Goal: Task Accomplishment & Management: Complete application form

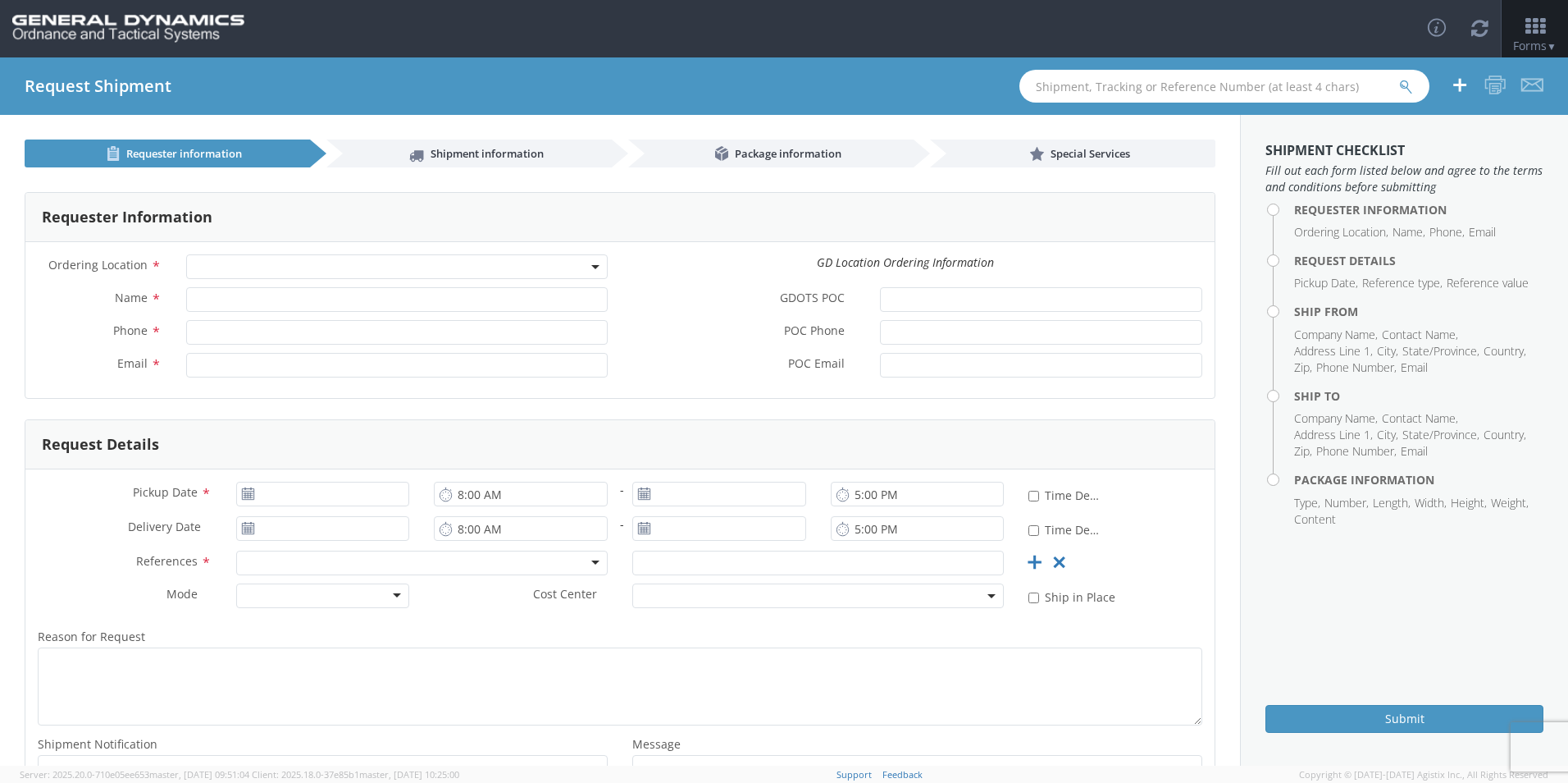
click at [228, 259] on span at bounding box center [397, 266] width 422 height 25
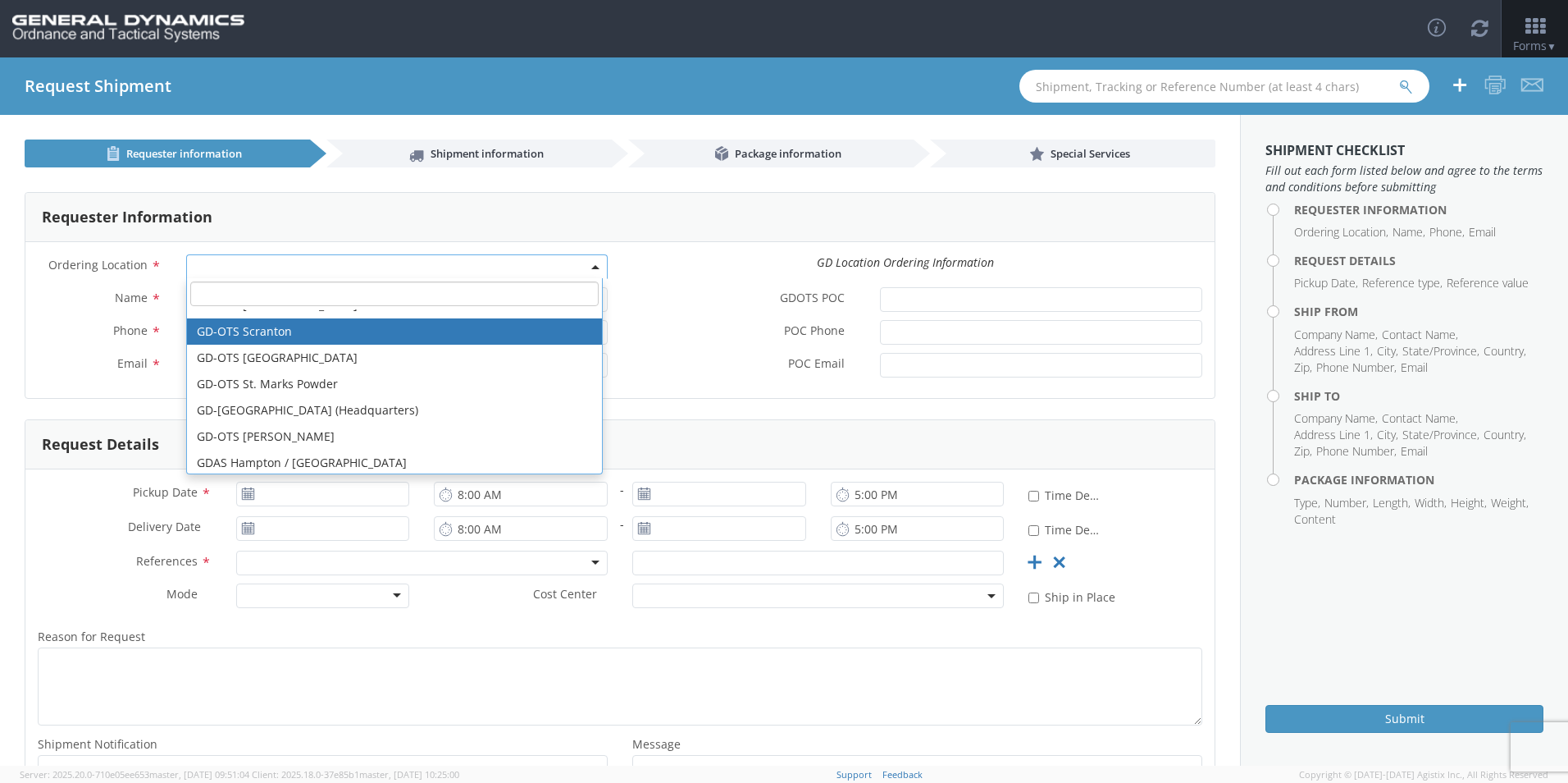
scroll to position [492, 0]
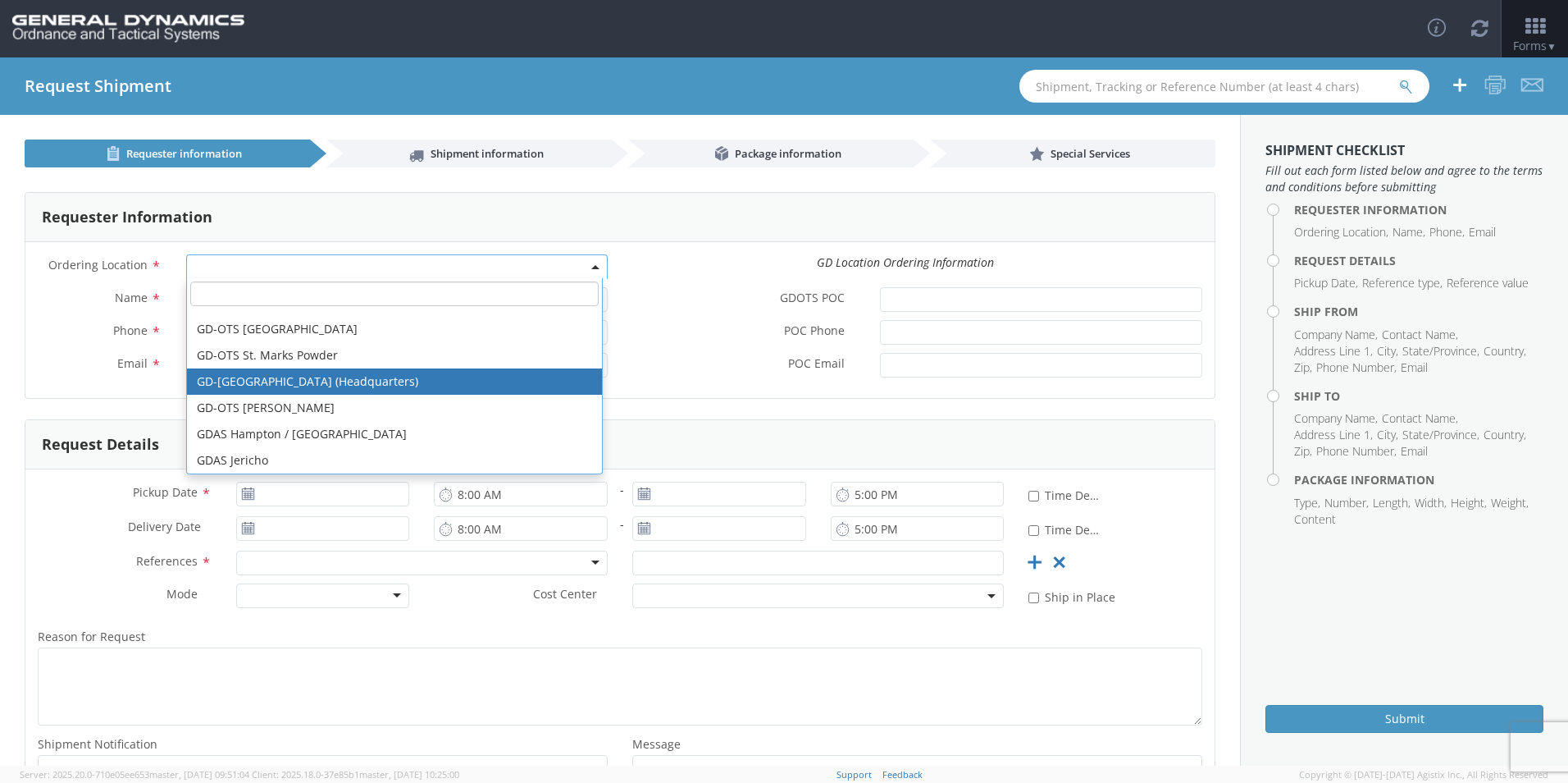
select select "307"
type input "[EMAIL_ADDRESS][DOMAIN_NAME]"
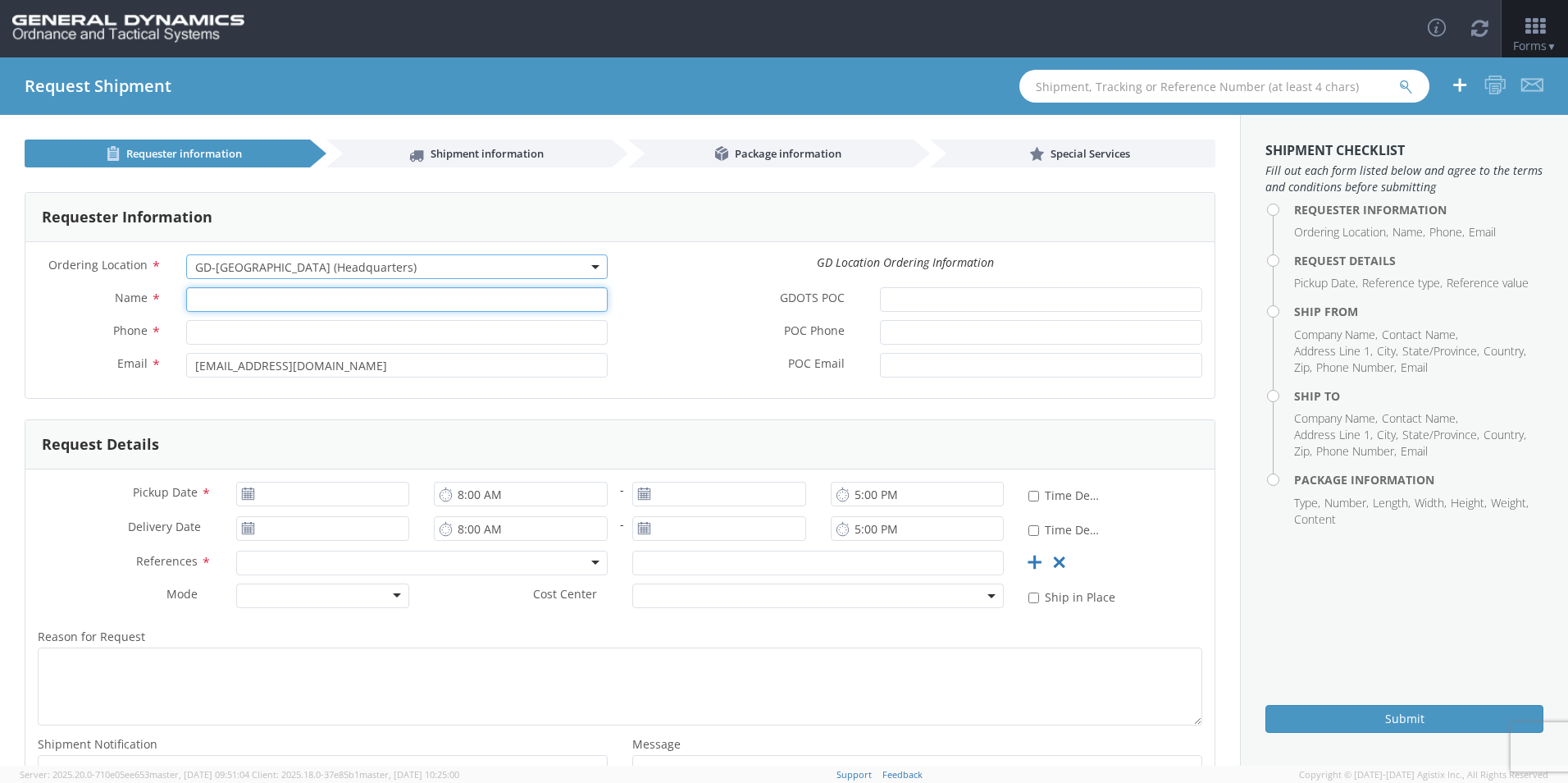
click at [265, 305] on input "Name *" at bounding box center [397, 299] width 422 height 25
click at [662, 316] on div "GDOTS POC *" at bounding box center [918, 303] width 595 height 33
click at [258, 297] on input "Name *" at bounding box center [397, 299] width 422 height 25
type input "e"
type input "[PERSON_NAME]"
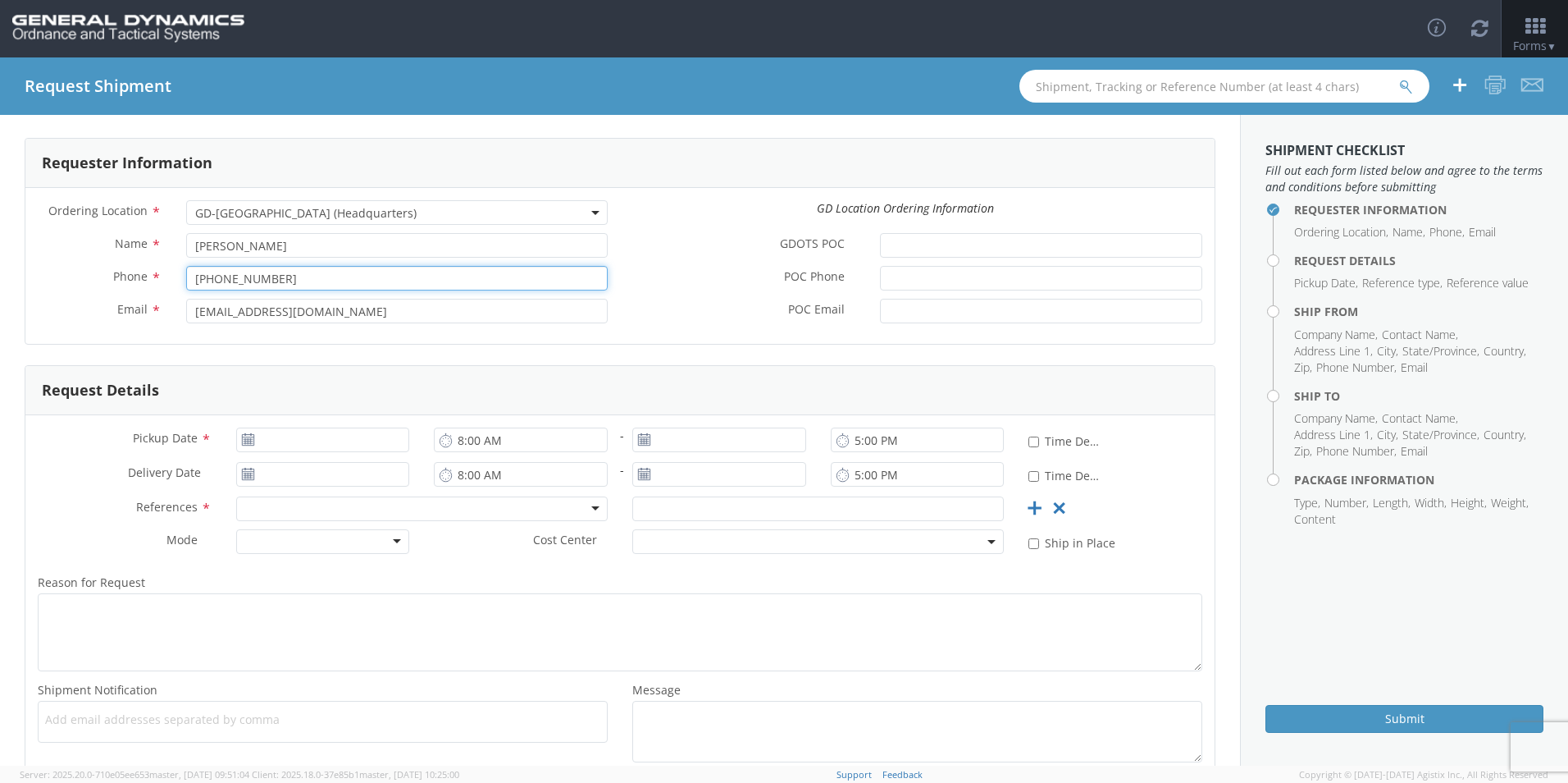
scroll to position [82, 0]
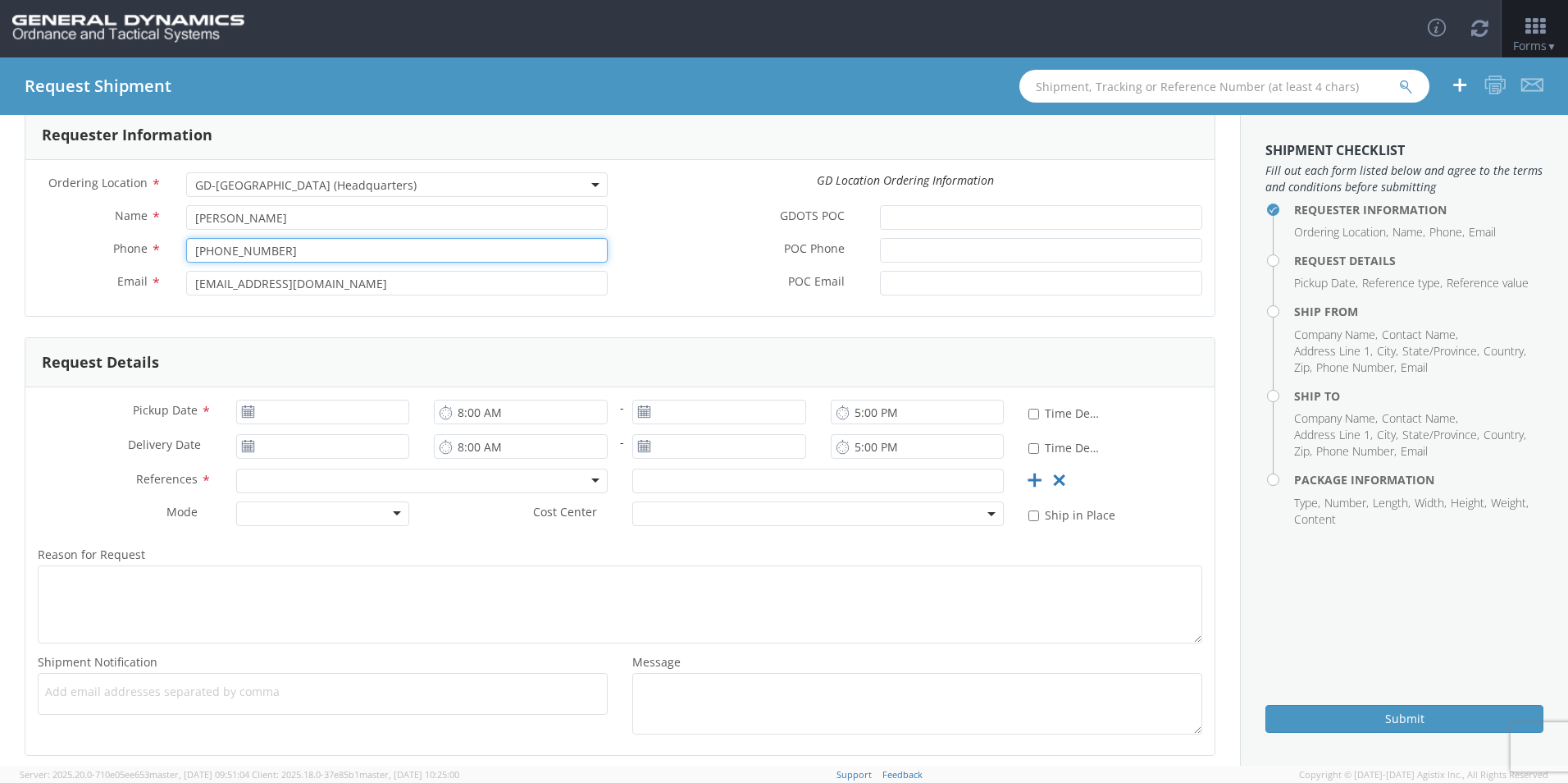
type input "[PHONE_NUMBER]"
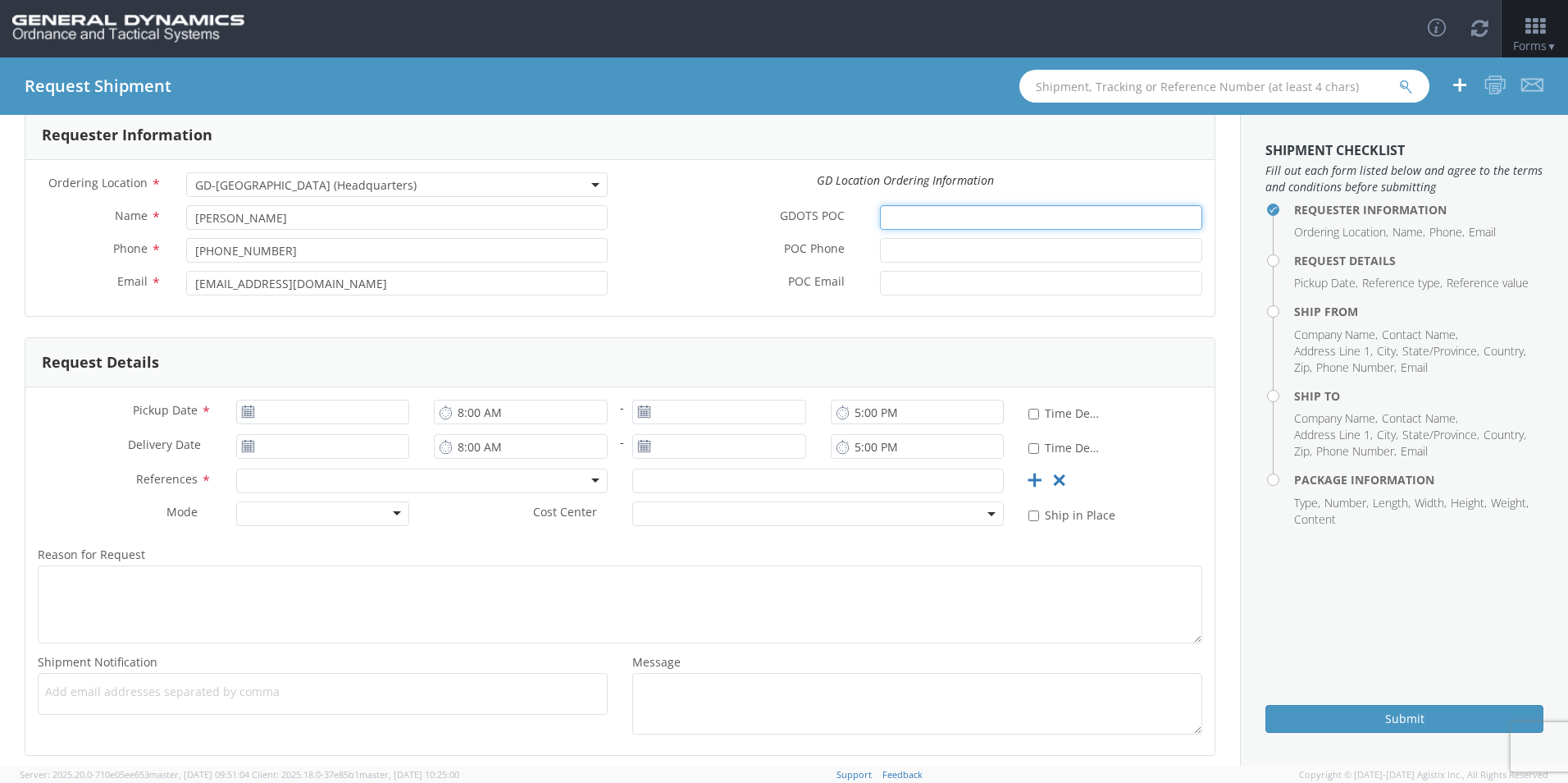
click at [924, 221] on input "GDOTS POC *" at bounding box center [1040, 217] width 322 height 25
click at [246, 413] on icon at bounding box center [248, 412] width 14 height 13
click at [915, 226] on input "GDOTS POC *" at bounding box center [1040, 217] width 322 height 25
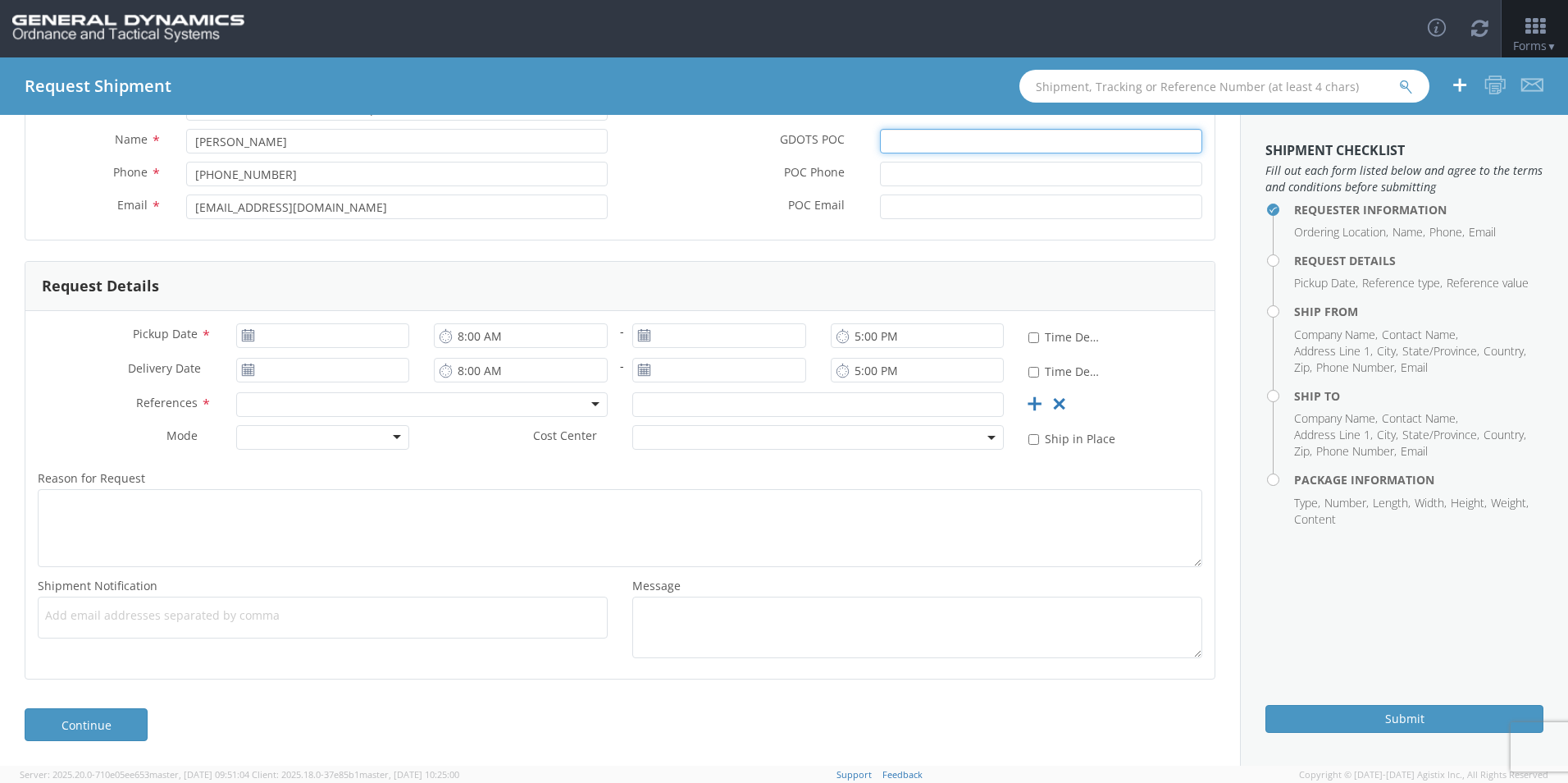
scroll to position [0, 0]
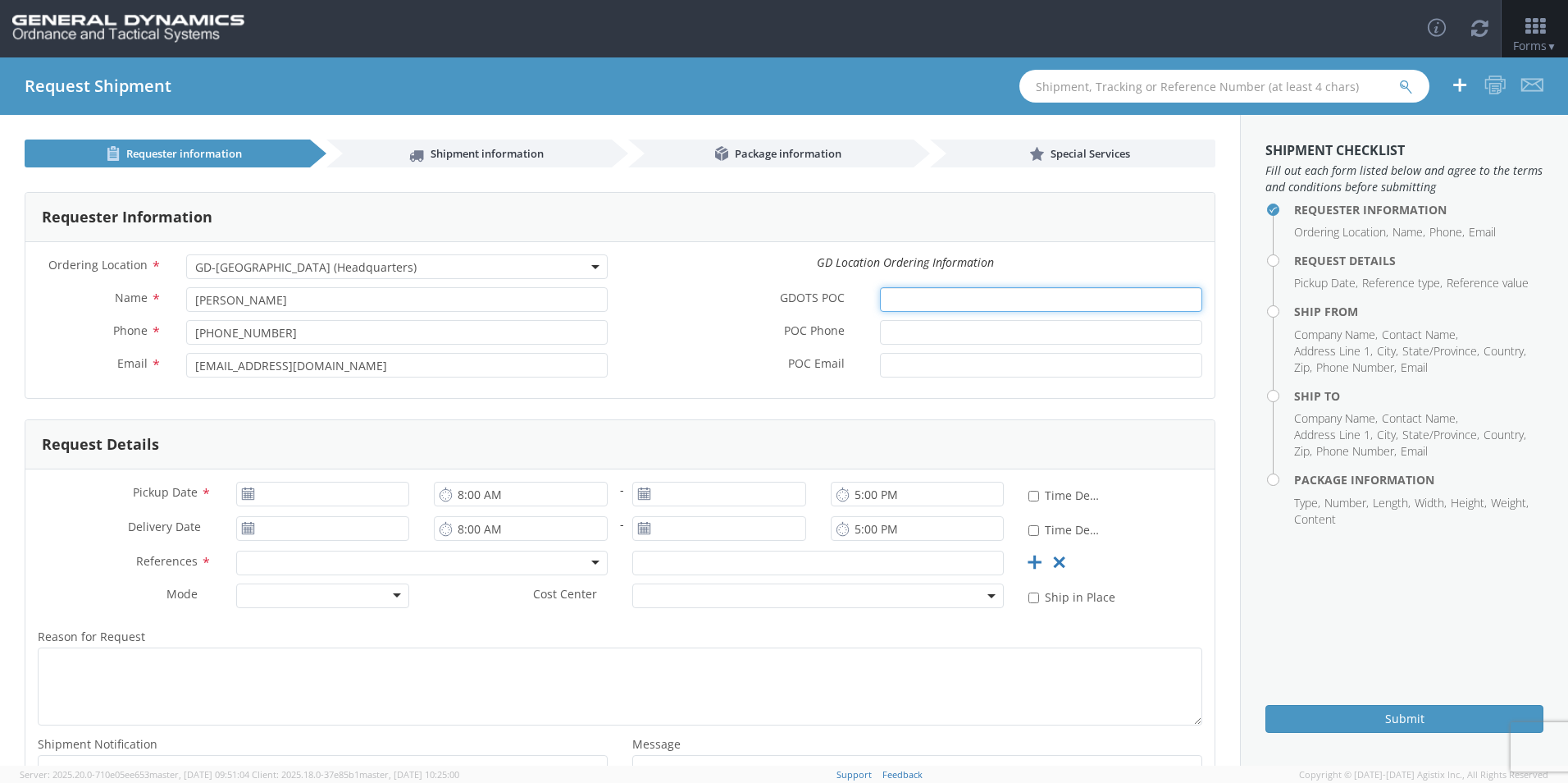
type input "e"
type input "[PERSON_NAME]"
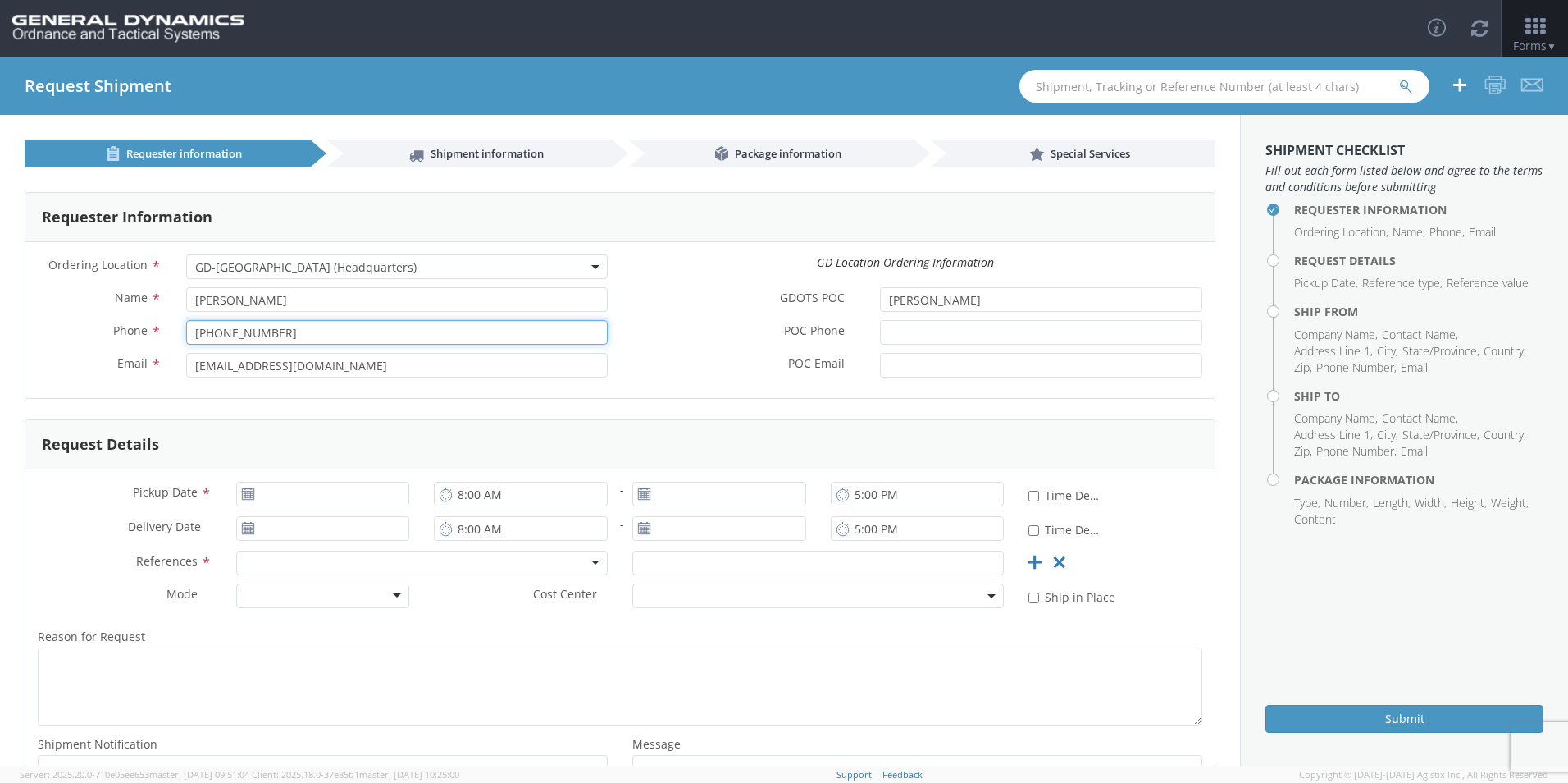
click at [238, 334] on input "[PHONE_NUMBER]" at bounding box center [397, 332] width 422 height 25
click at [217, 334] on input "727-2489016" at bounding box center [397, 332] width 422 height 25
type input "7272489016"
click at [918, 327] on input "POC Phone *" at bounding box center [1040, 332] width 322 height 25
type input "[PHONE_NUMBER]"
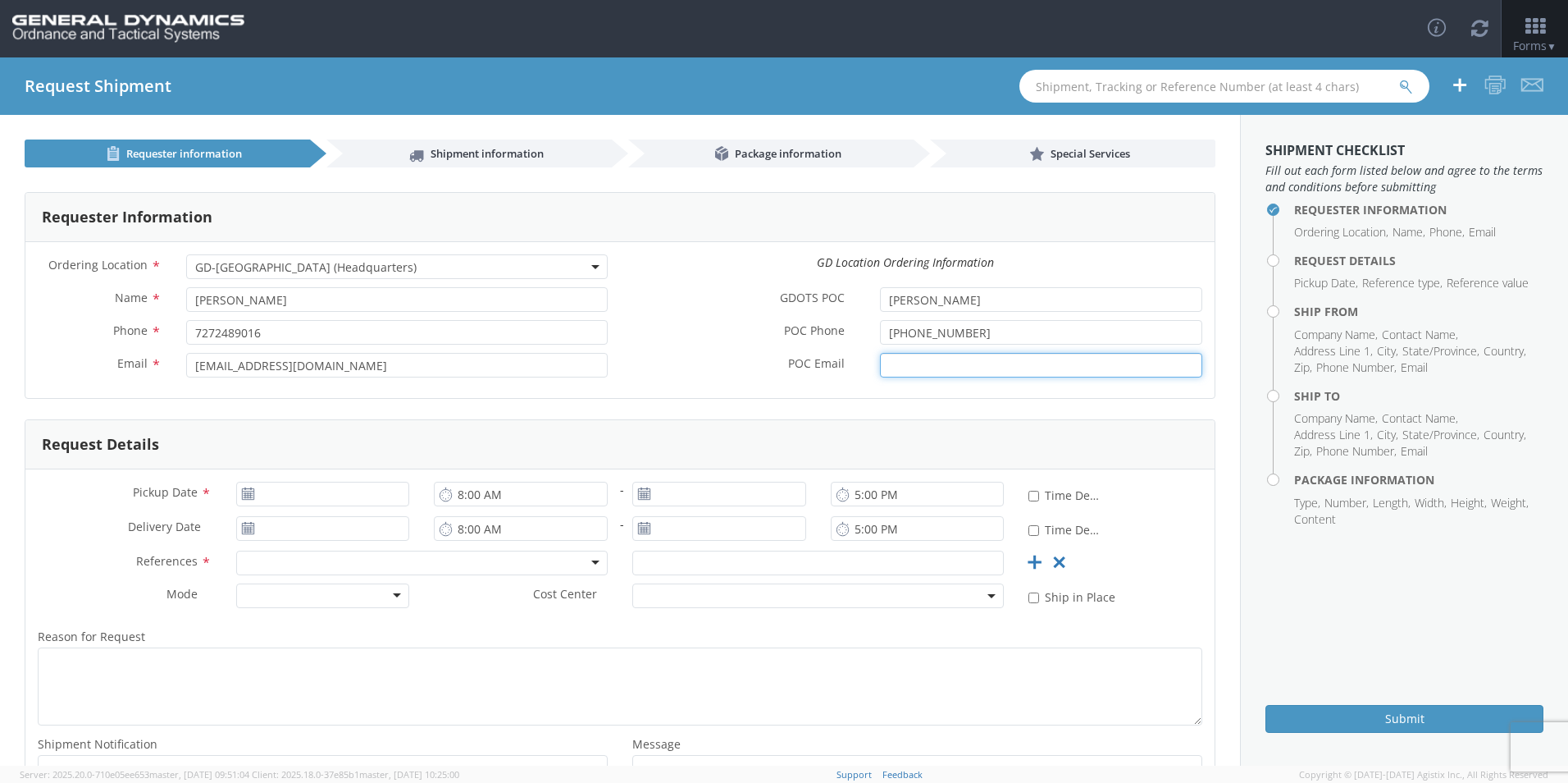
type input "[PERSON_NAME][EMAIL_ADDRESS][PERSON_NAME][DOMAIN_NAME]"
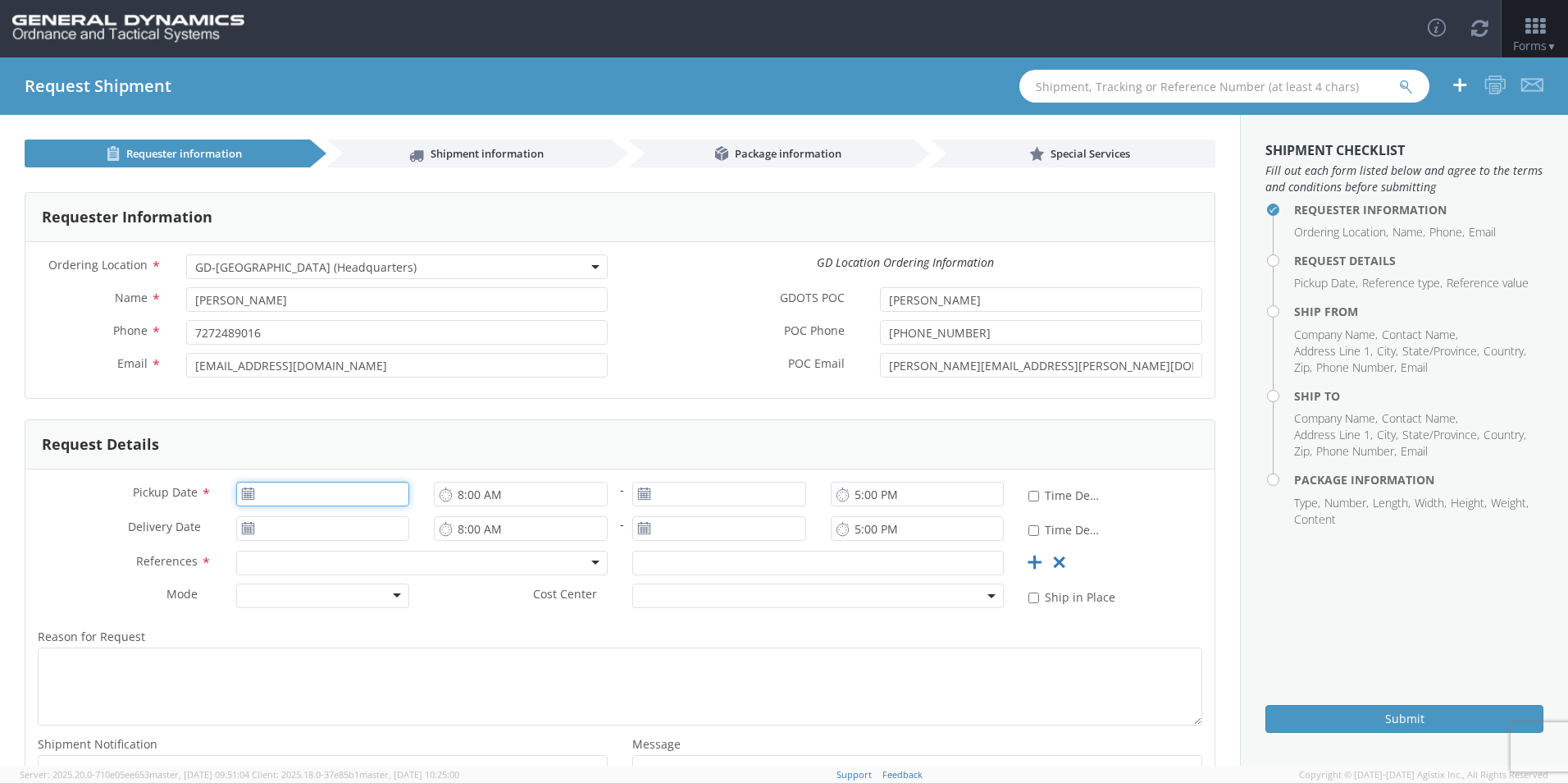
type input "[DATE]"
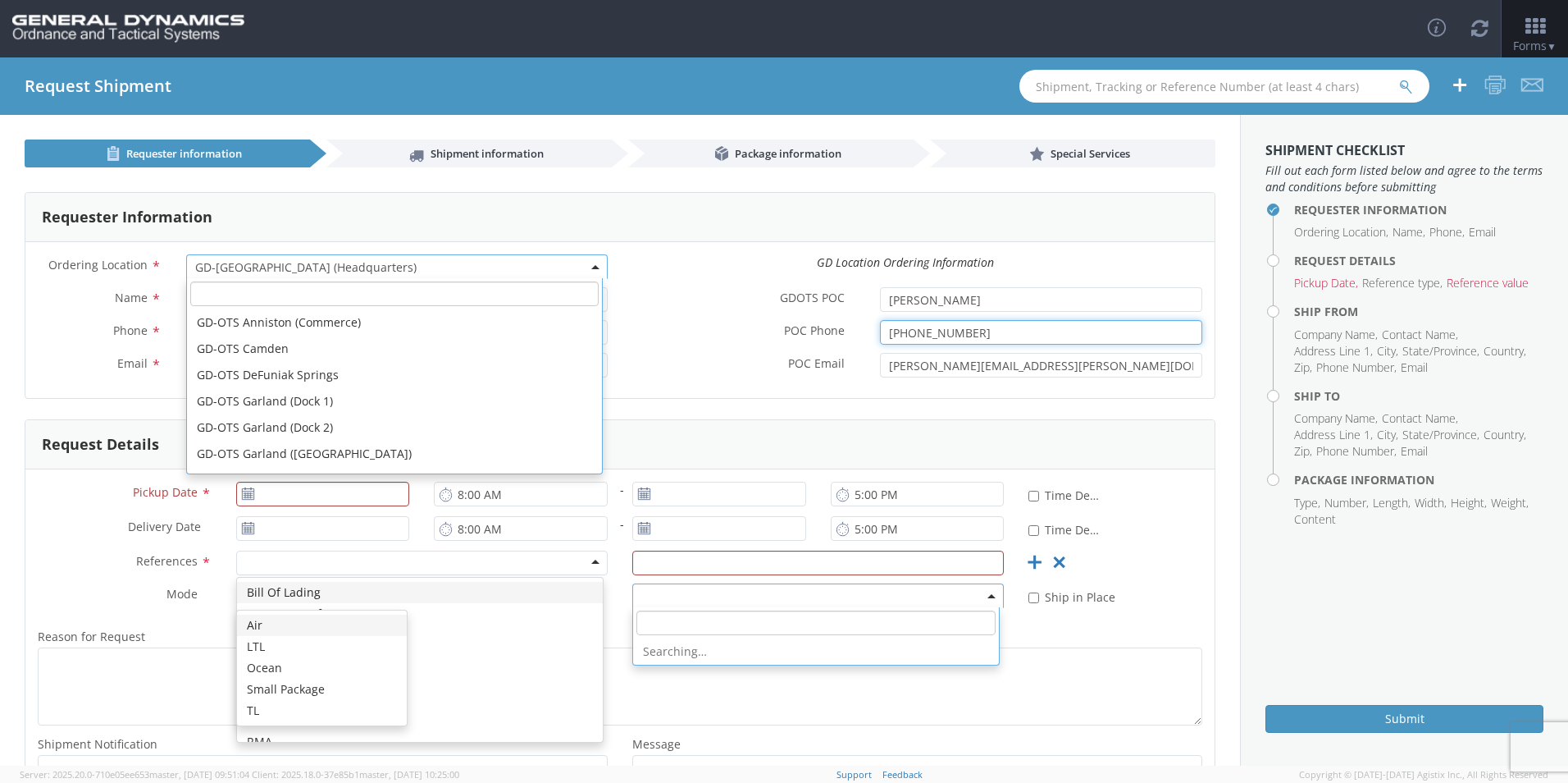
scroll to position [525, 0]
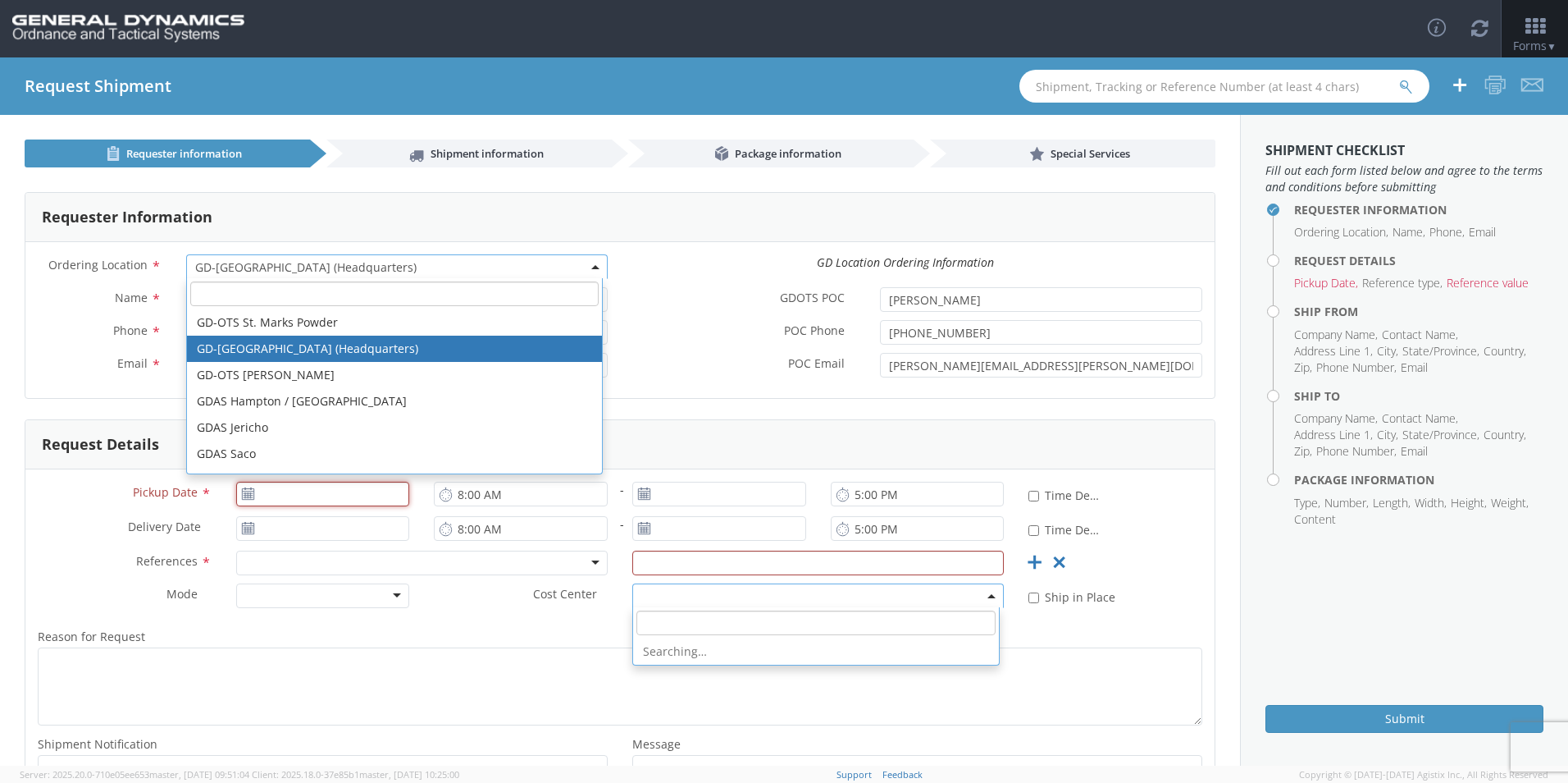
type input "[DATE]"
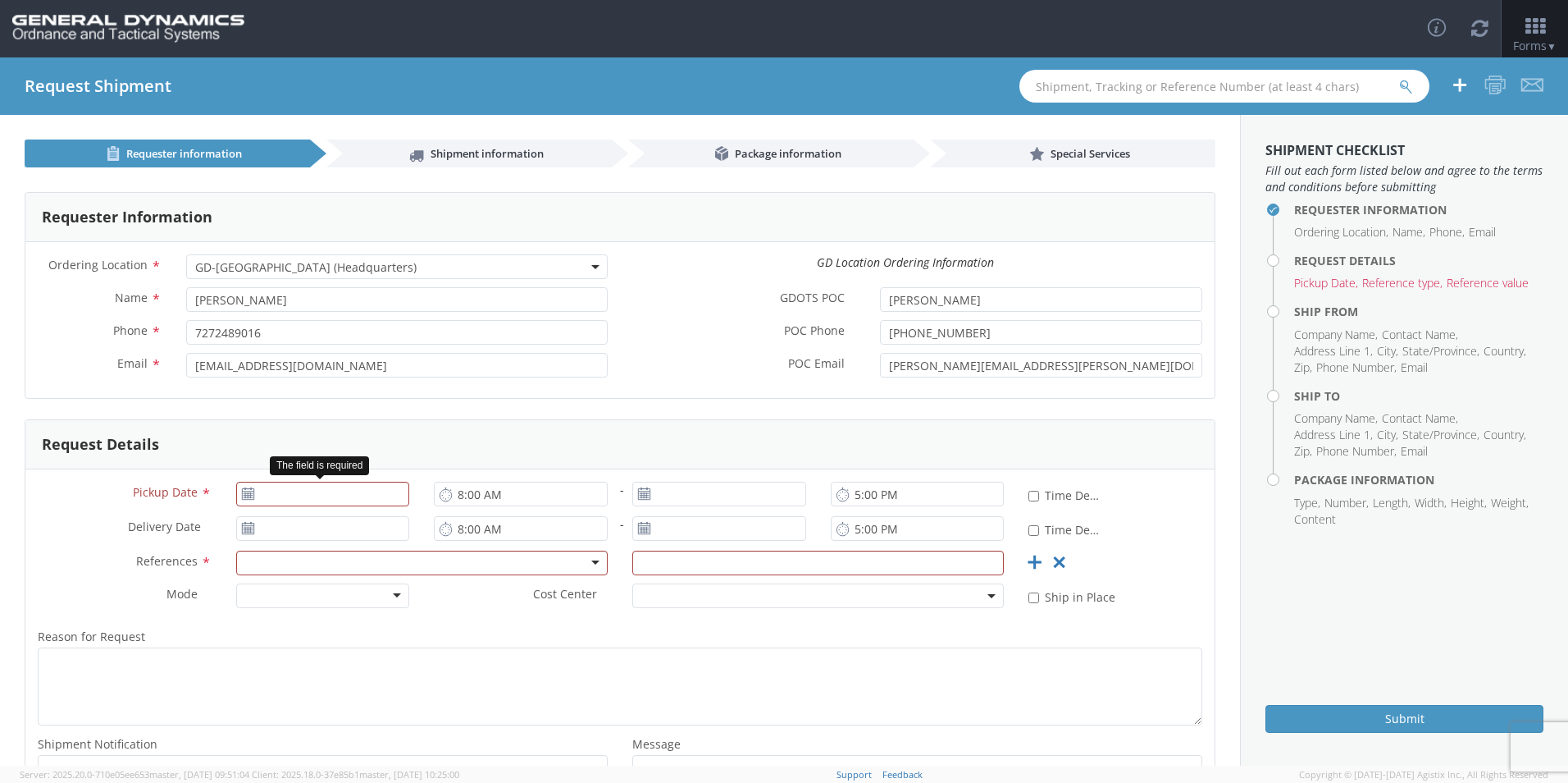
click at [241, 491] on icon at bounding box center [248, 493] width 14 height 13
click at [248, 495] on icon at bounding box center [248, 493] width 14 height 13
type input "[DATE]"
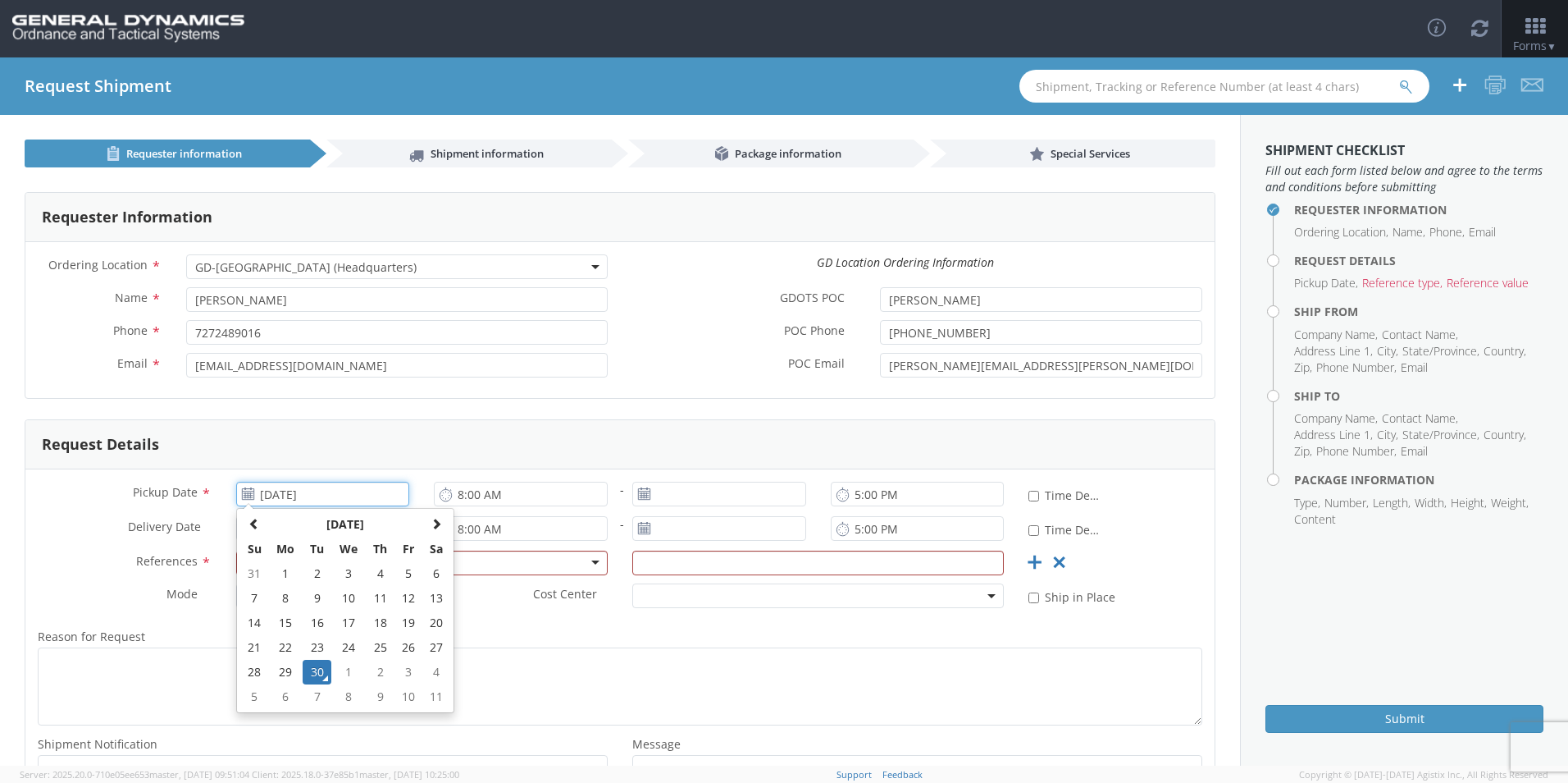
click at [388, 498] on input "[DATE]" at bounding box center [323, 493] width 174 height 25
click at [316, 670] on td "30" at bounding box center [316, 671] width 28 height 25
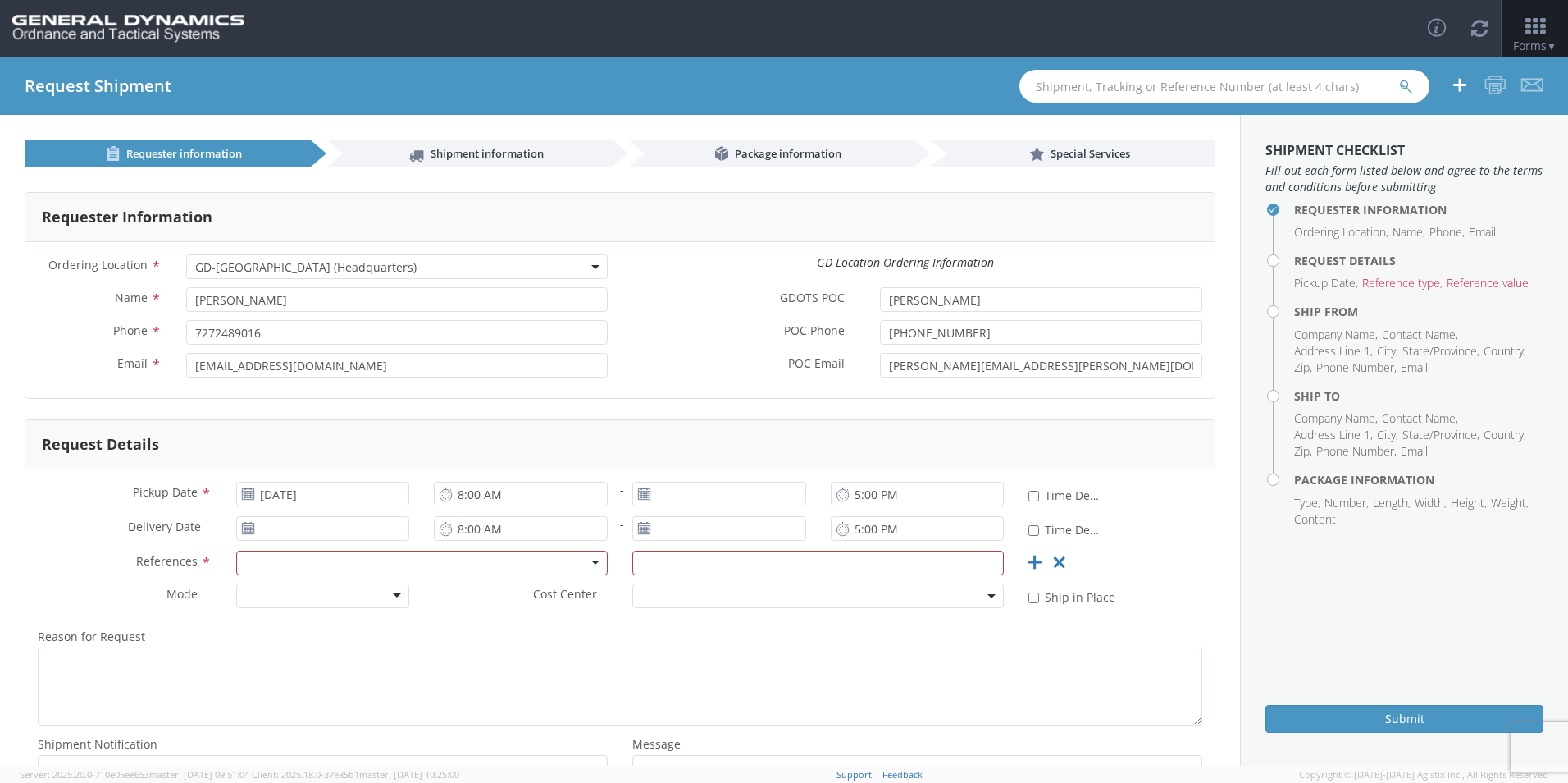
click at [638, 496] on use at bounding box center [644, 492] width 11 height 11
click at [269, 563] on div at bounding box center [422, 563] width 371 height 25
click at [665, 565] on input "text" at bounding box center [818, 563] width 371 height 25
type input "4504059728"
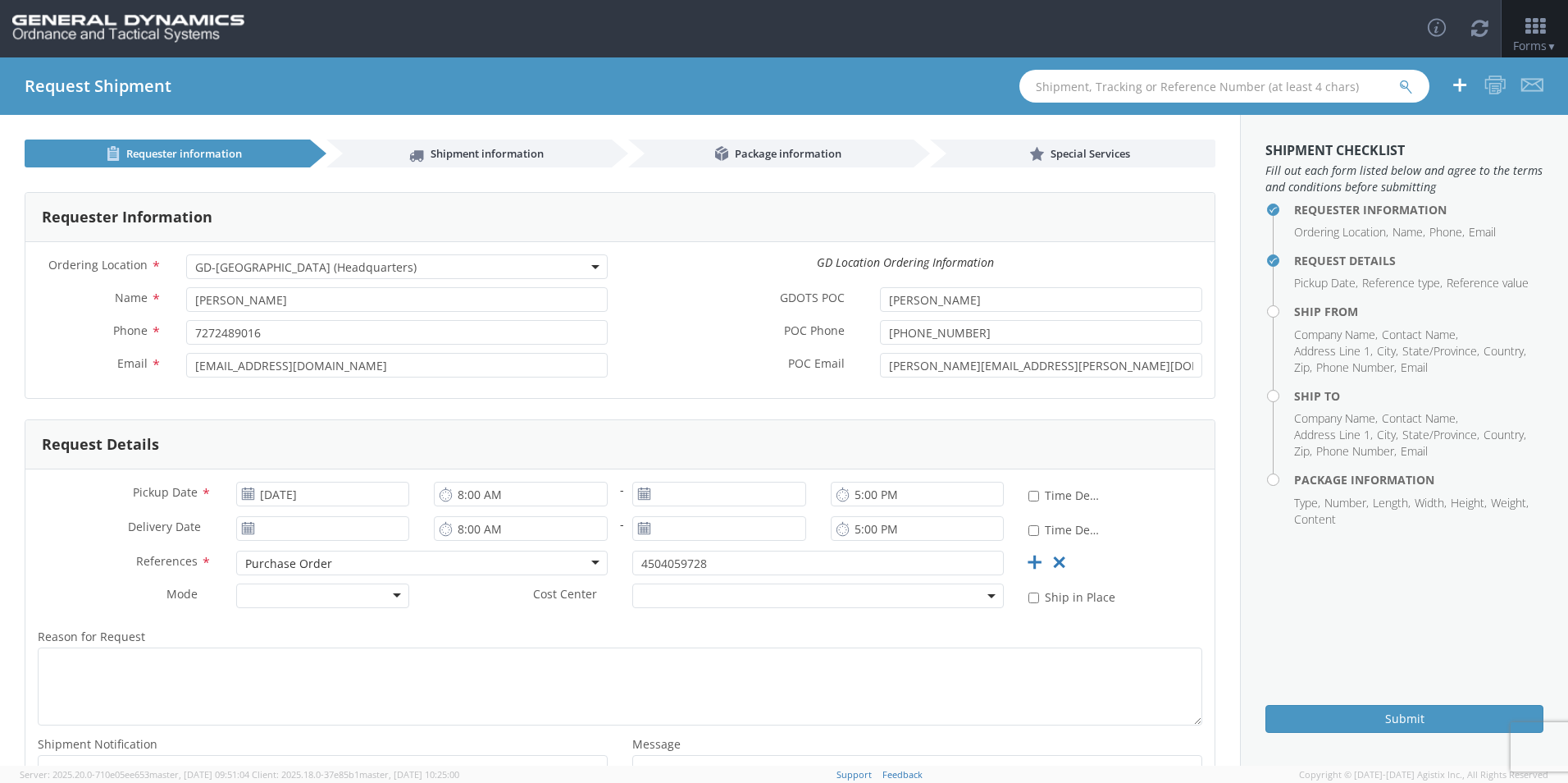
click at [638, 497] on use at bounding box center [644, 492] width 11 height 11
click at [286, 597] on div at bounding box center [323, 596] width 174 height 25
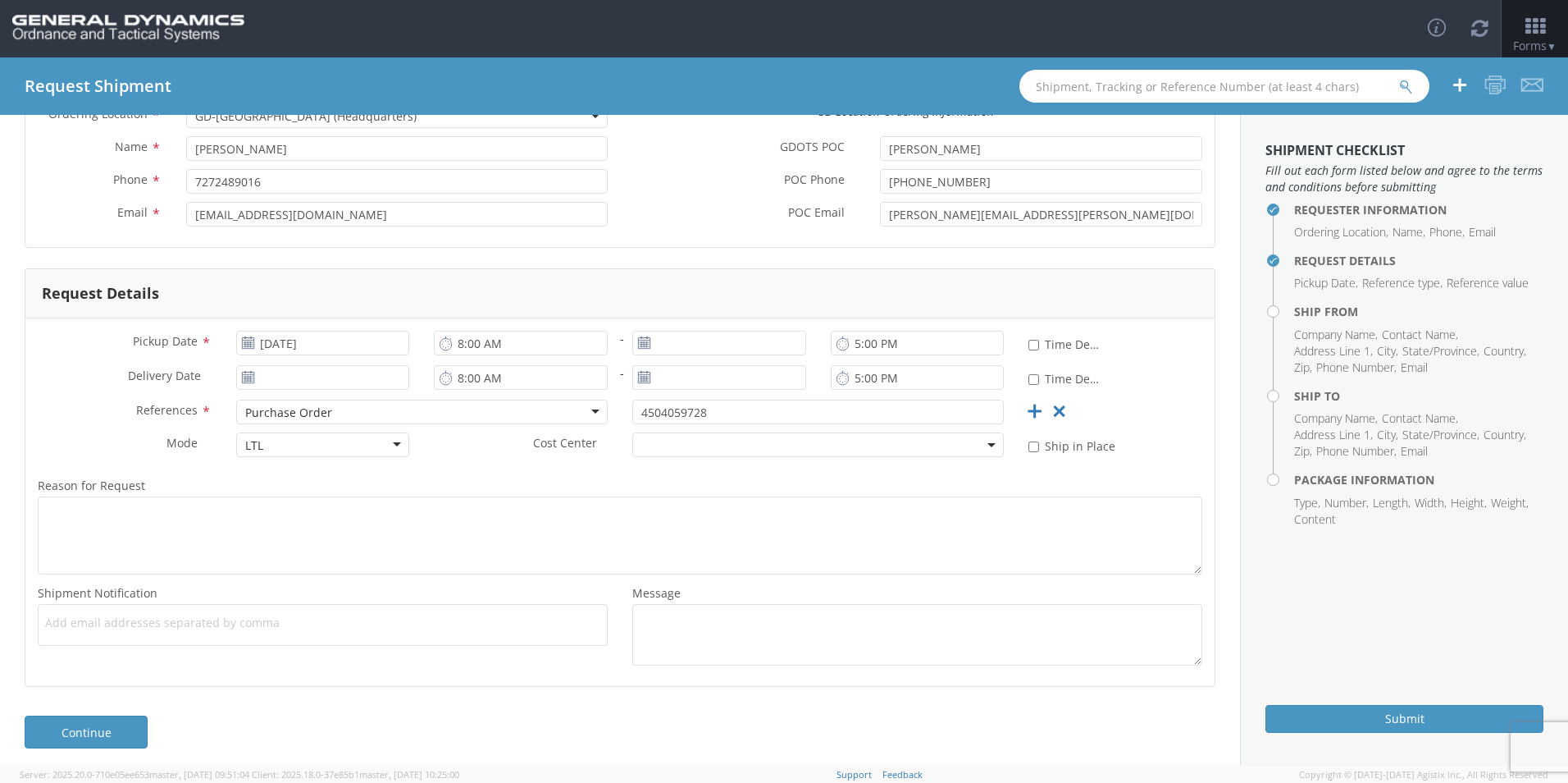
scroll to position [158, 0]
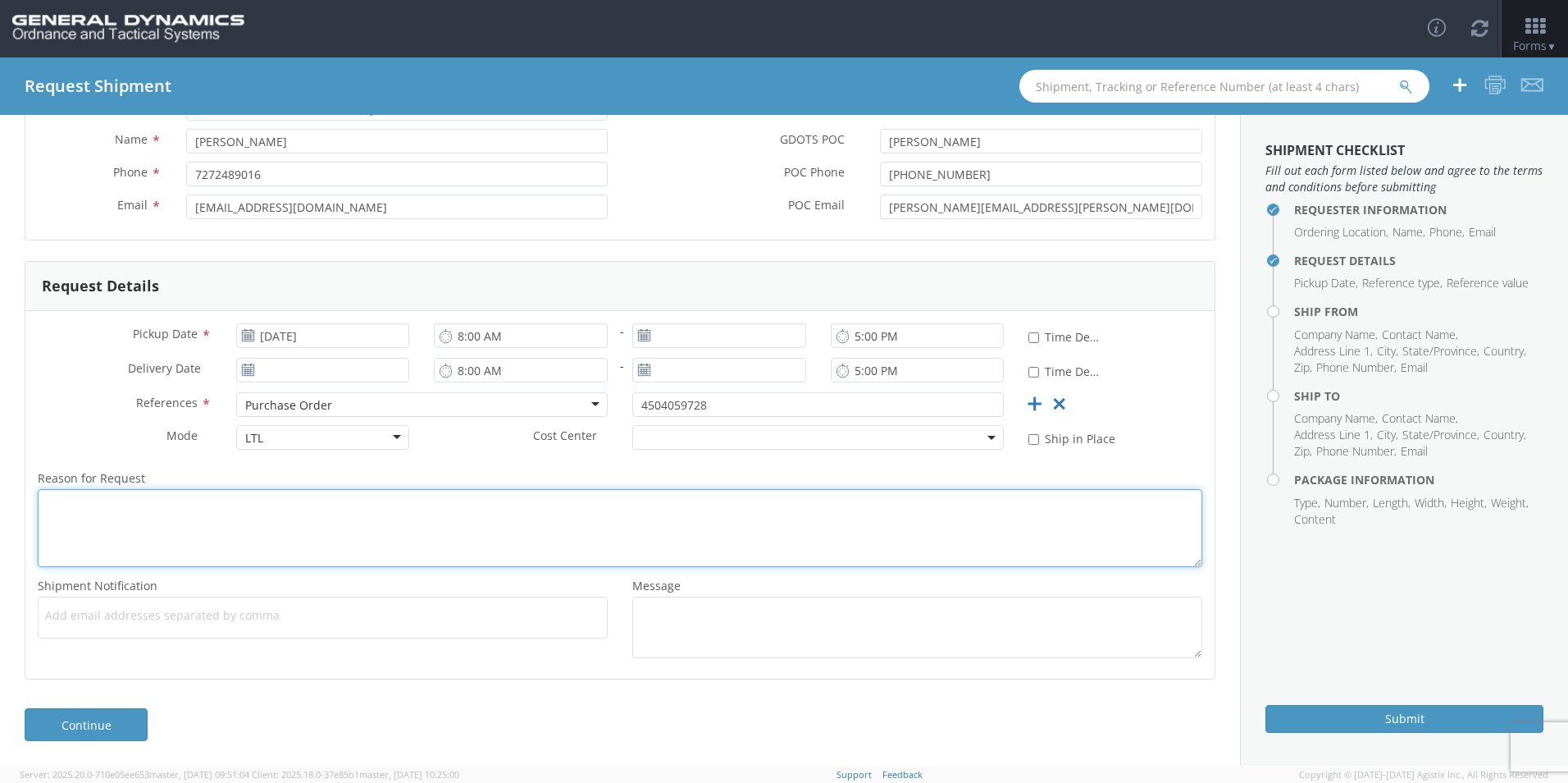
click at [135, 517] on textarea "Reason for Request *" at bounding box center [619, 528] width 1164 height 78
type textarea "Shipment ready to go."
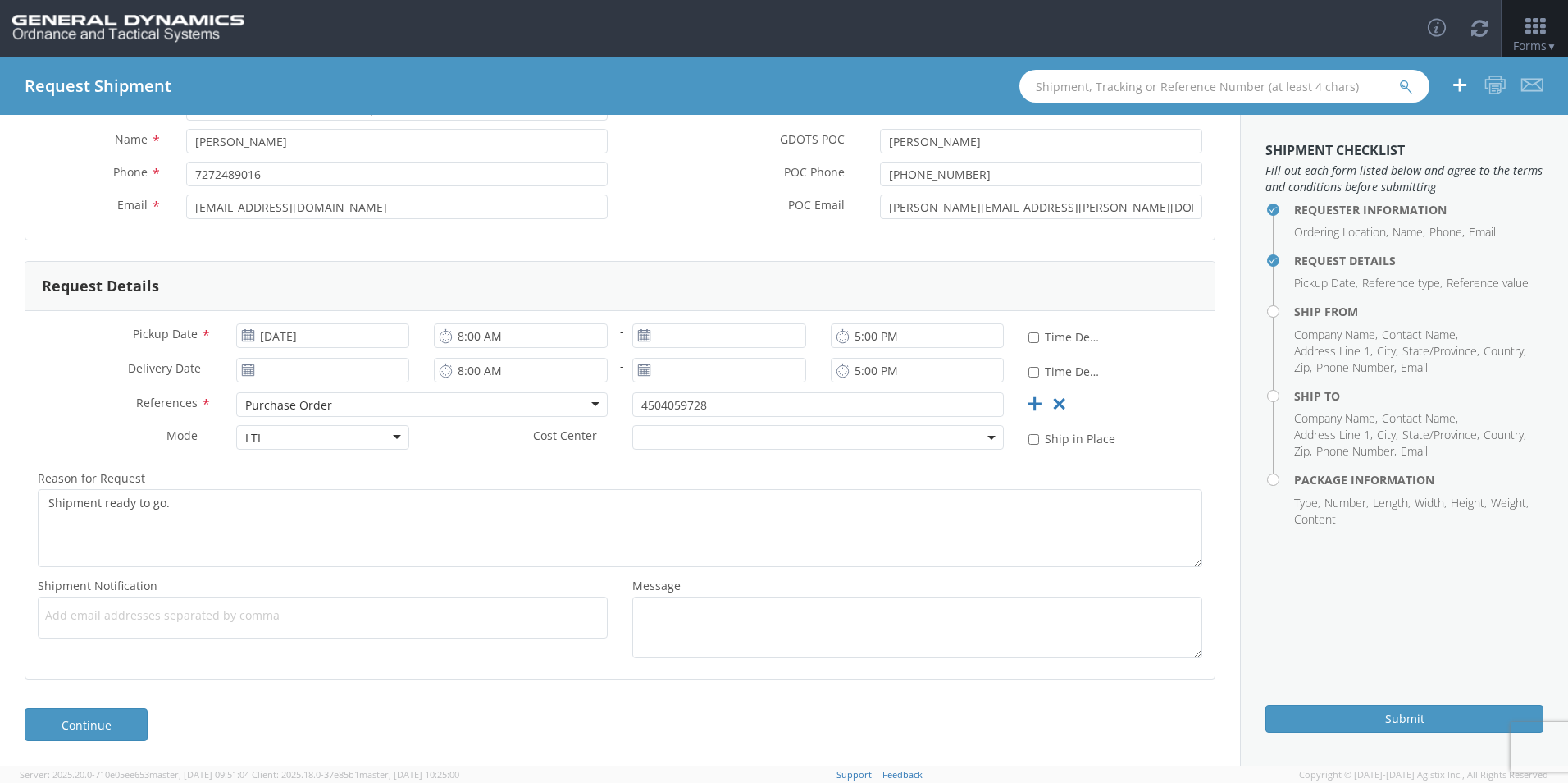
click at [638, 334] on use at bounding box center [644, 334] width 11 height 11
type input "[DATE]"
click at [715, 335] on input "[DATE]" at bounding box center [719, 335] width 174 height 25
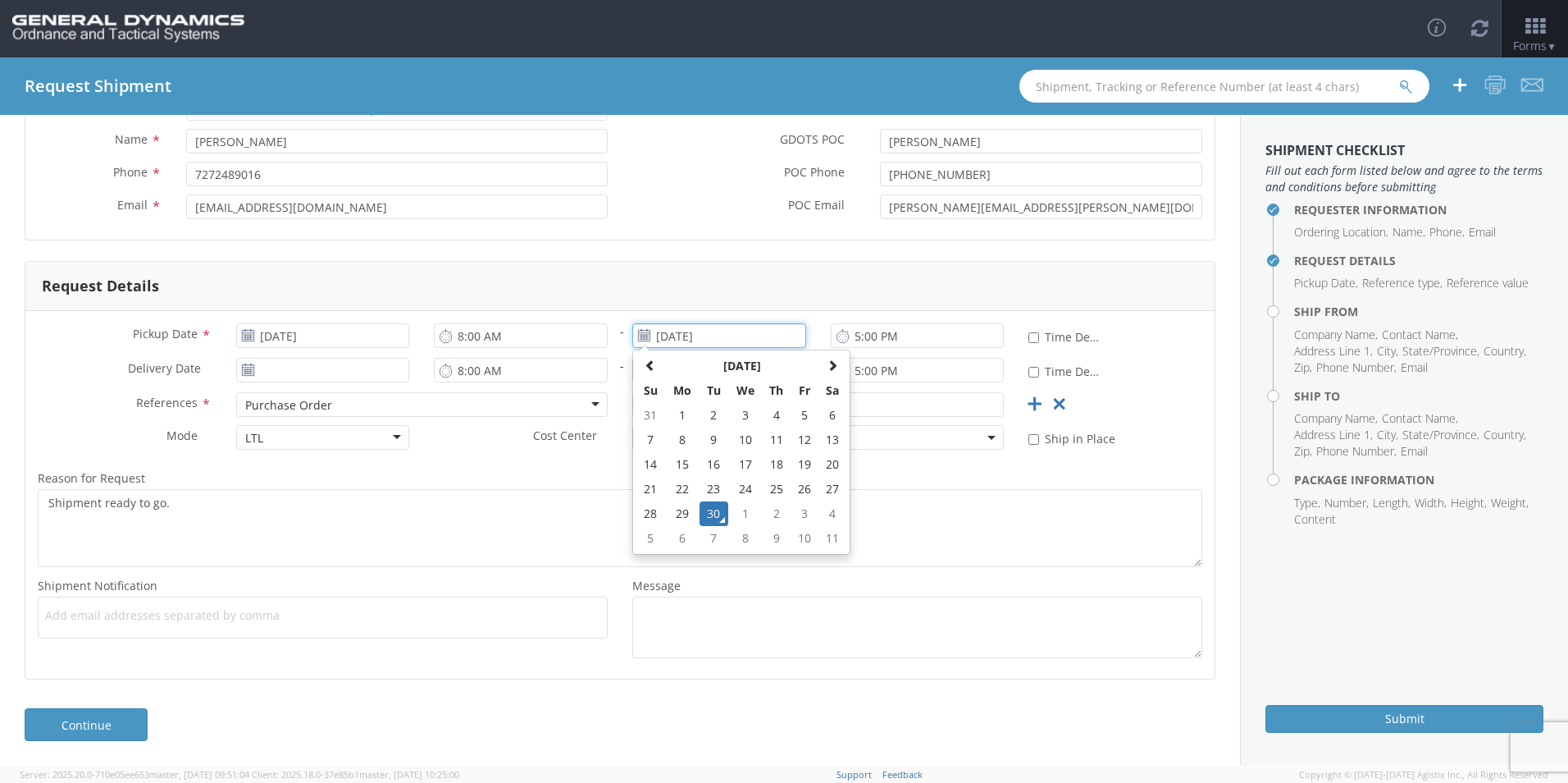
click at [723, 337] on input "[DATE]" at bounding box center [719, 335] width 174 height 25
click at [711, 515] on td "30" at bounding box center [713, 513] width 28 height 25
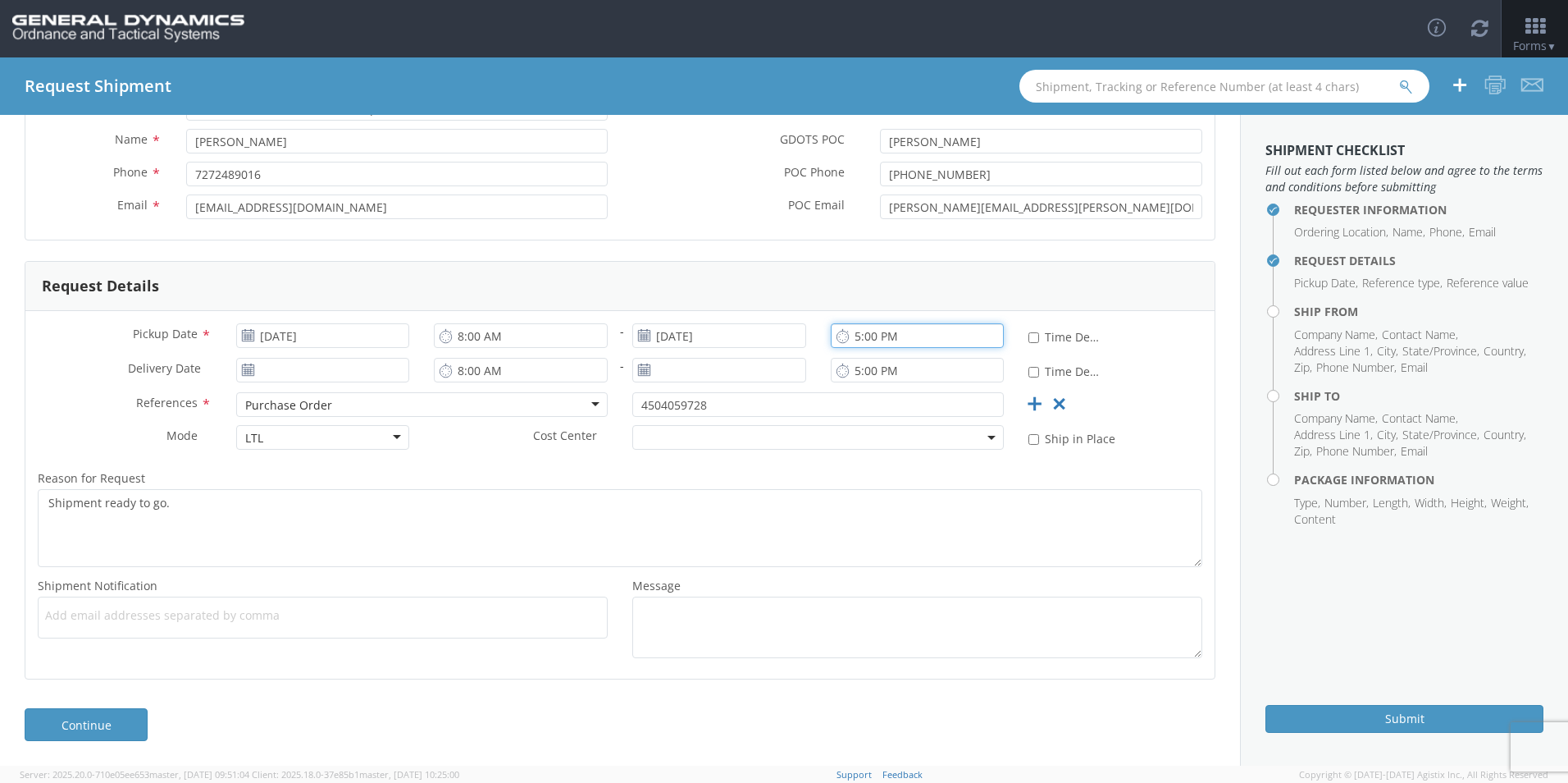
click at [939, 338] on input "5:00 PM" at bounding box center [918, 335] width 174 height 25
type input "4:00 PM"
click at [247, 372] on icon at bounding box center [248, 370] width 14 height 13
drag, startPoint x: 261, startPoint y: 373, endPoint x: 296, endPoint y: 372, distance: 35.0
click at [269, 372] on input "[DATE]" at bounding box center [323, 370] width 174 height 25
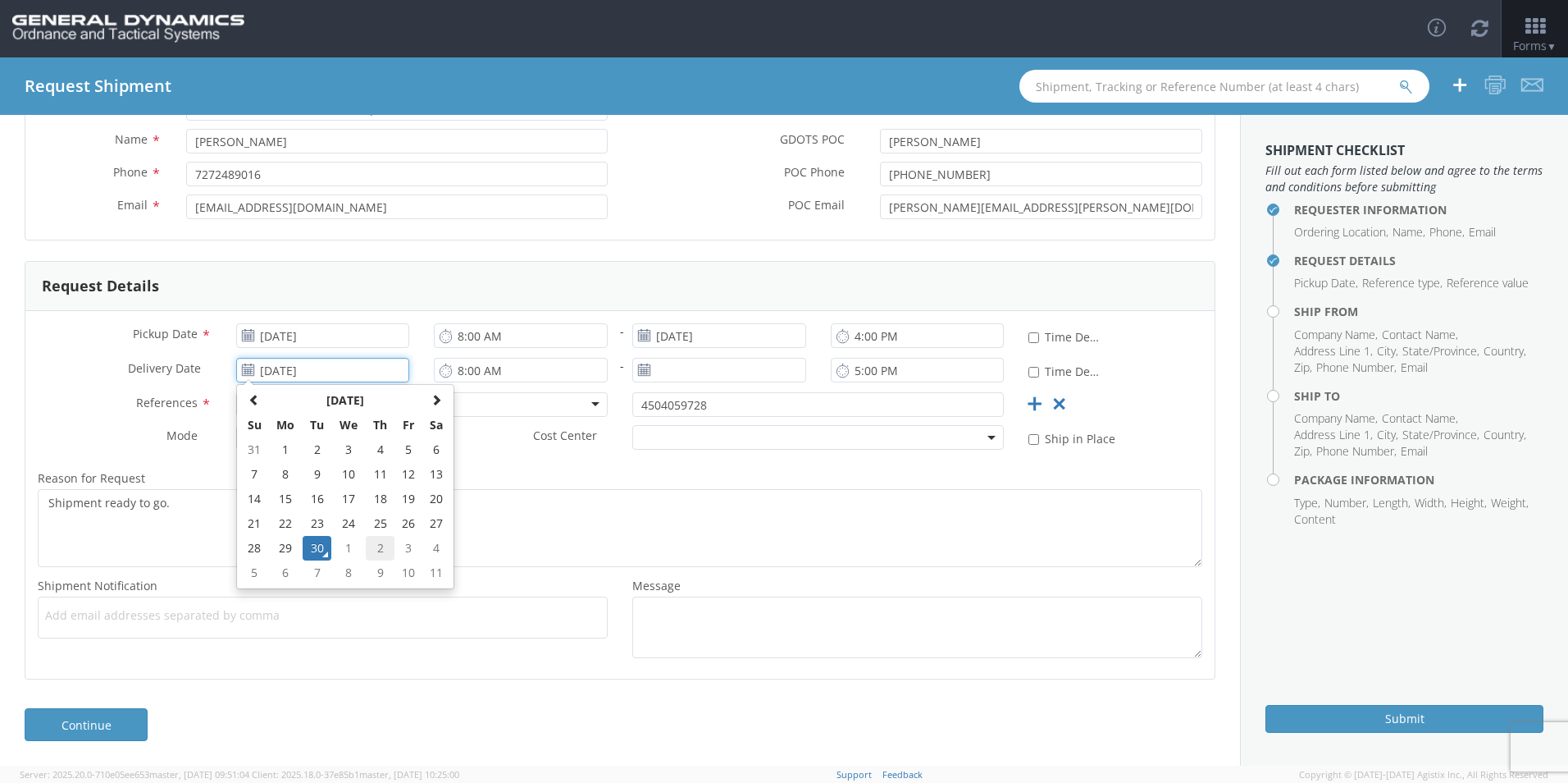
click at [387, 548] on td "2" at bounding box center [380, 547] width 28 height 25
type input "[DATE]"
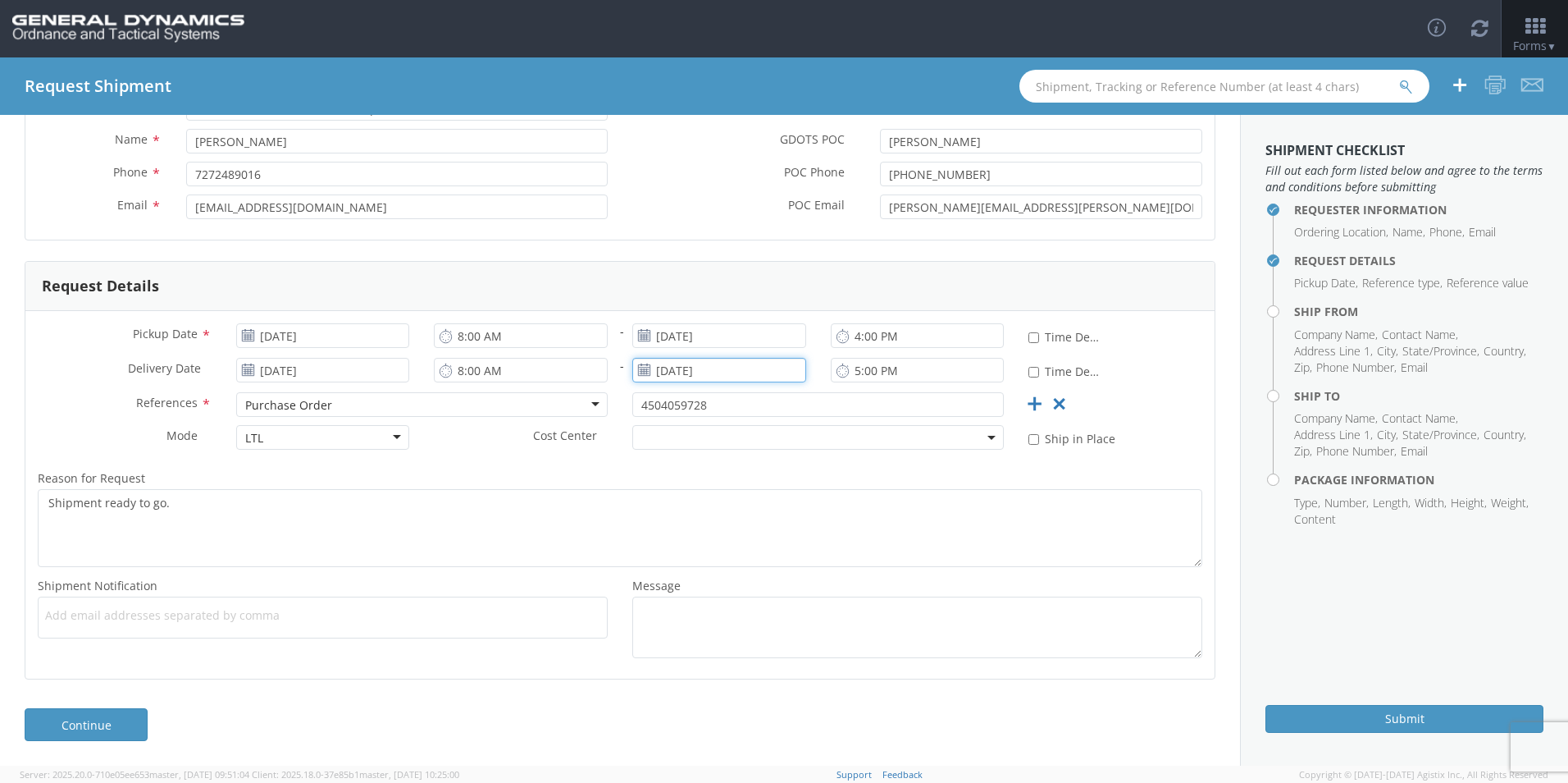
click at [735, 373] on input "[DATE]" at bounding box center [719, 370] width 174 height 25
click at [827, 402] on span at bounding box center [832, 399] width 11 height 11
click at [772, 448] on td "2" at bounding box center [776, 450] width 28 height 25
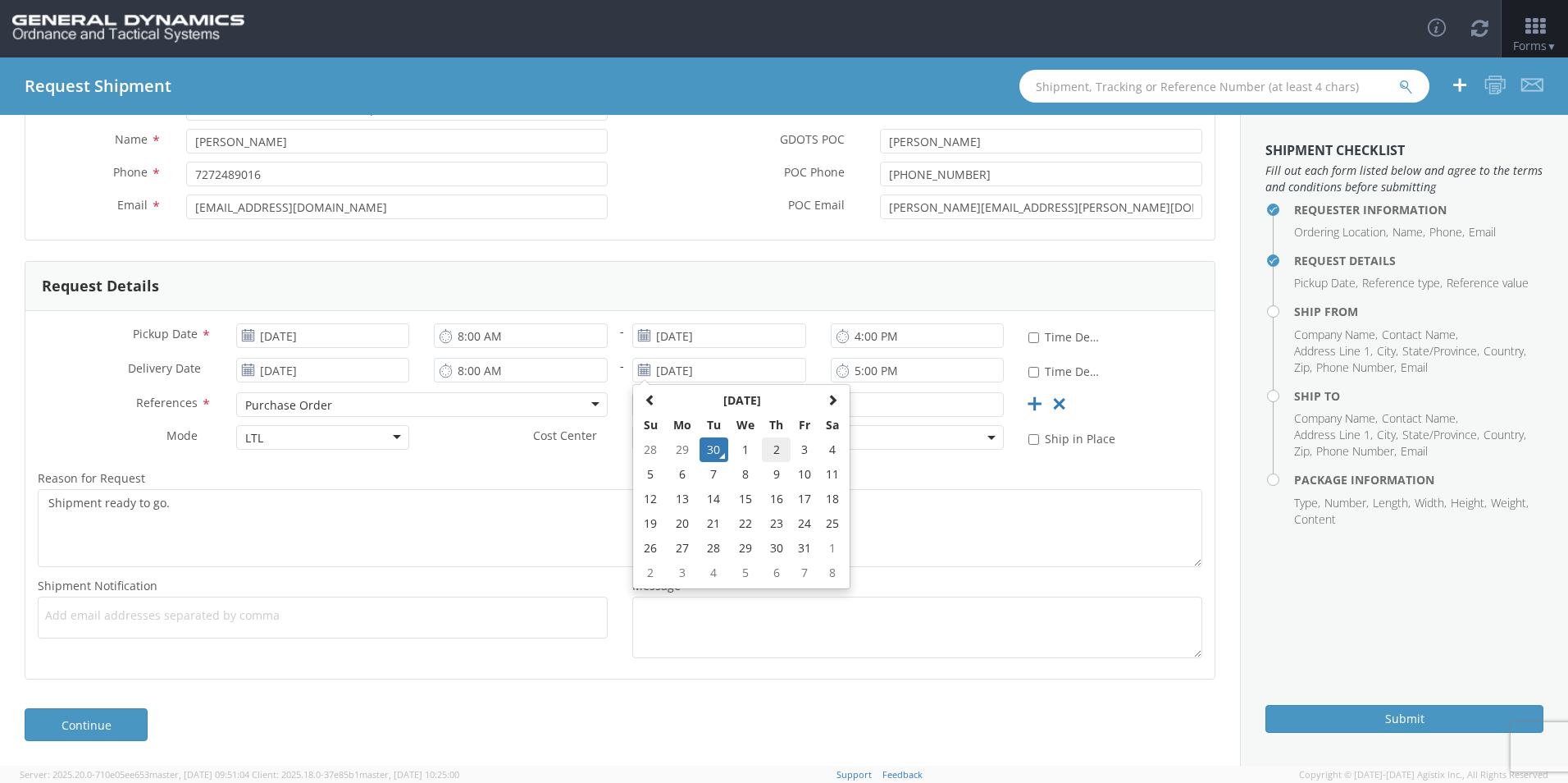
type input "[DATE]"
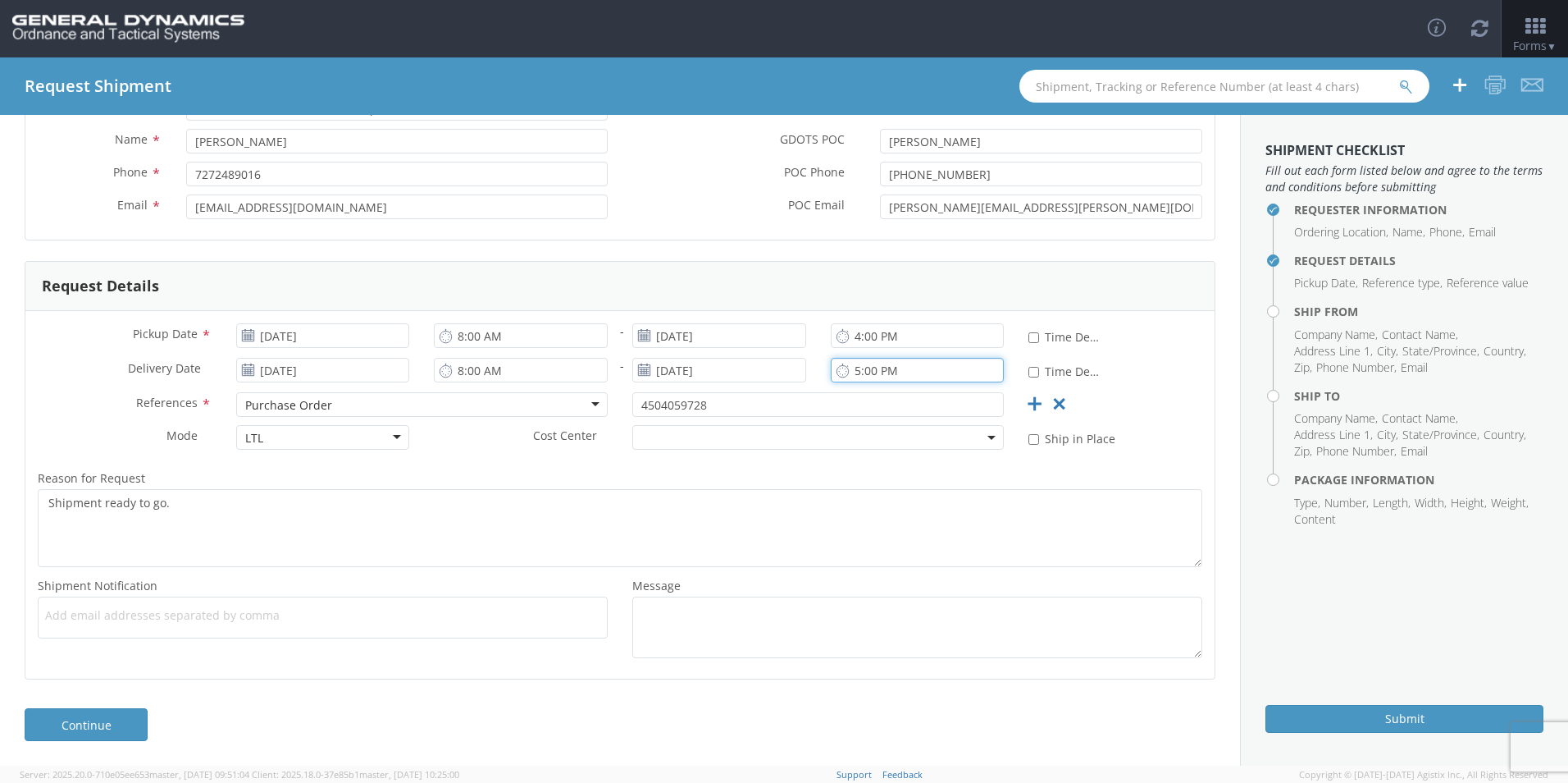
click at [912, 376] on input "5:00 PM" at bounding box center [918, 370] width 174 height 25
type input "4:00 PM"
click at [92, 731] on link "Continue" at bounding box center [86, 725] width 123 height 33
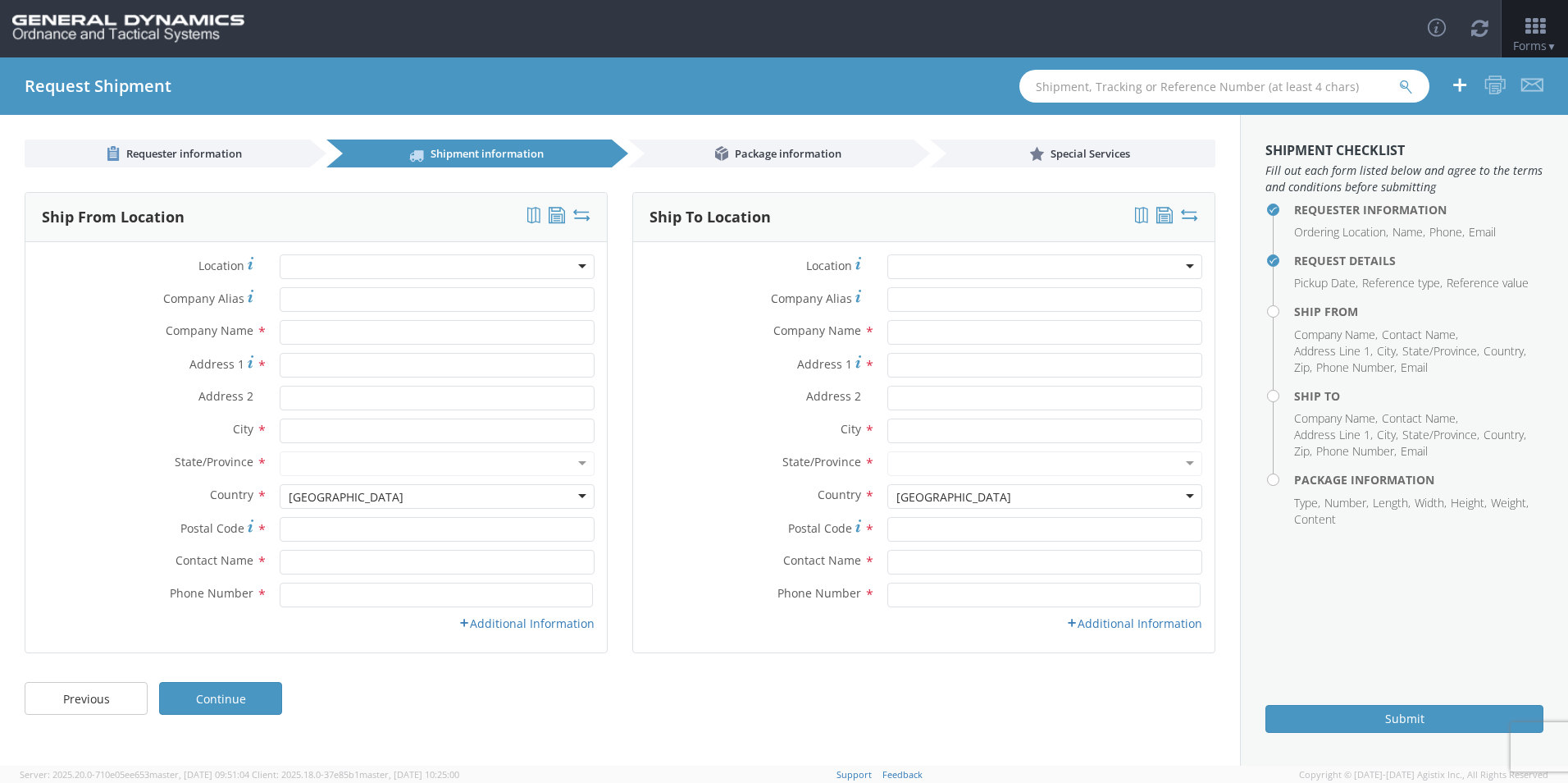
scroll to position [0, 0]
click at [368, 271] on div at bounding box center [437, 266] width 315 height 25
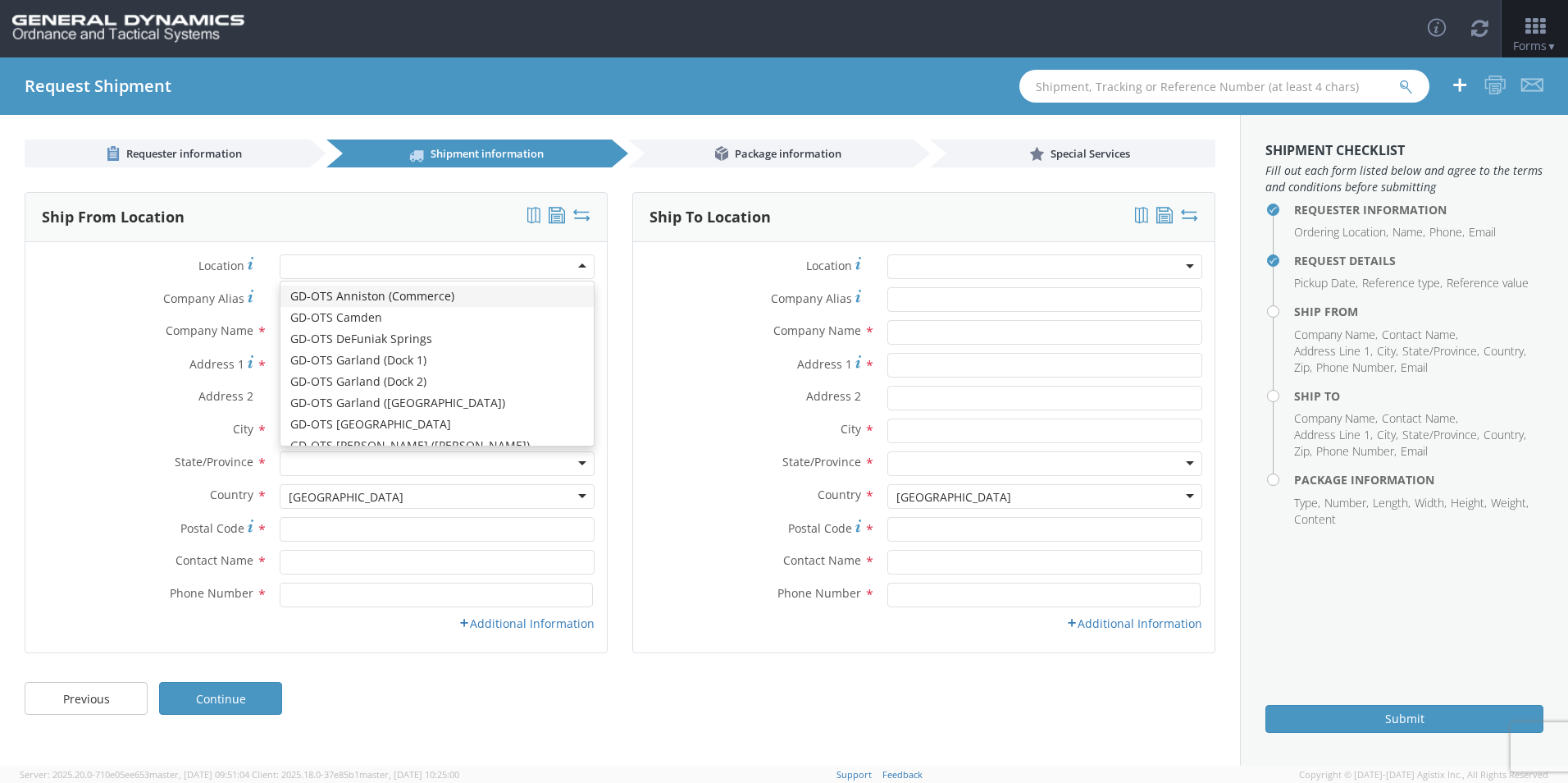
type input "t"
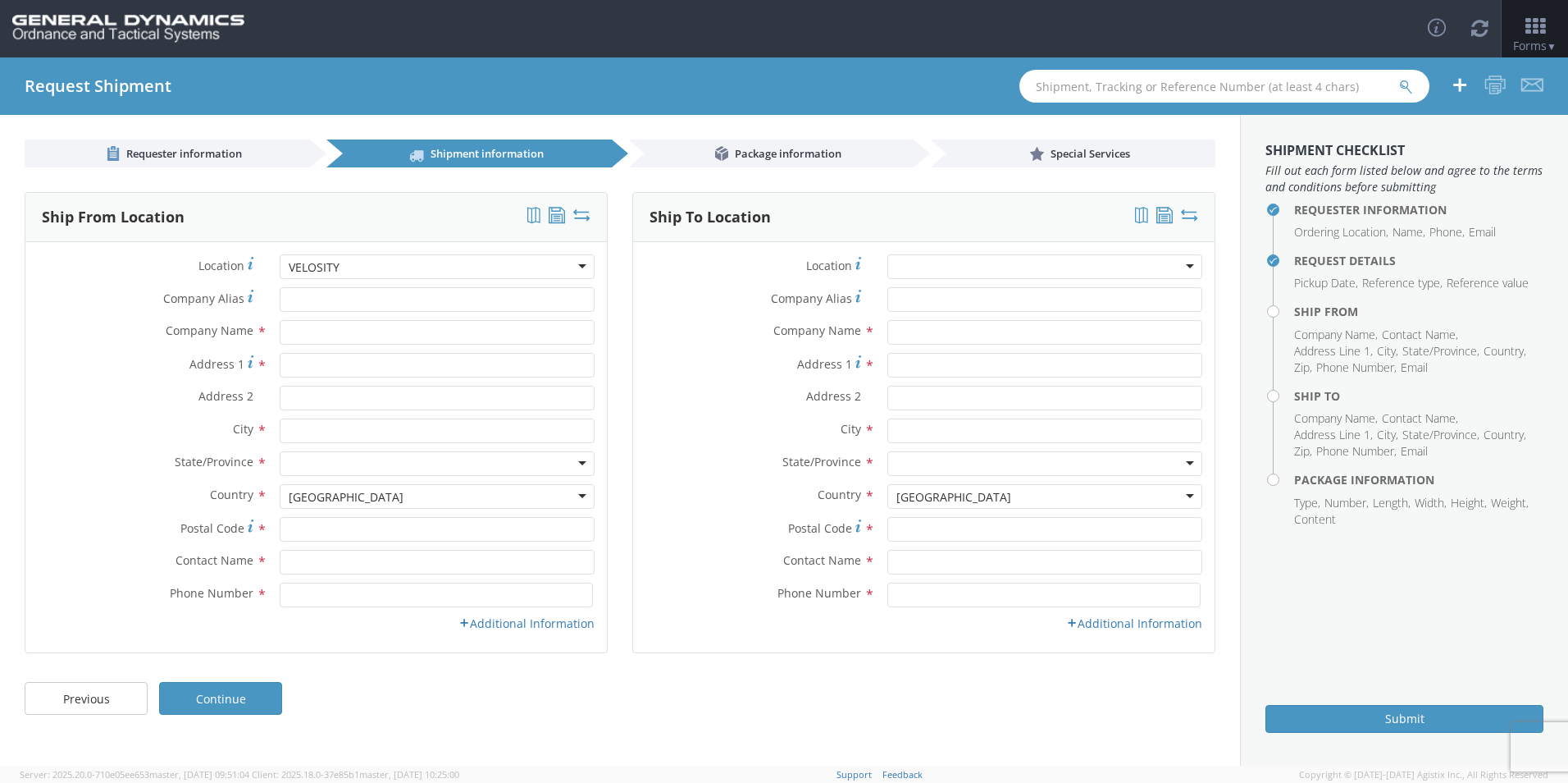
type input "VELOSITY"
click at [357, 336] on input "text" at bounding box center [437, 332] width 315 height 25
type input "VELOSITY/TEAMVANTGE MOLDING LLC"
type input "[STREET_ADDRESS]"
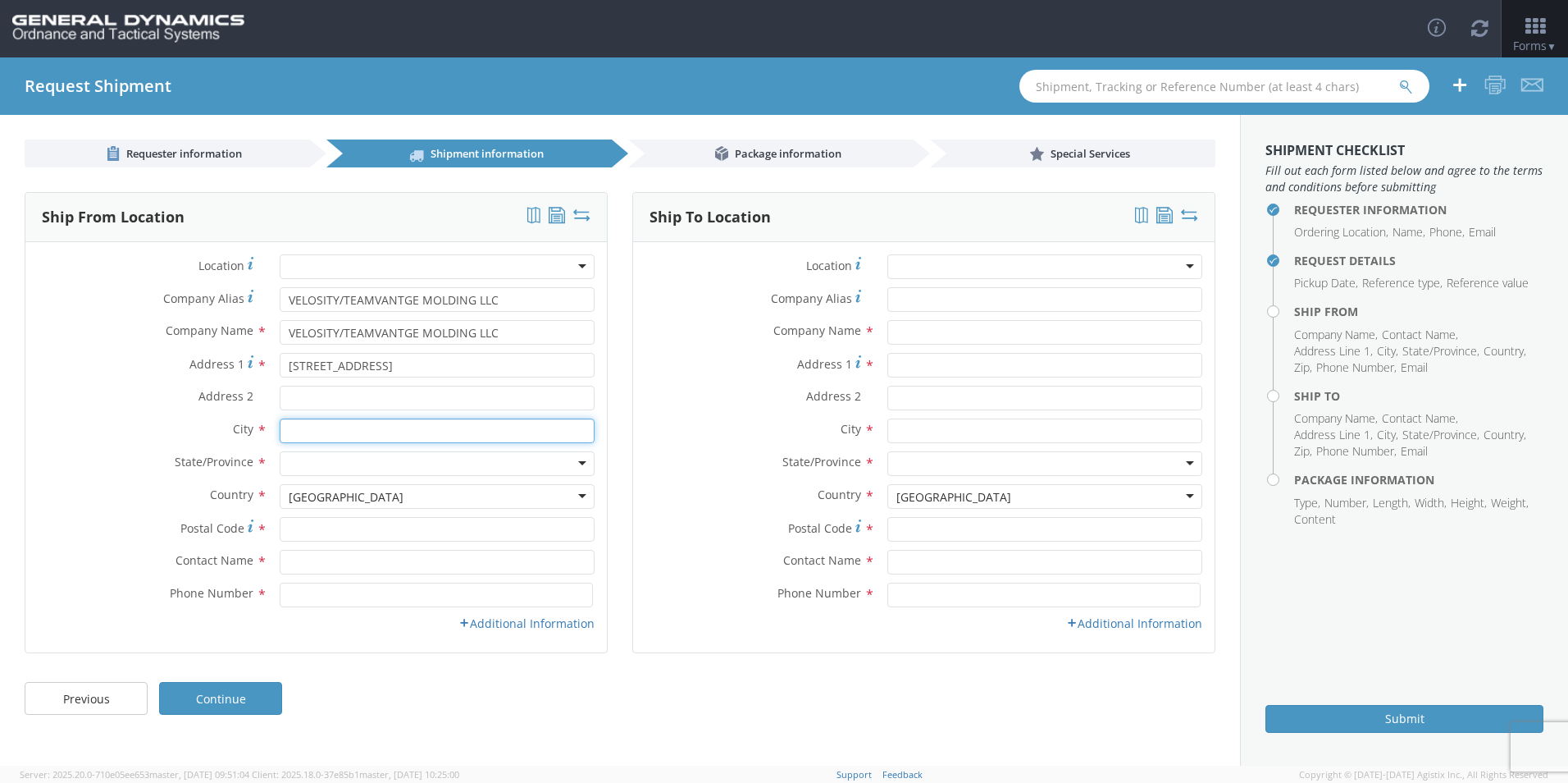
type input "[GEOGRAPHIC_DATA]"
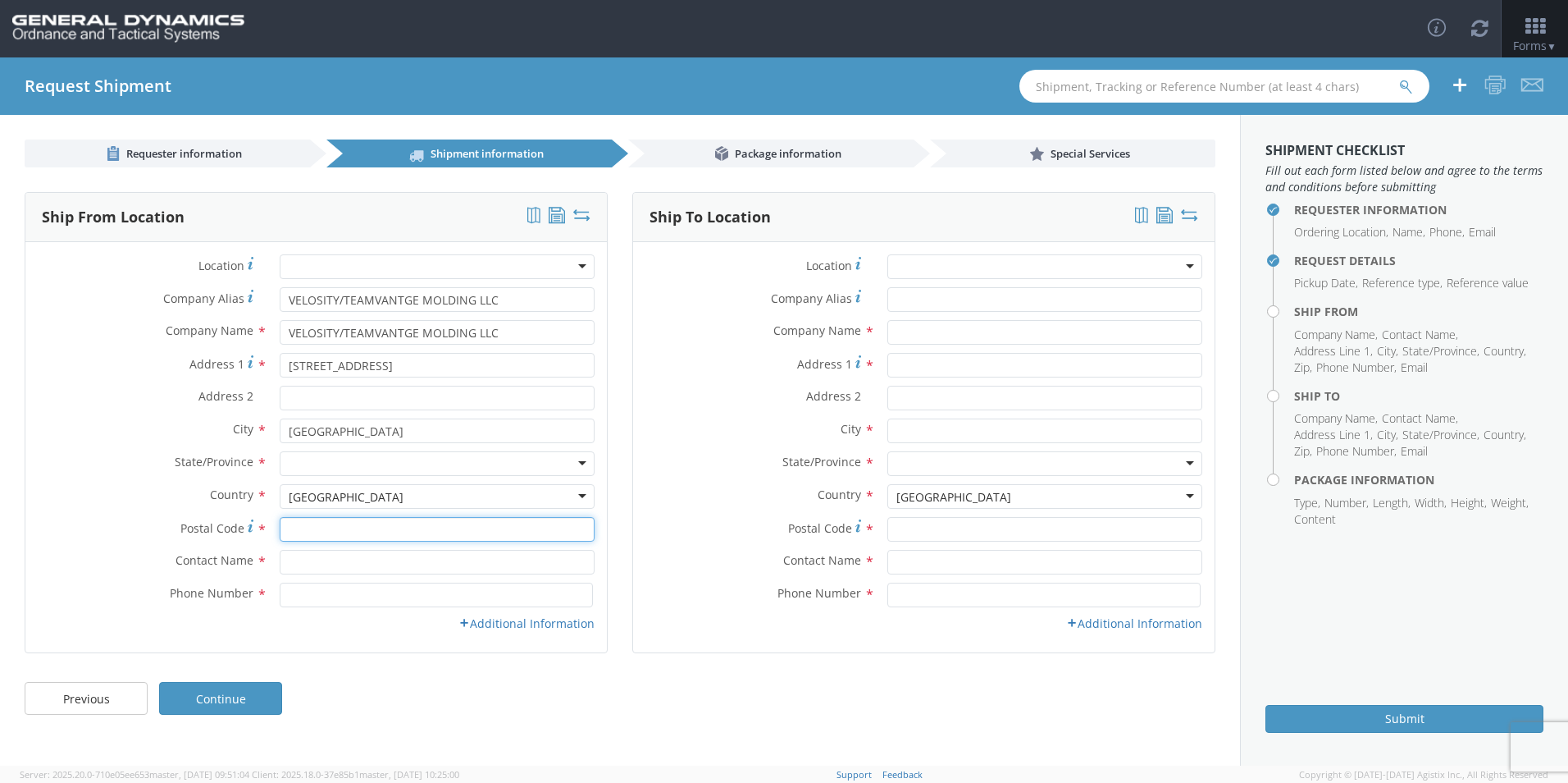
type input "55025"
type input "[PERSON_NAME]"
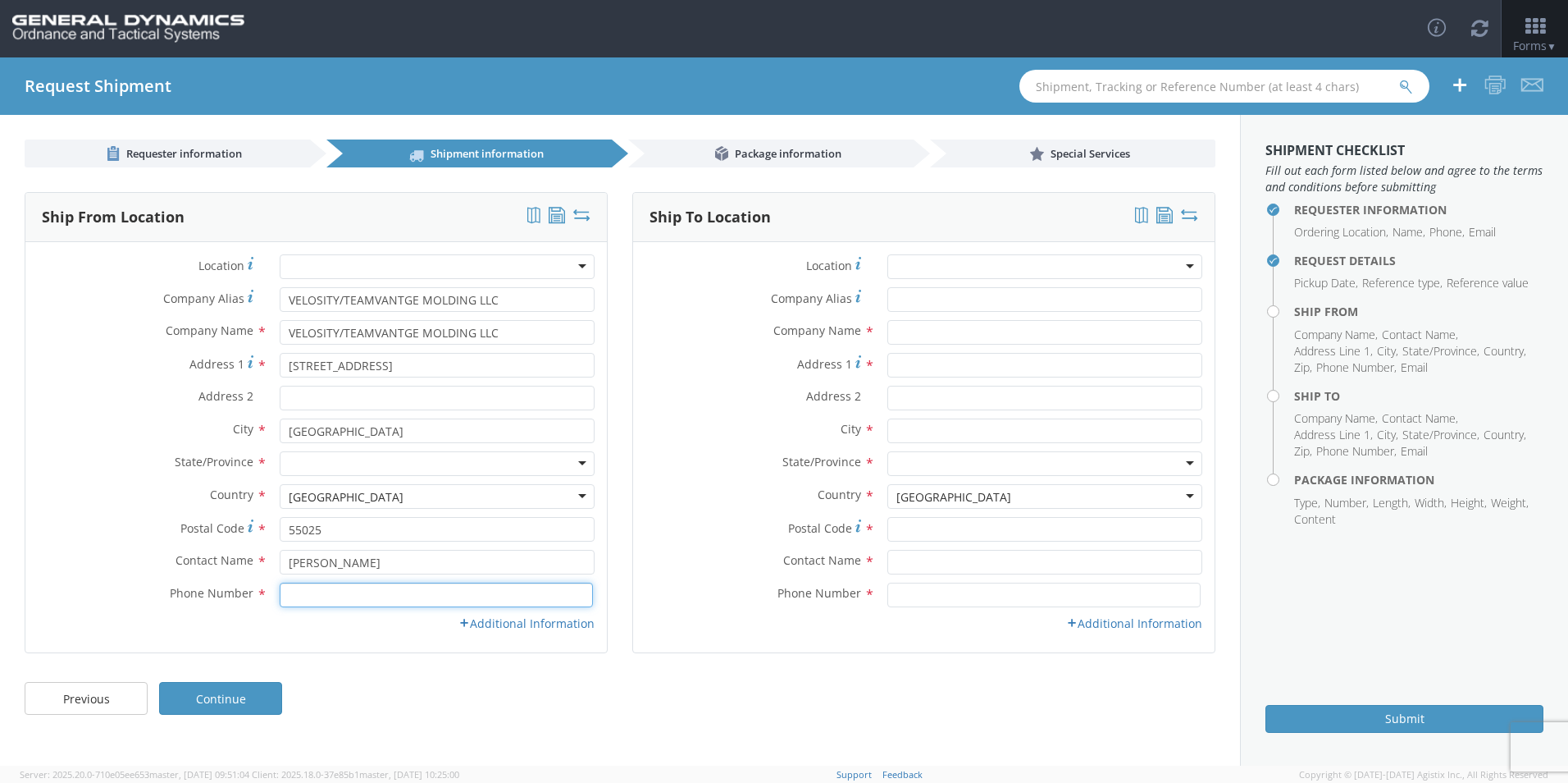
type input "6514643900"
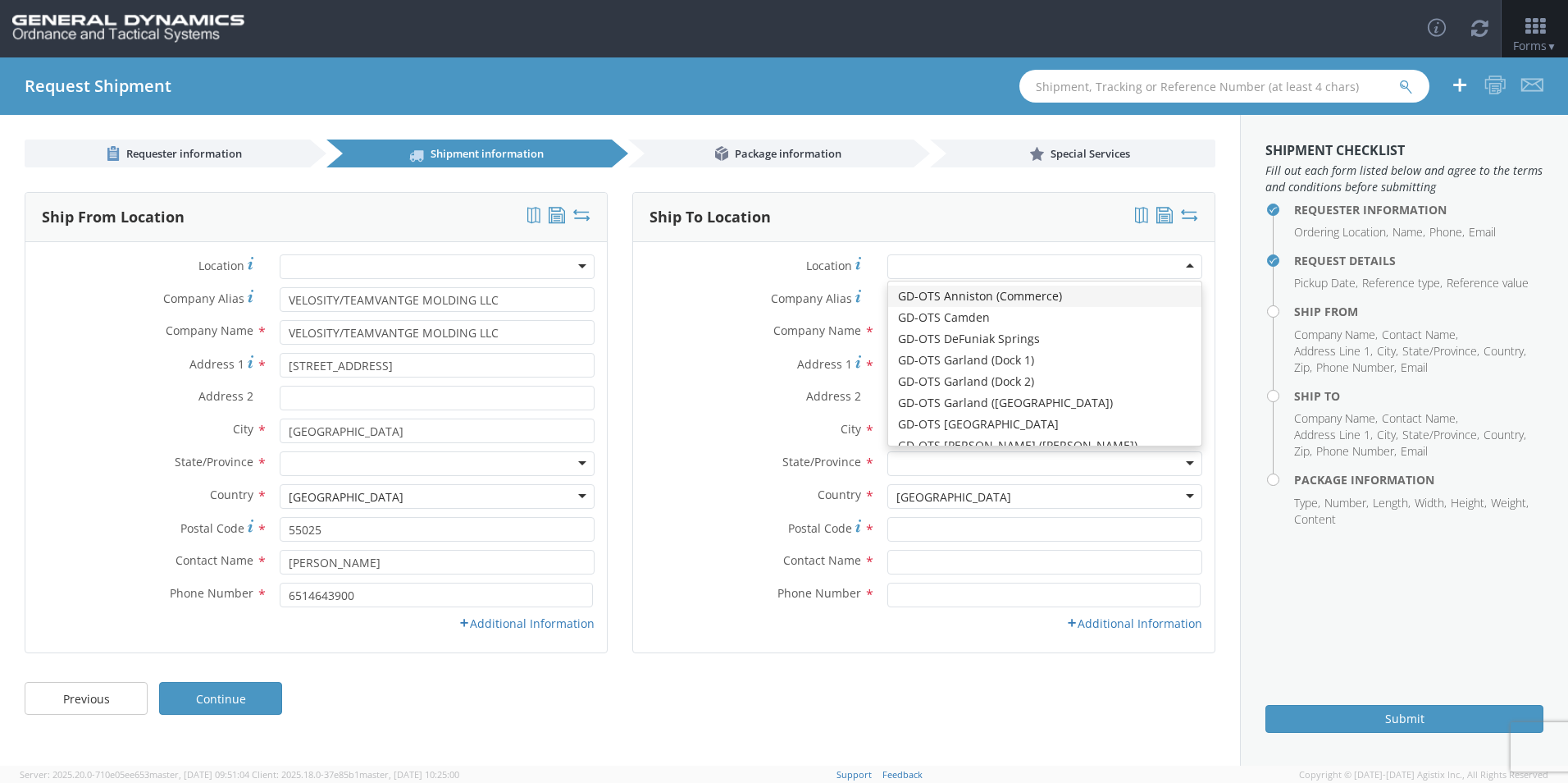
click at [1039, 267] on div at bounding box center [1045, 266] width 315 height 25
type input "GD-OTS Marion IL"
type input "[STREET_ADDRESS][PERSON_NAME]"
type input "[PERSON_NAME]"
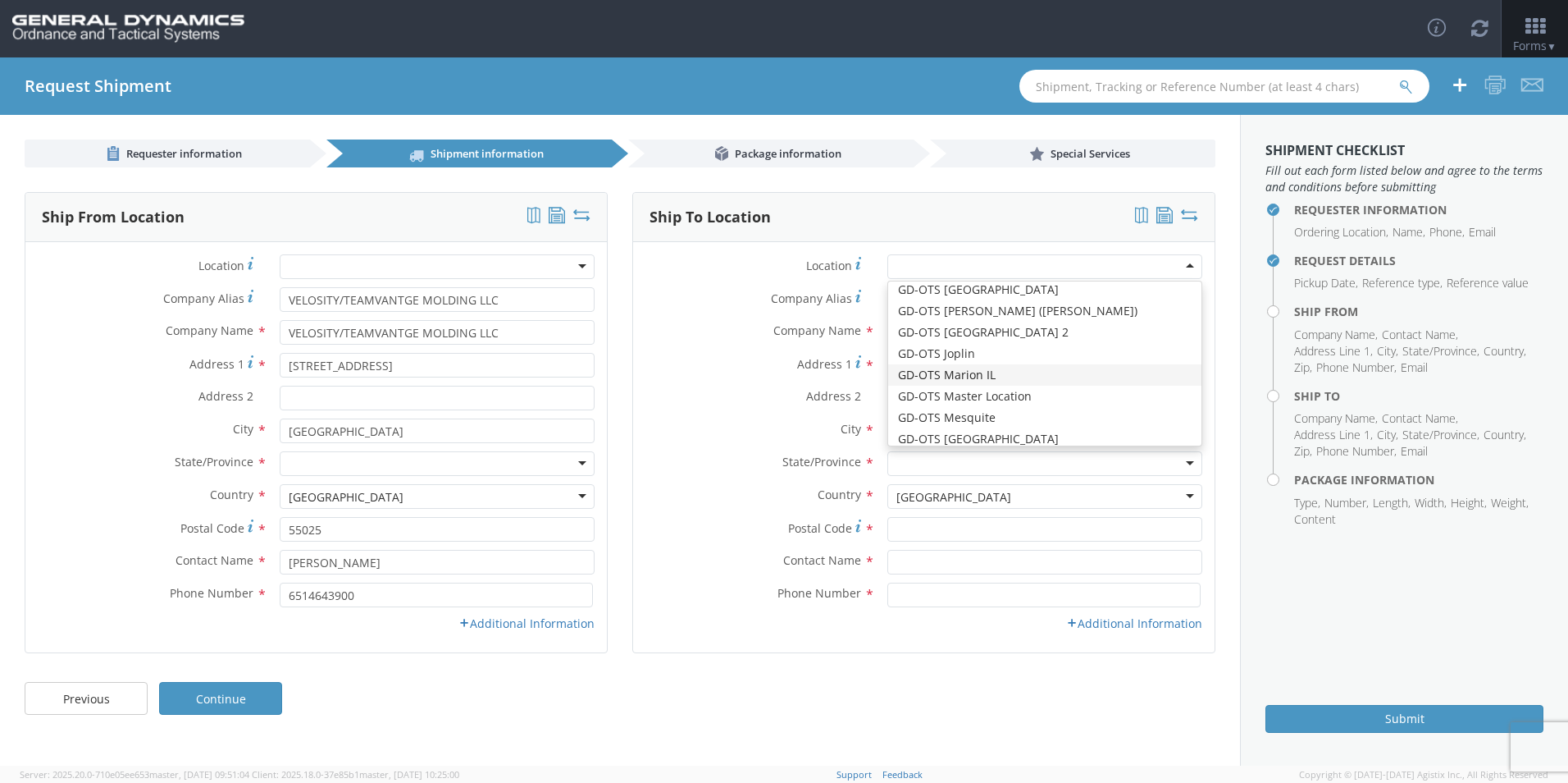
type input "62959"
type input "[PHONE_NUMBER]"
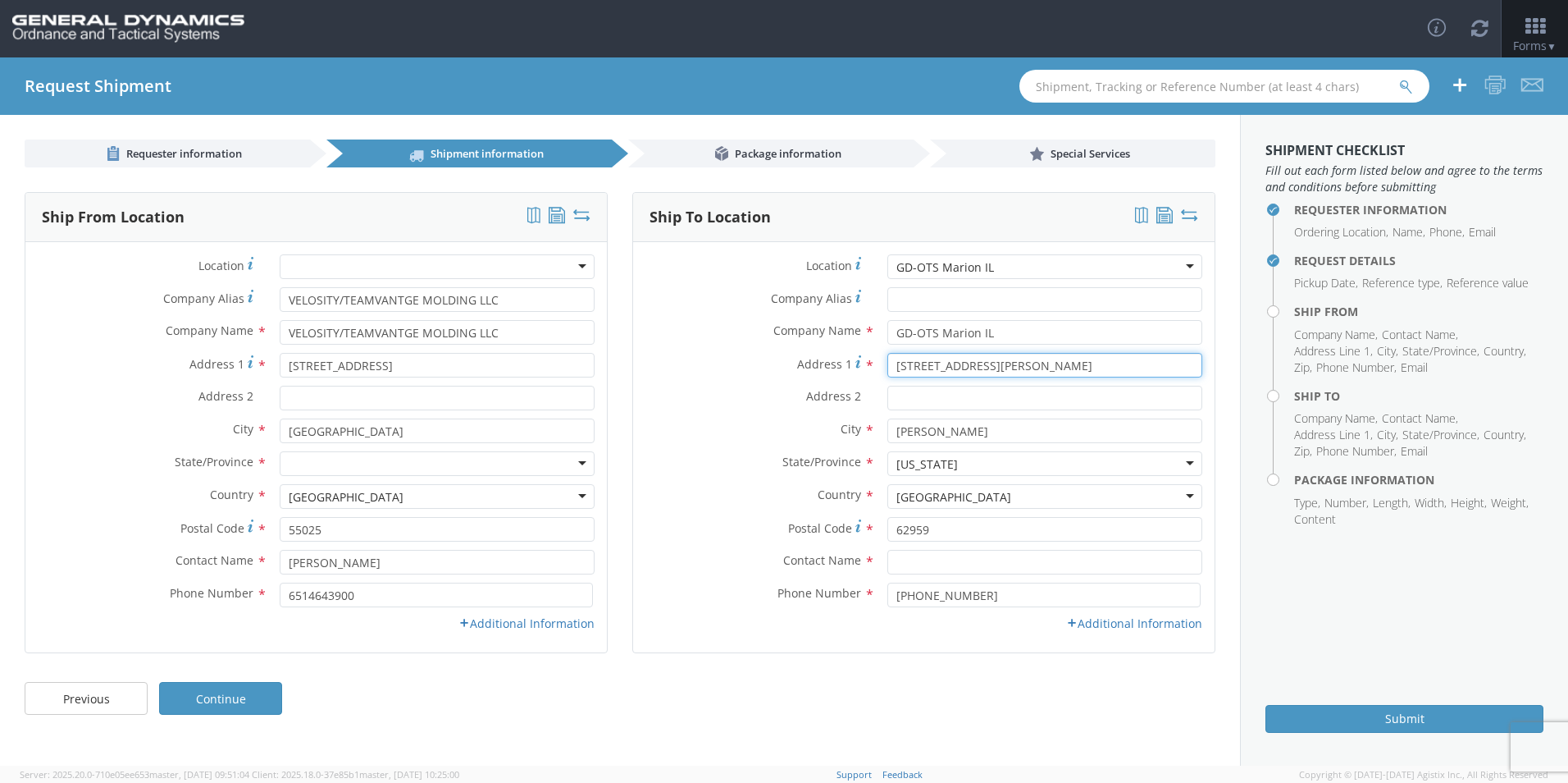
drag, startPoint x: 1005, startPoint y: 369, endPoint x: 830, endPoint y: 377, distance: 175.2
click at [849, 377] on div "Address [STREET_ADDRESS][PERSON_NAME]" at bounding box center [924, 369] width 582 height 33
type input "ROUTE #148"
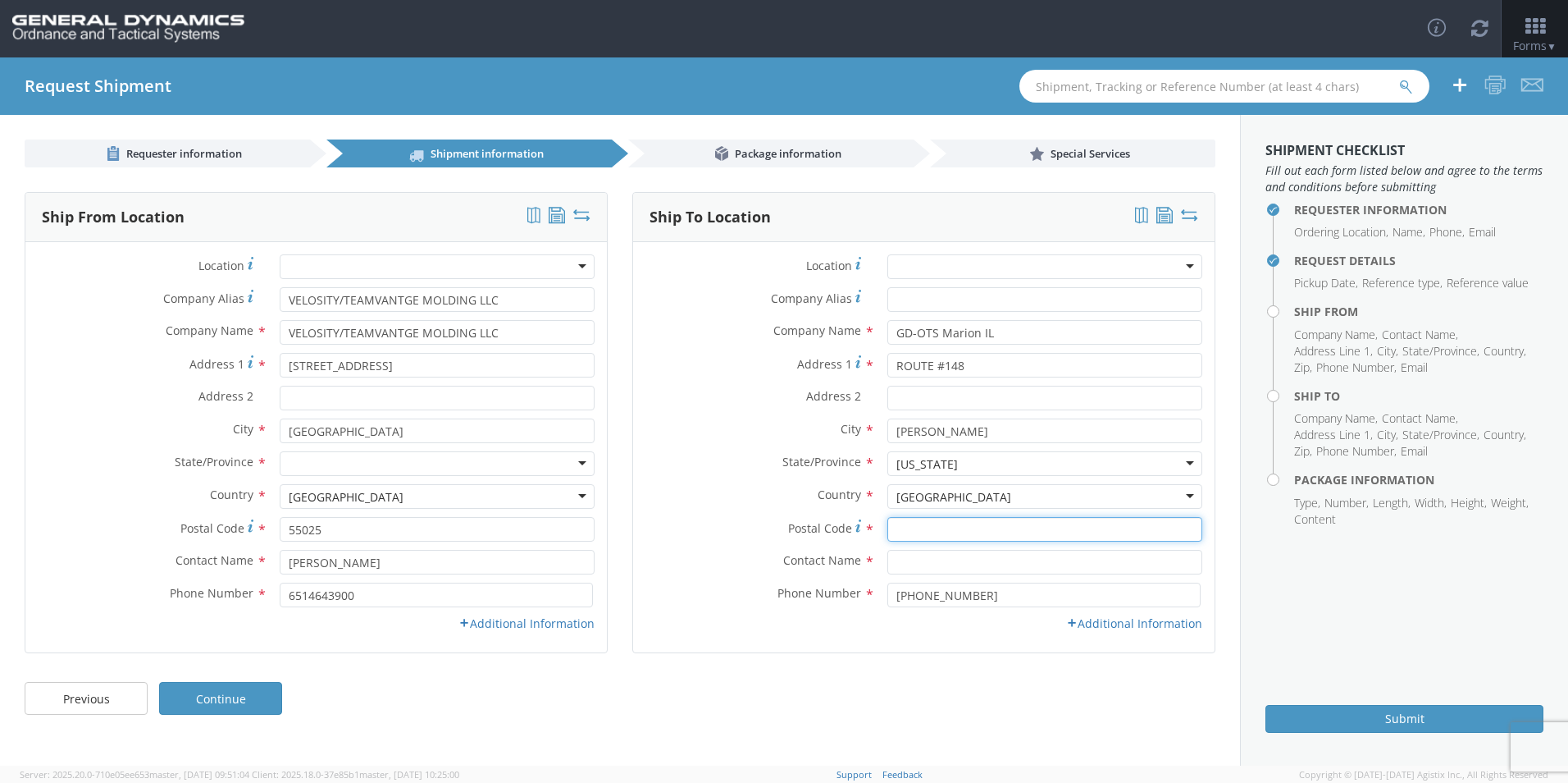
click at [923, 529] on input "Postal Code *" at bounding box center [1045, 529] width 315 height 25
type input "62959"
click at [937, 558] on input "text" at bounding box center [1045, 562] width 315 height 25
type input "[PERSON_NAME]"
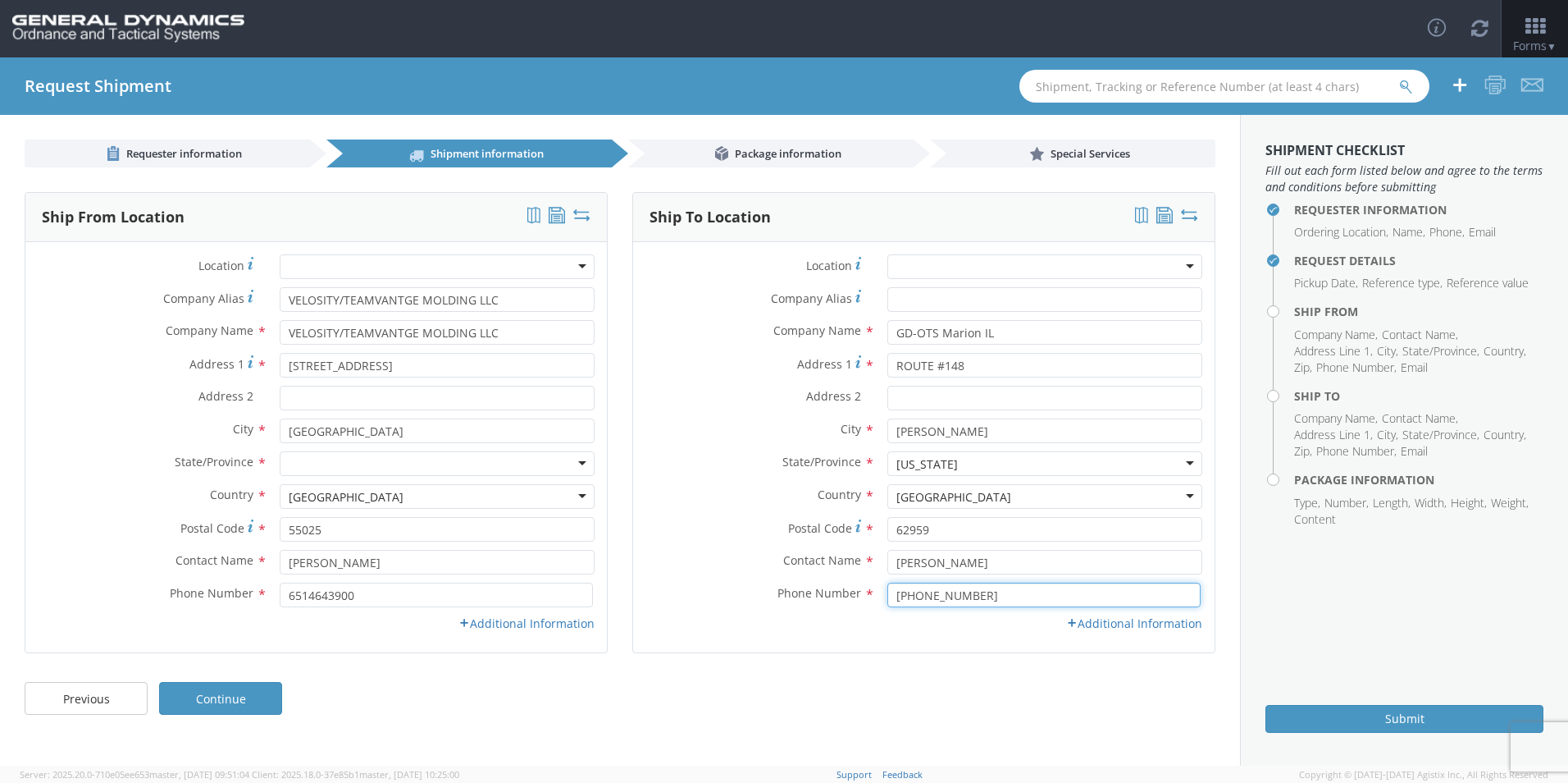
drag, startPoint x: 985, startPoint y: 601, endPoint x: 743, endPoint y: 593, distance: 242.1
click at [747, 592] on div "Phone Number * [PHONE_NUMBER]" at bounding box center [924, 595] width 582 height 25
type input "[PHONE_NUMBER]"
click at [524, 619] on link "Additional Information" at bounding box center [527, 623] width 136 height 15
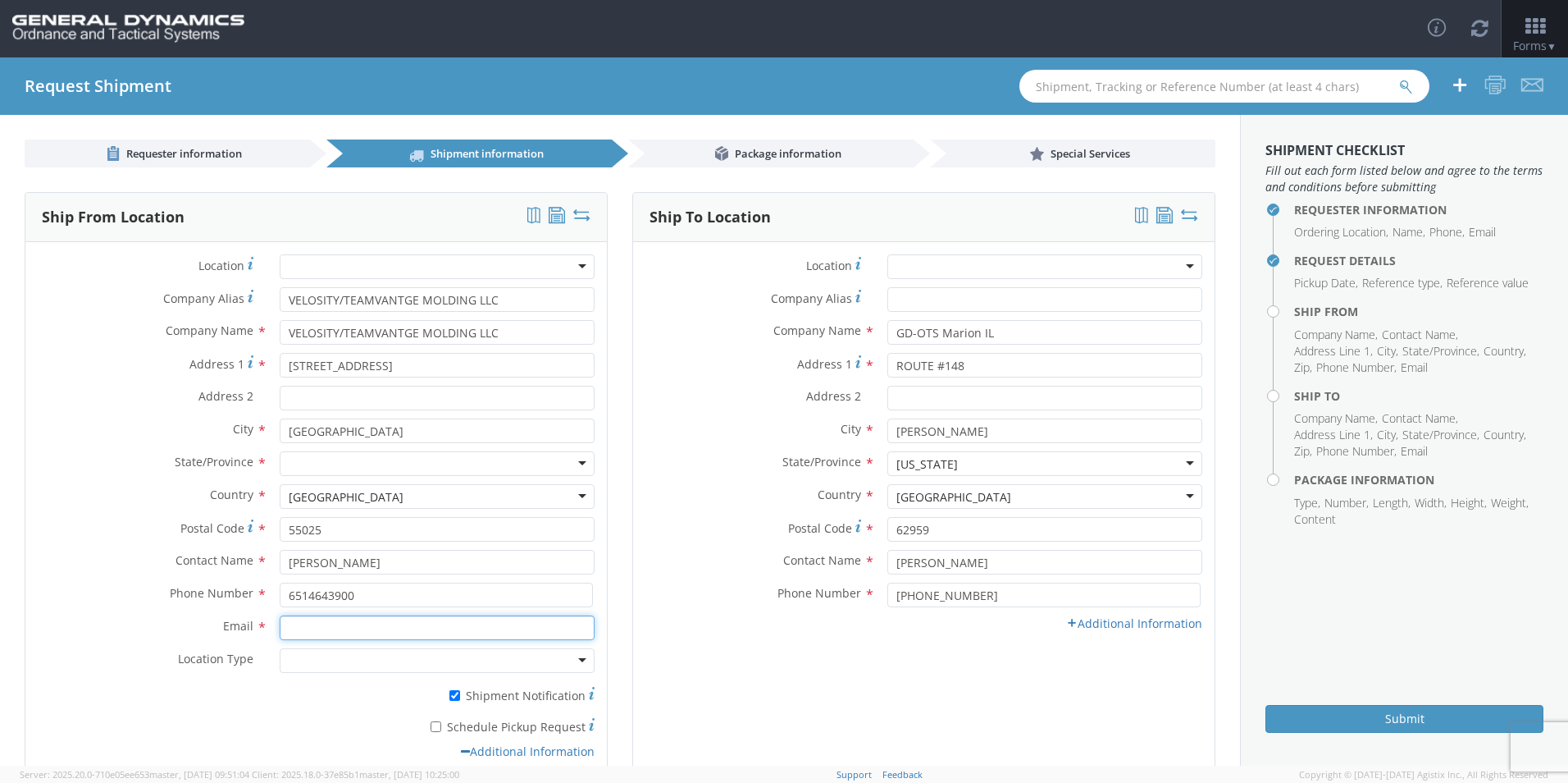
click at [394, 630] on input "Email *" at bounding box center [437, 627] width 315 height 25
type input "[EMAIL_ADDRESS][DOMAIN_NAME]"
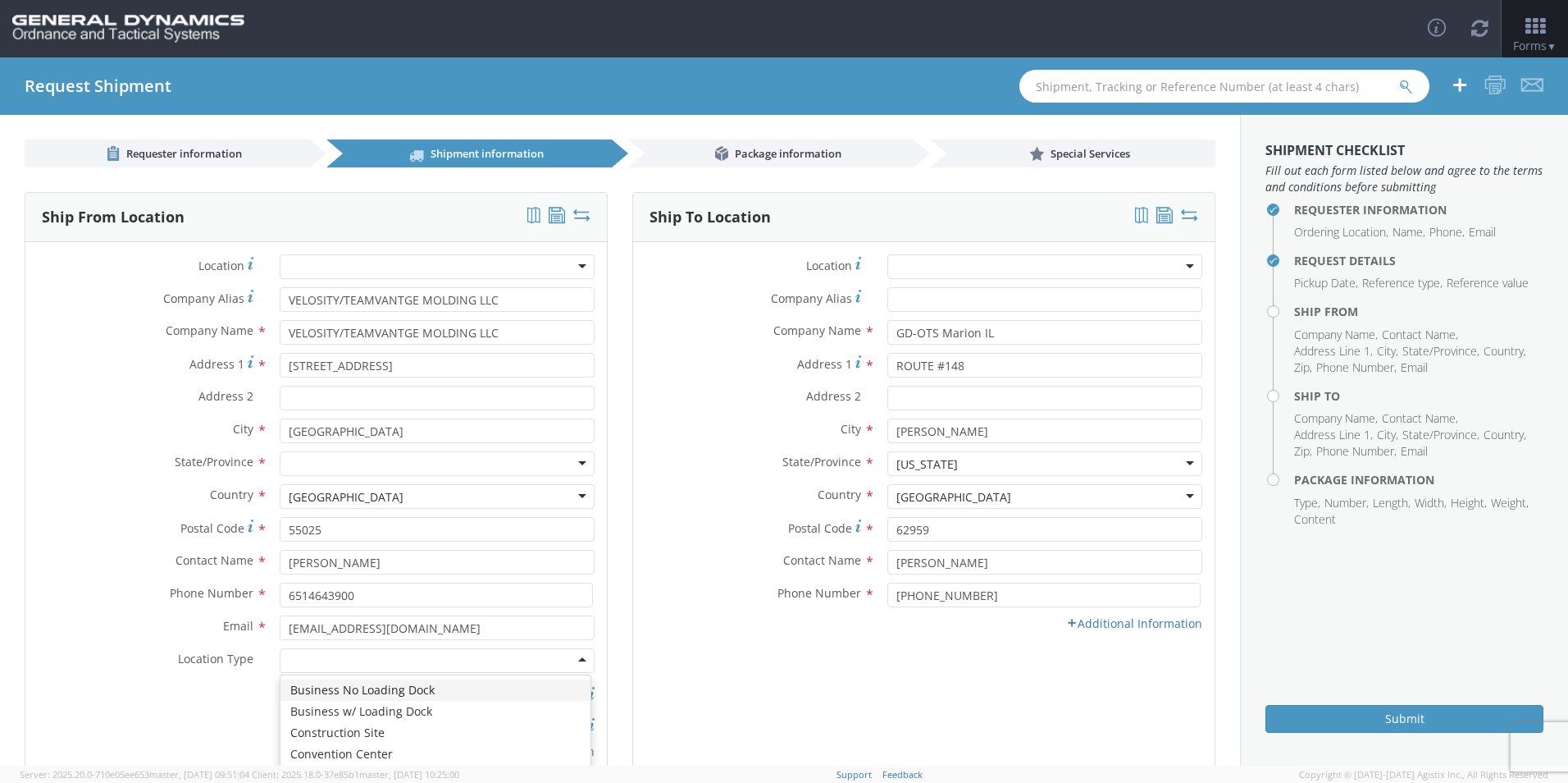
click at [331, 664] on div at bounding box center [437, 660] width 315 height 25
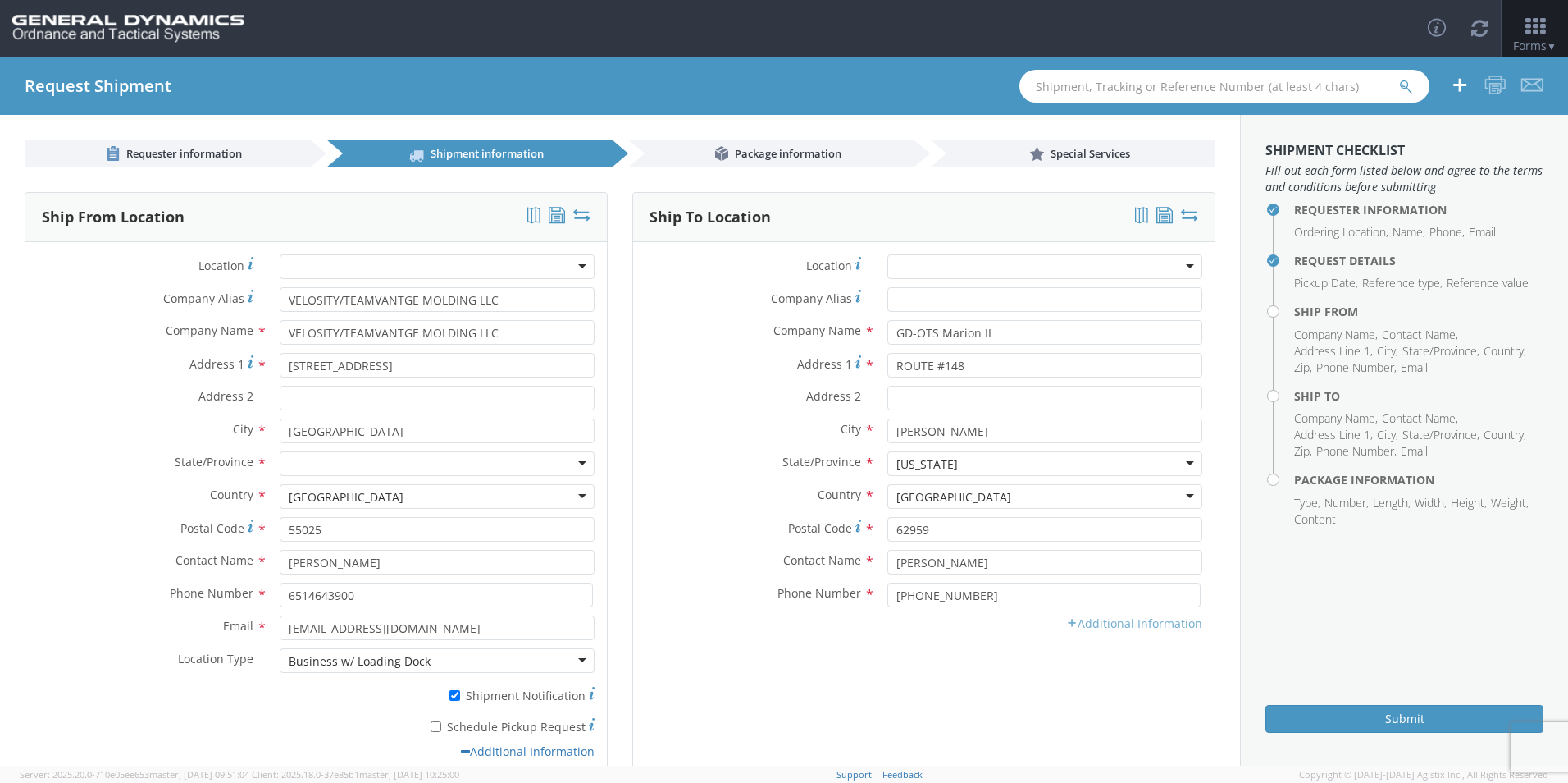
click at [1079, 624] on link "Additional Information" at bounding box center [1134, 623] width 136 height 15
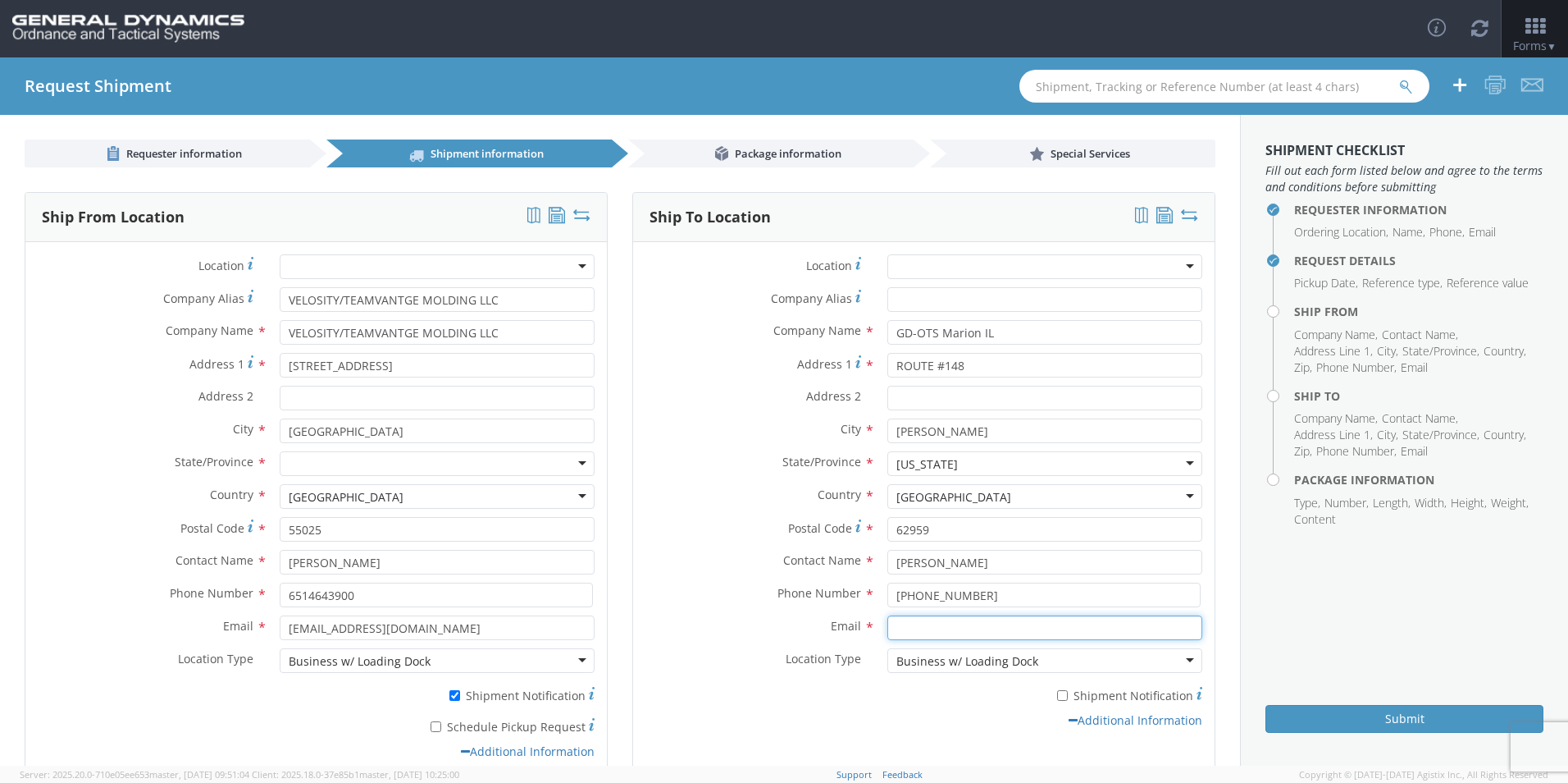
click at [1063, 632] on input "Email *" at bounding box center [1045, 627] width 315 height 25
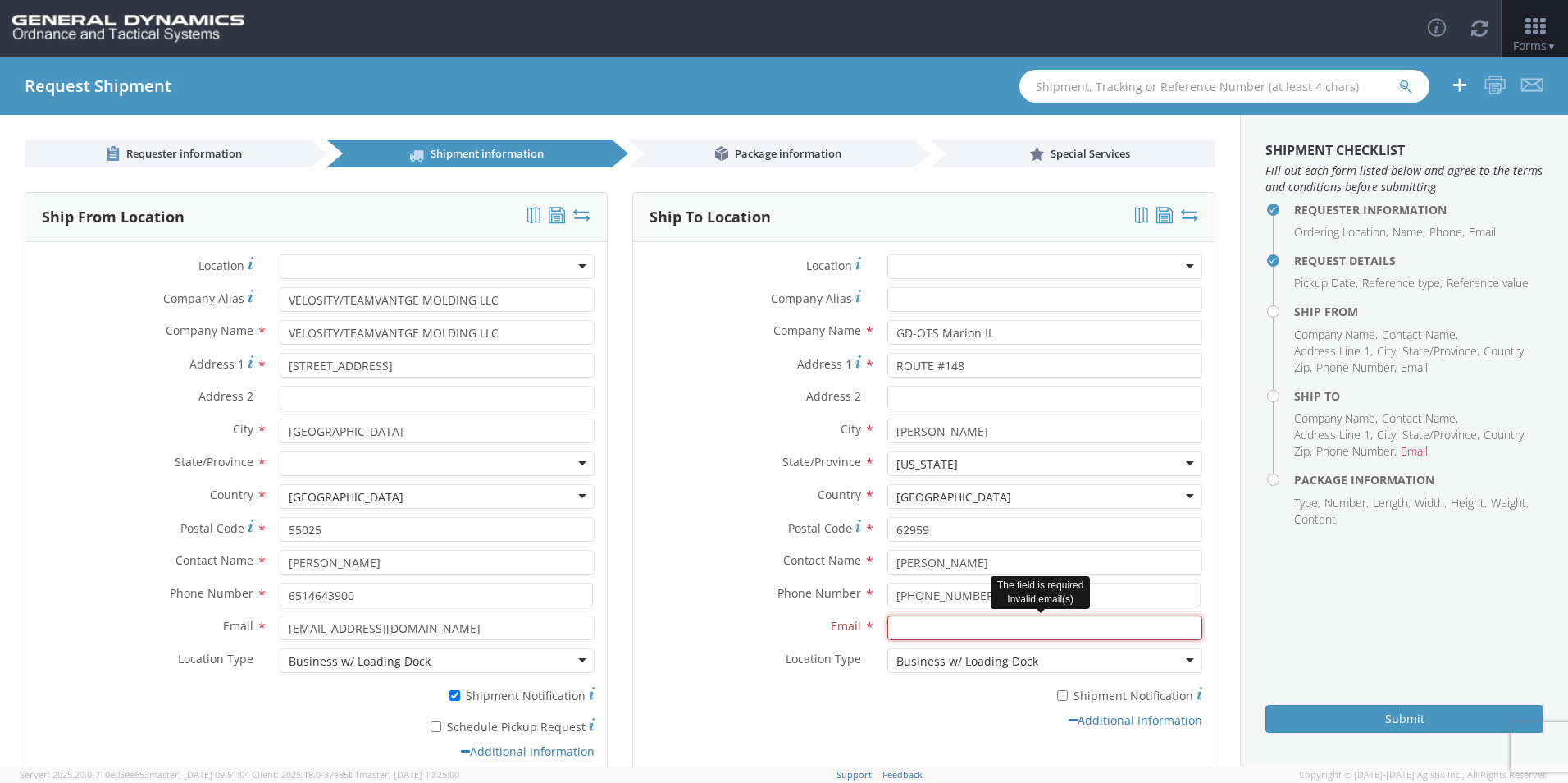
paste input "[PERSON_NAME][EMAIL_ADDRESS][PERSON_NAME][DOMAIN_NAME]"
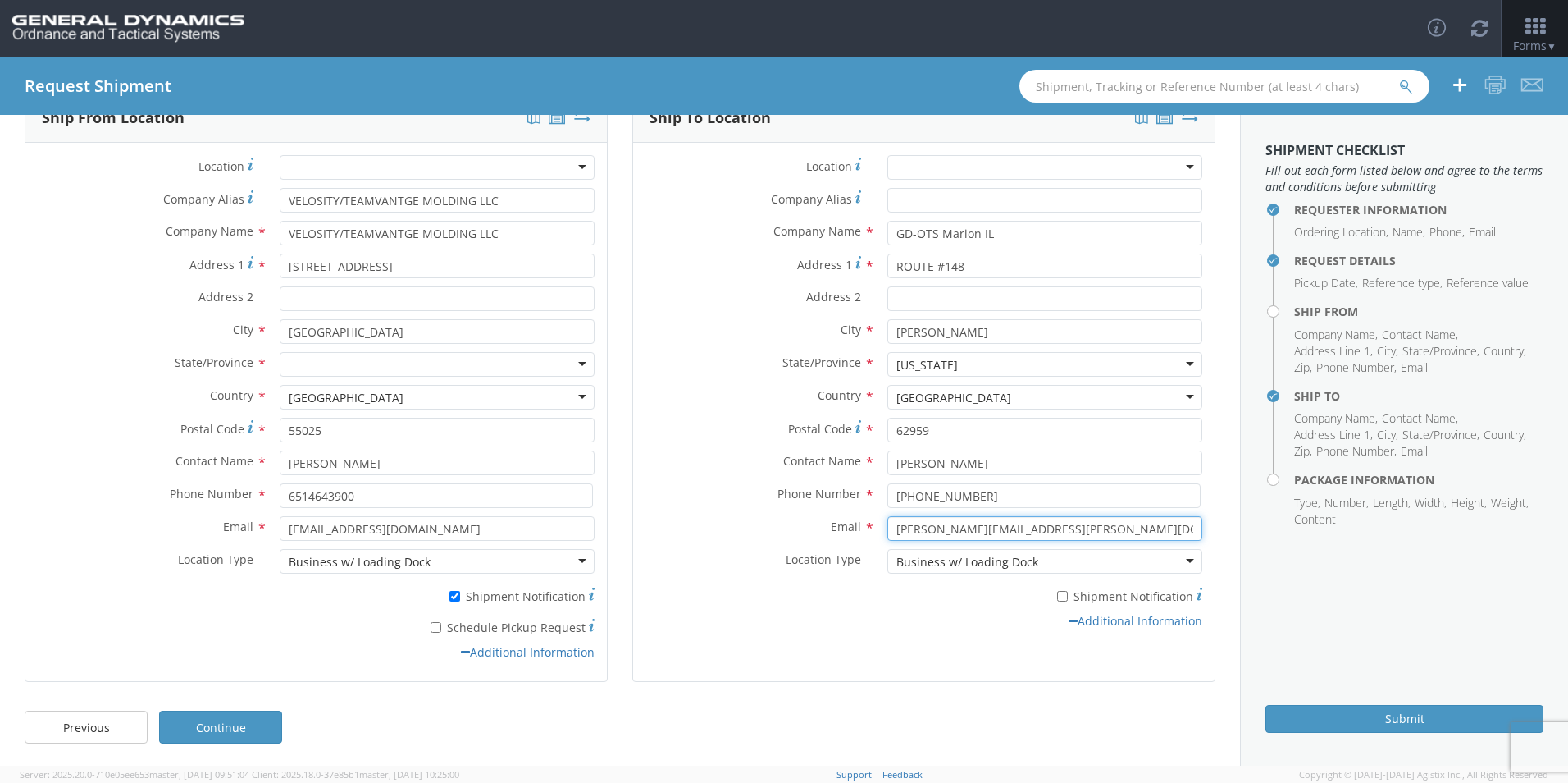
scroll to position [101, 0]
type input "[PERSON_NAME][EMAIL_ADDRESS][PERSON_NAME][DOMAIN_NAME]"
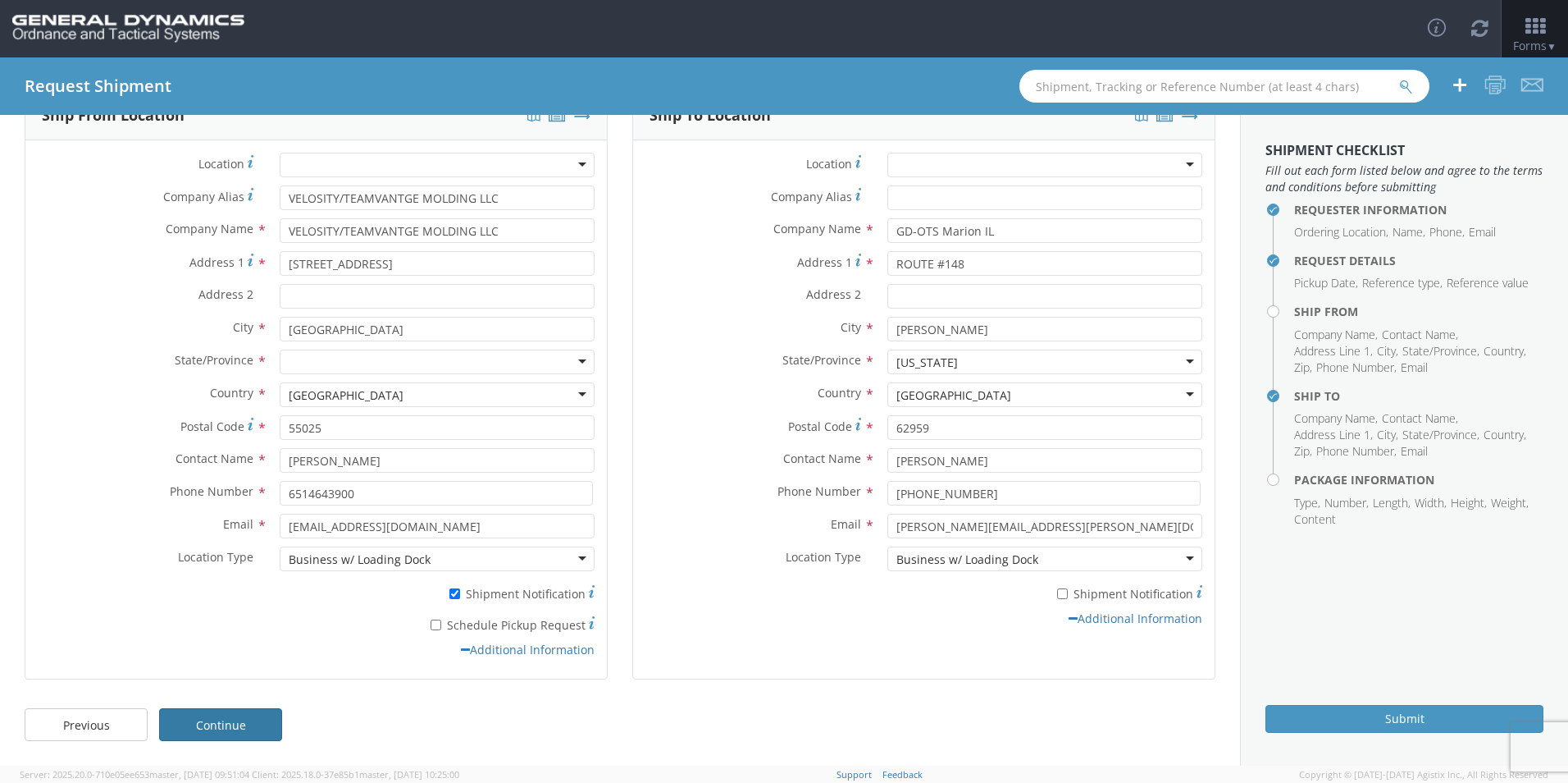
click at [208, 724] on link "Continue" at bounding box center [220, 725] width 123 height 33
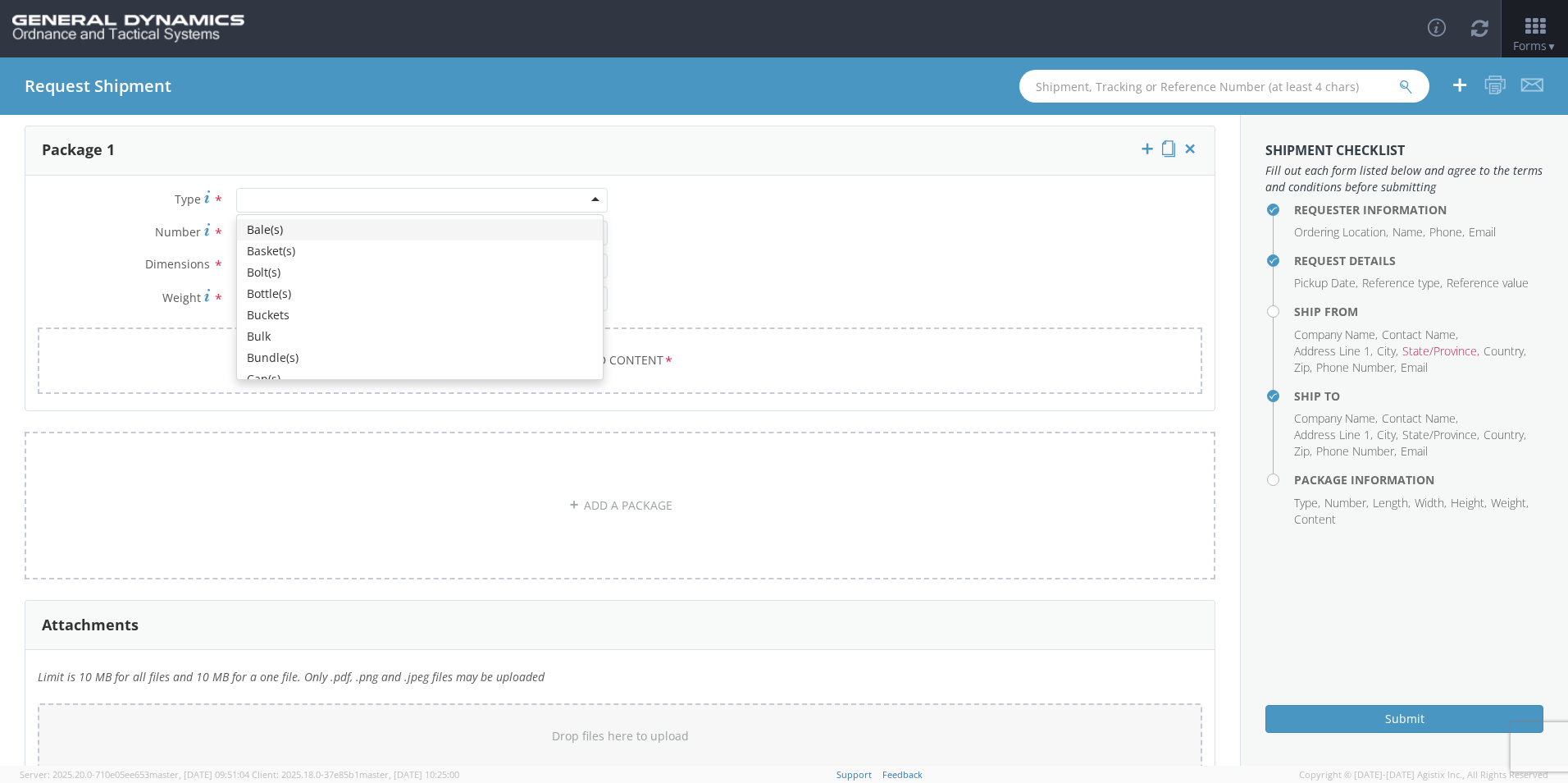
click at [313, 198] on div at bounding box center [422, 200] width 371 height 25
type input "S"
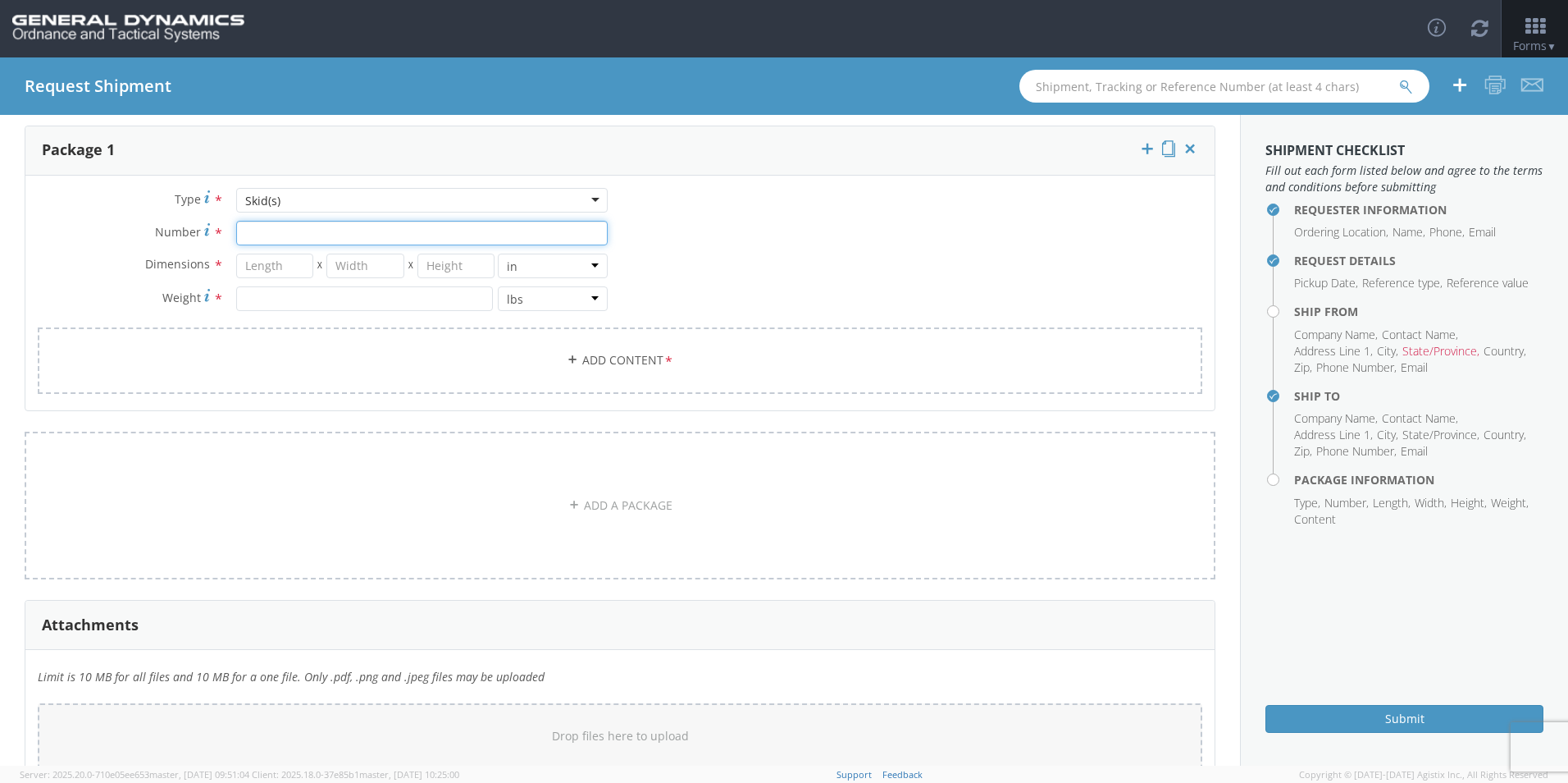
click at [294, 235] on input "Number *" at bounding box center [422, 233] width 371 height 25
type input "1"
click at [273, 268] on input "number" at bounding box center [275, 266] width 78 height 25
type input "48"
type input "40"
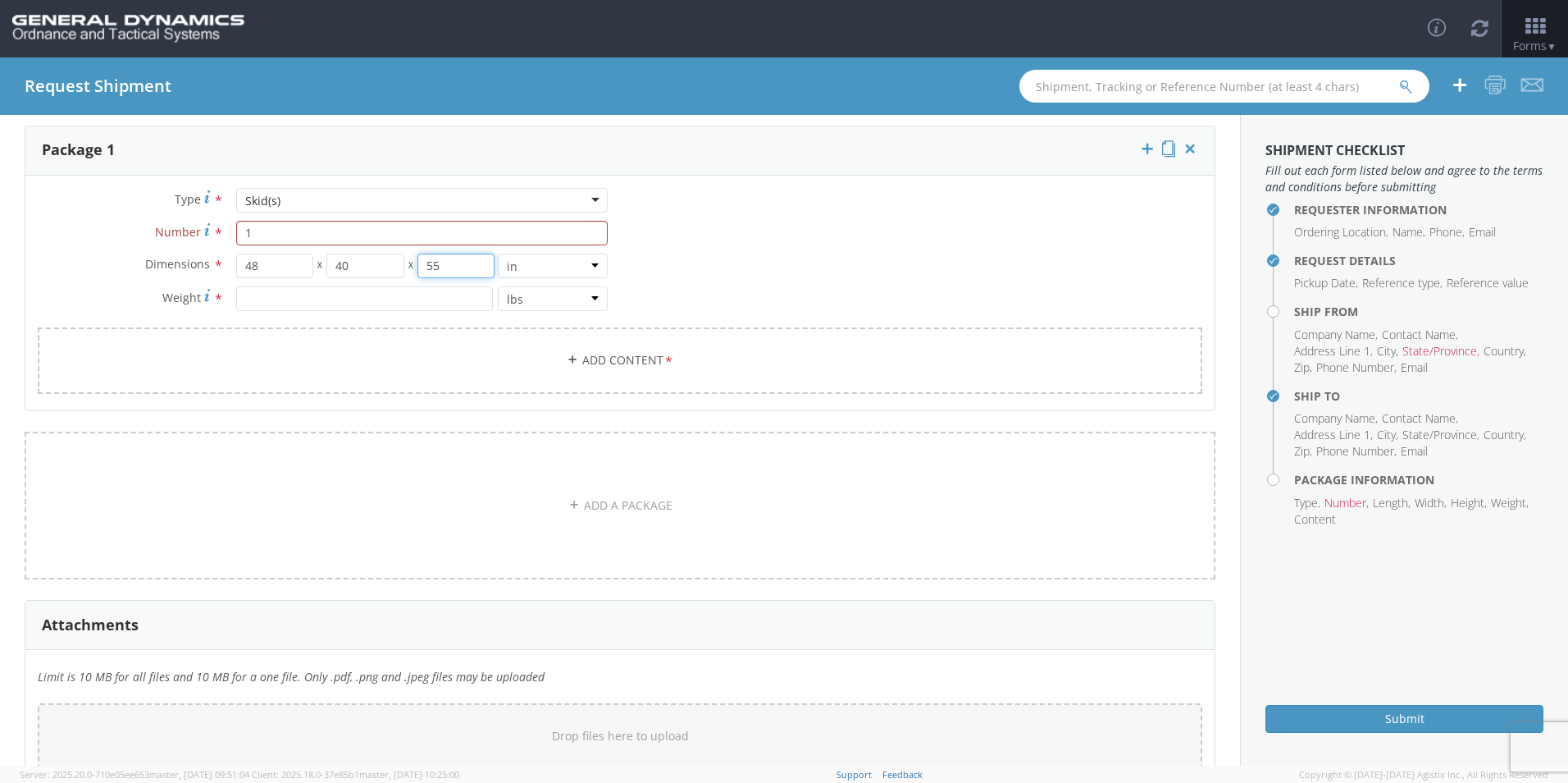
type input "55"
click at [257, 300] on input "number" at bounding box center [364, 298] width 257 height 25
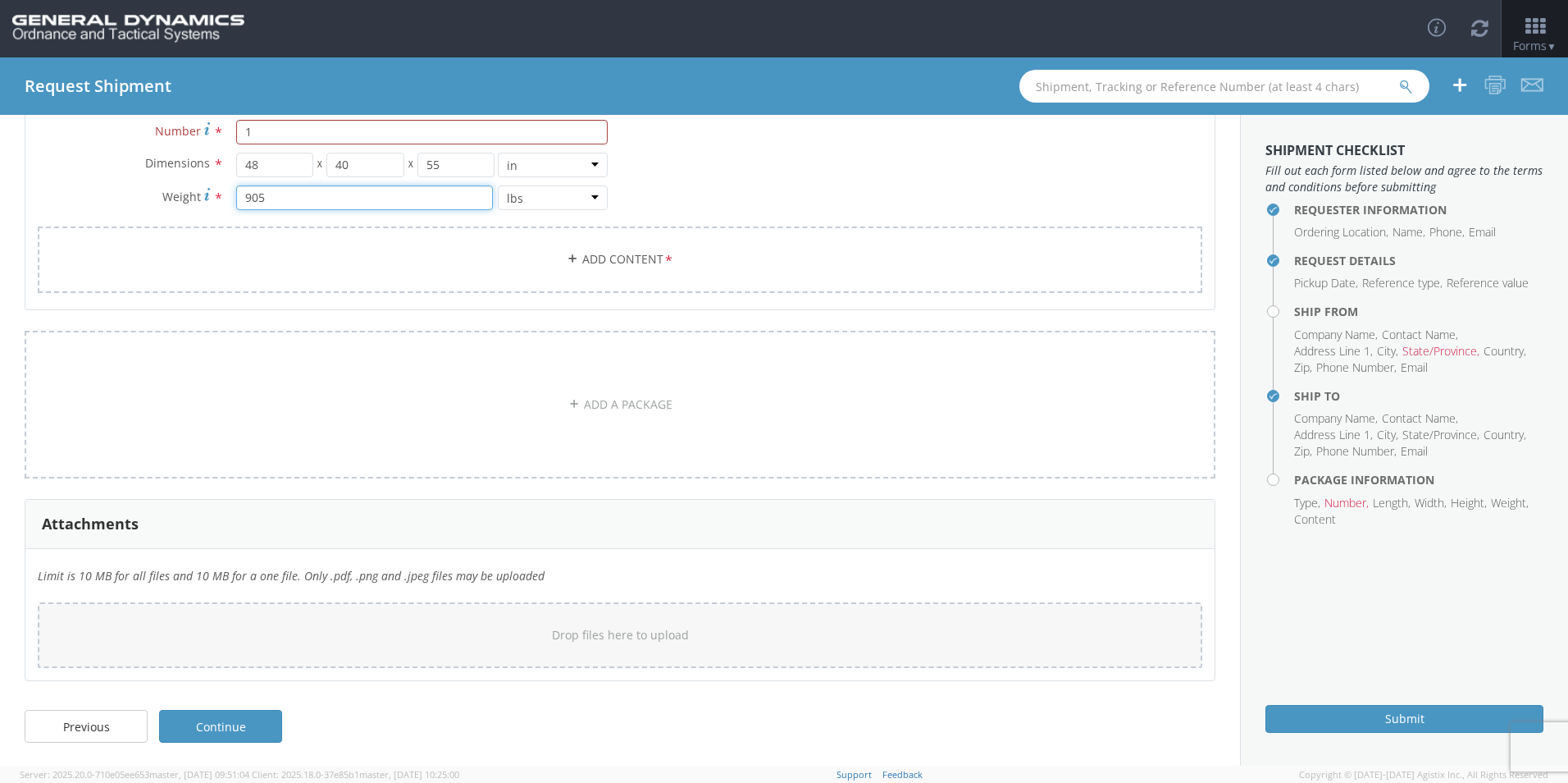
scroll to position [205, 0]
type input "905"
click at [590, 259] on link "Add Content *" at bounding box center [619, 258] width 1164 height 66
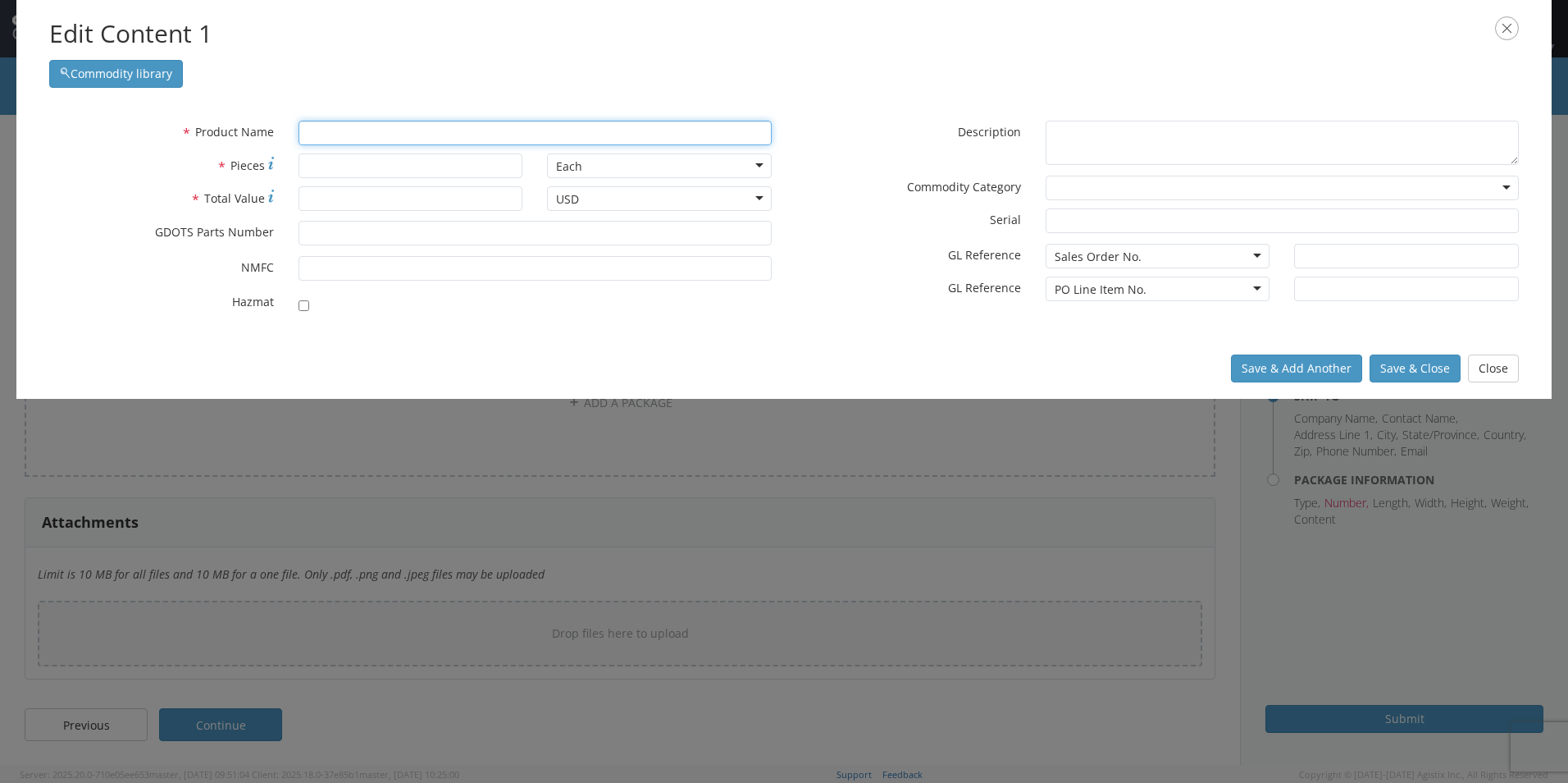
click at [395, 132] on input "text" at bounding box center [534, 132] width 473 height 25
type input "SLEEV"
type input "SLEEVE & STRAP ASSEMBLY, M1002"
type input "SLEEVE"
type input "SLEEVE & STRAP ASSEMBLY, M1002"
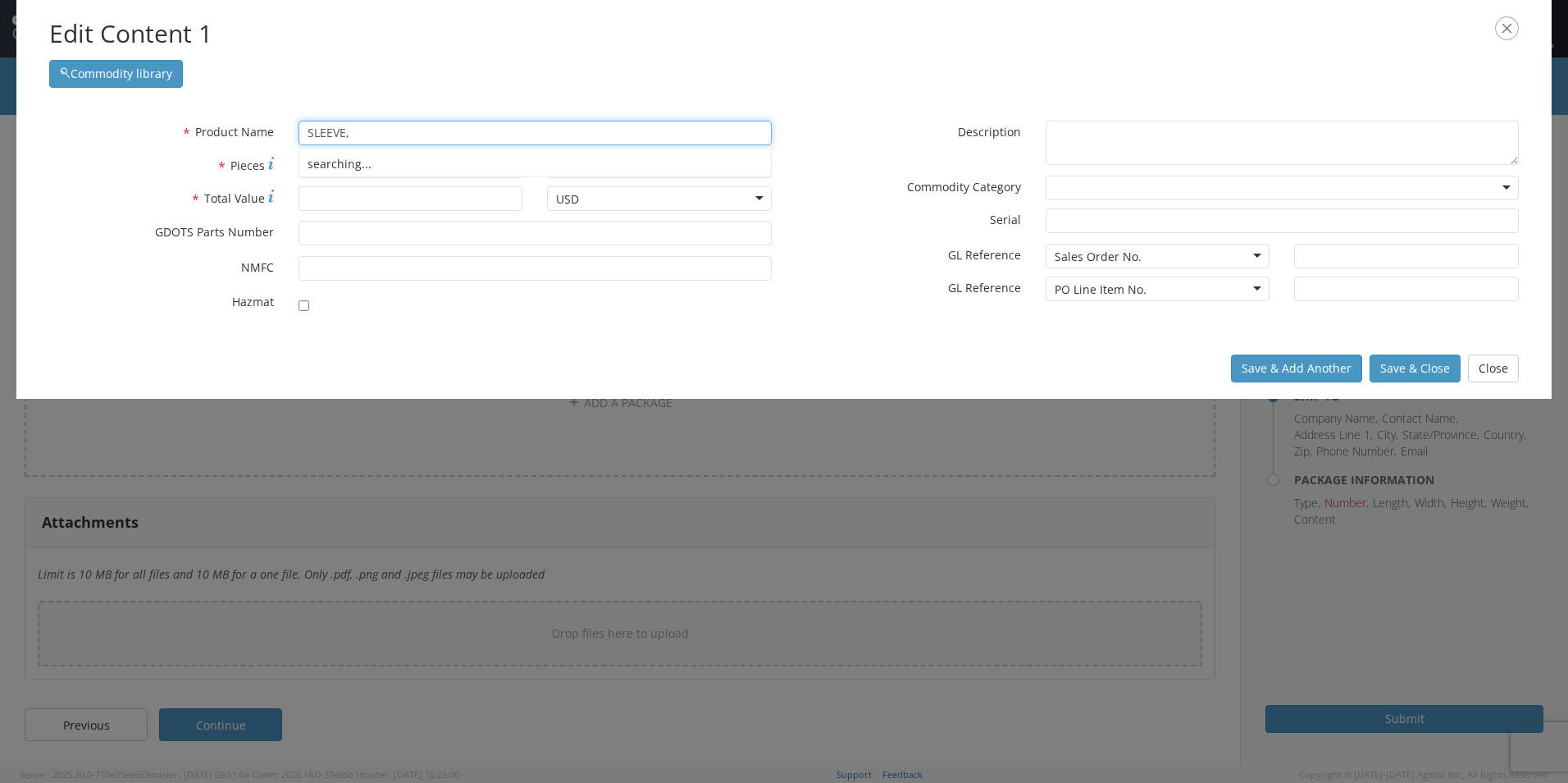
type input "SLEEVE,"
type input "SLEEVE, BASE, SKIVED (ACS) PAINTED"
drag, startPoint x: 431, startPoint y: 126, endPoint x: 361, endPoint y: 132, distance: 70.3
click at [361, 132] on input "SLEEVE, STEEL, im he-t" at bounding box center [534, 132] width 473 height 25
type input "SLEEVE, S"
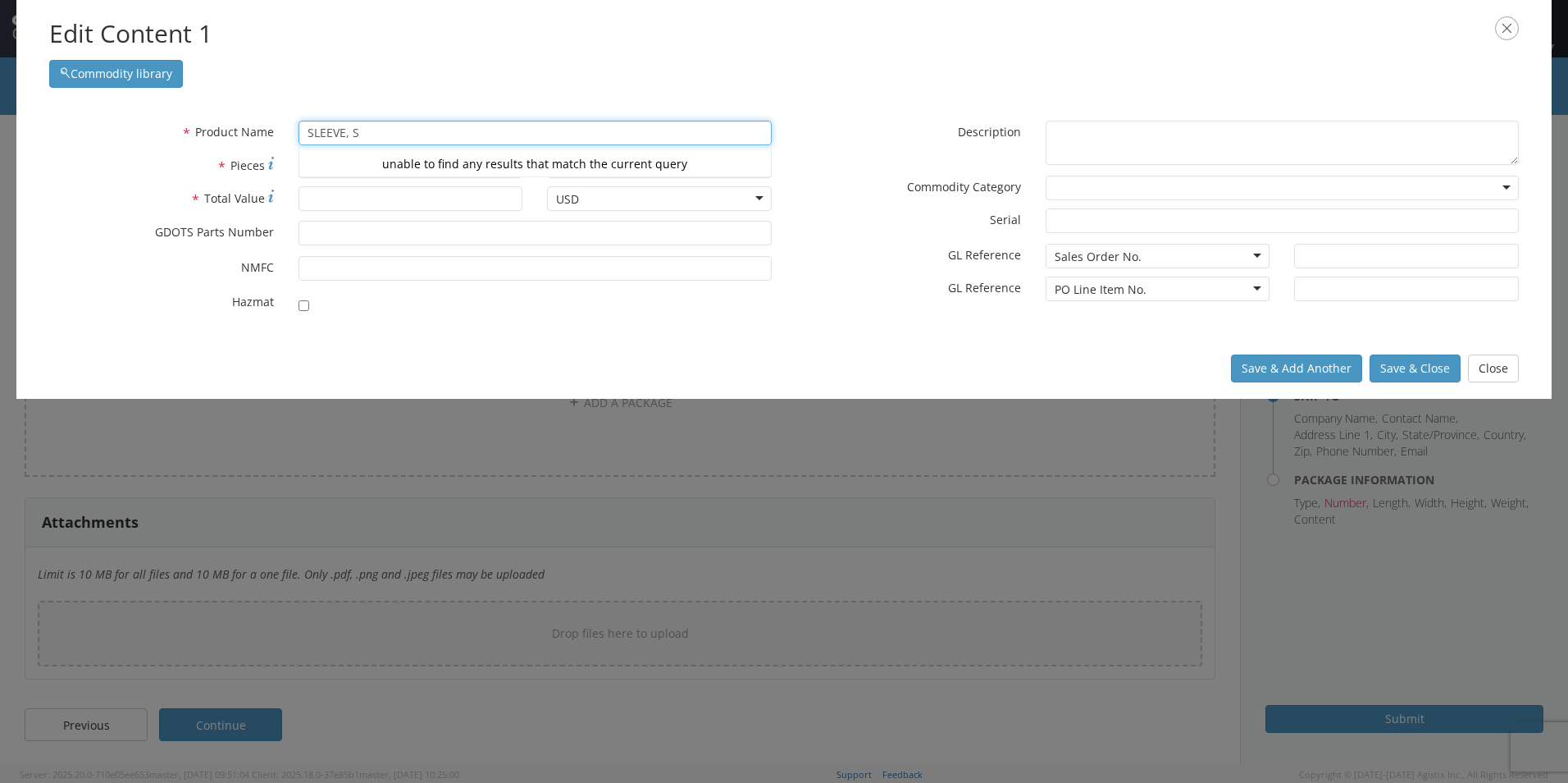
type input "SLEEVE, BASE, SKIVED (ACS) PAINTED"
type input "SLEEVE,"
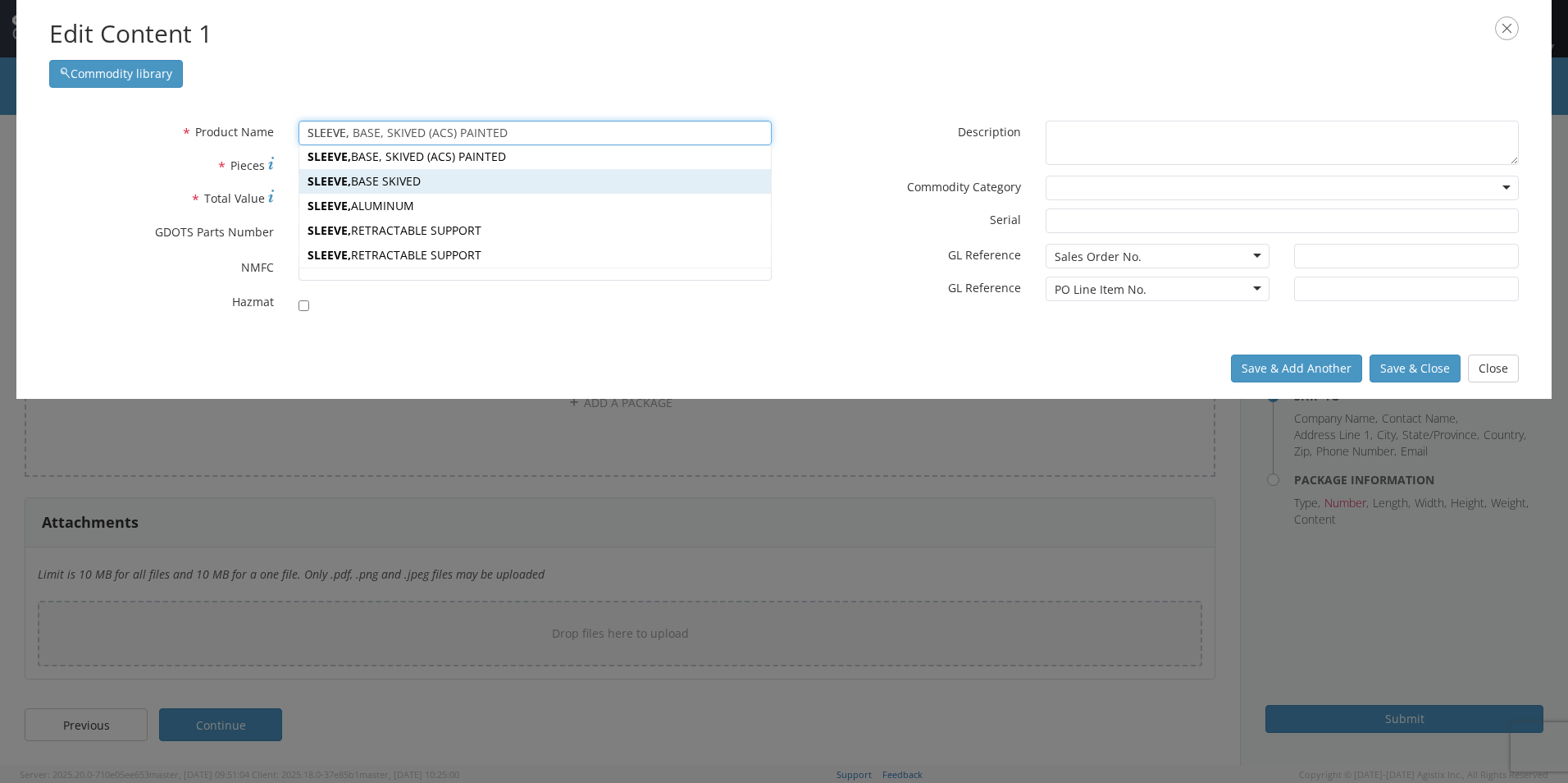
scroll to position [0, 0]
click at [436, 190] on div "SLEEVE, BASE SKIVED" at bounding box center [534, 188] width 472 height 25
type input "SLEEVE, BASE SKIVED"
type input "34"
type input "13024494"
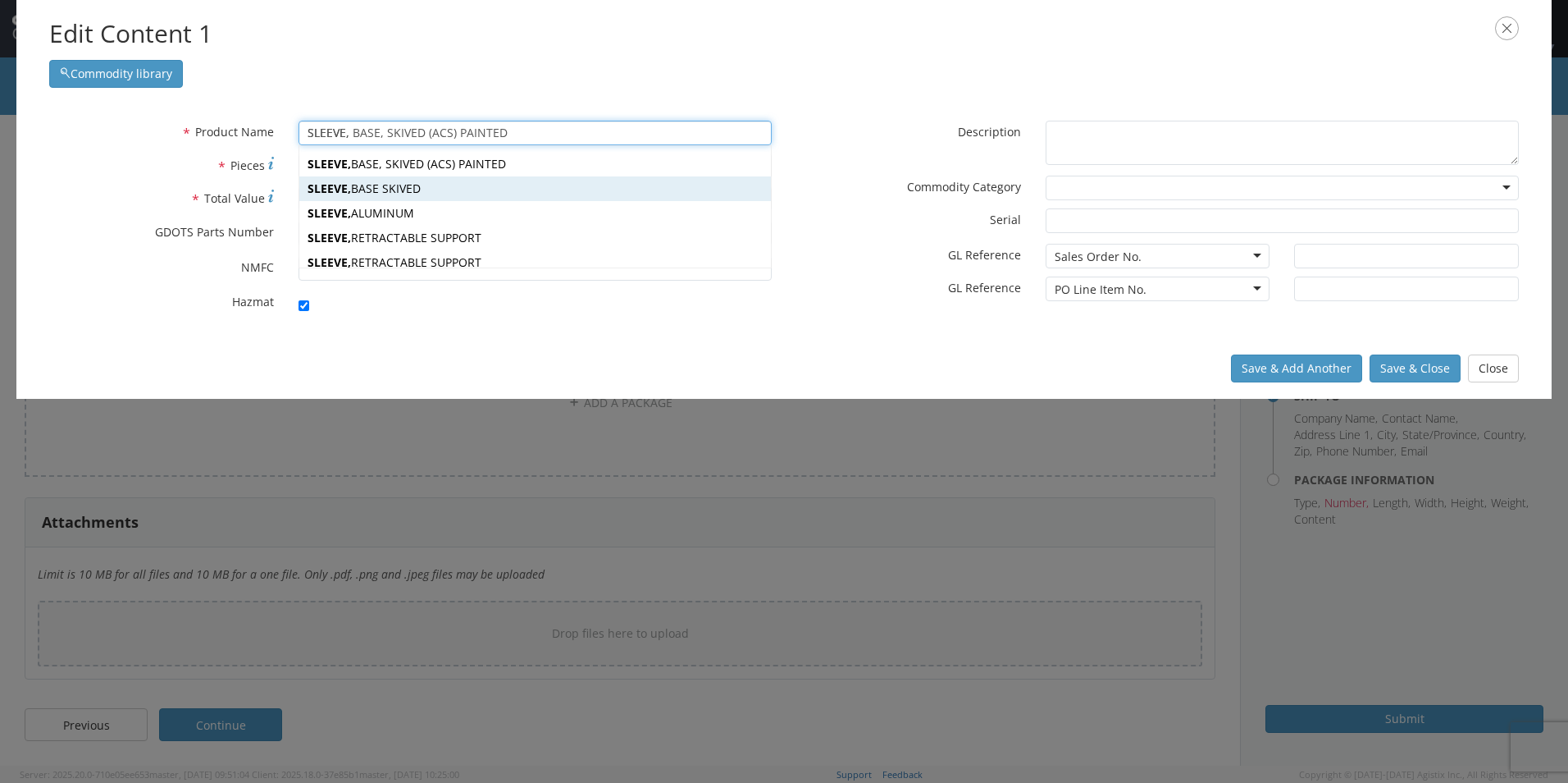
checkbox input "true"
type textarea "SLEEVE, BASE SKIVED"
type input "[PERSON_NAME],[GEOGRAPHIC_DATA]"
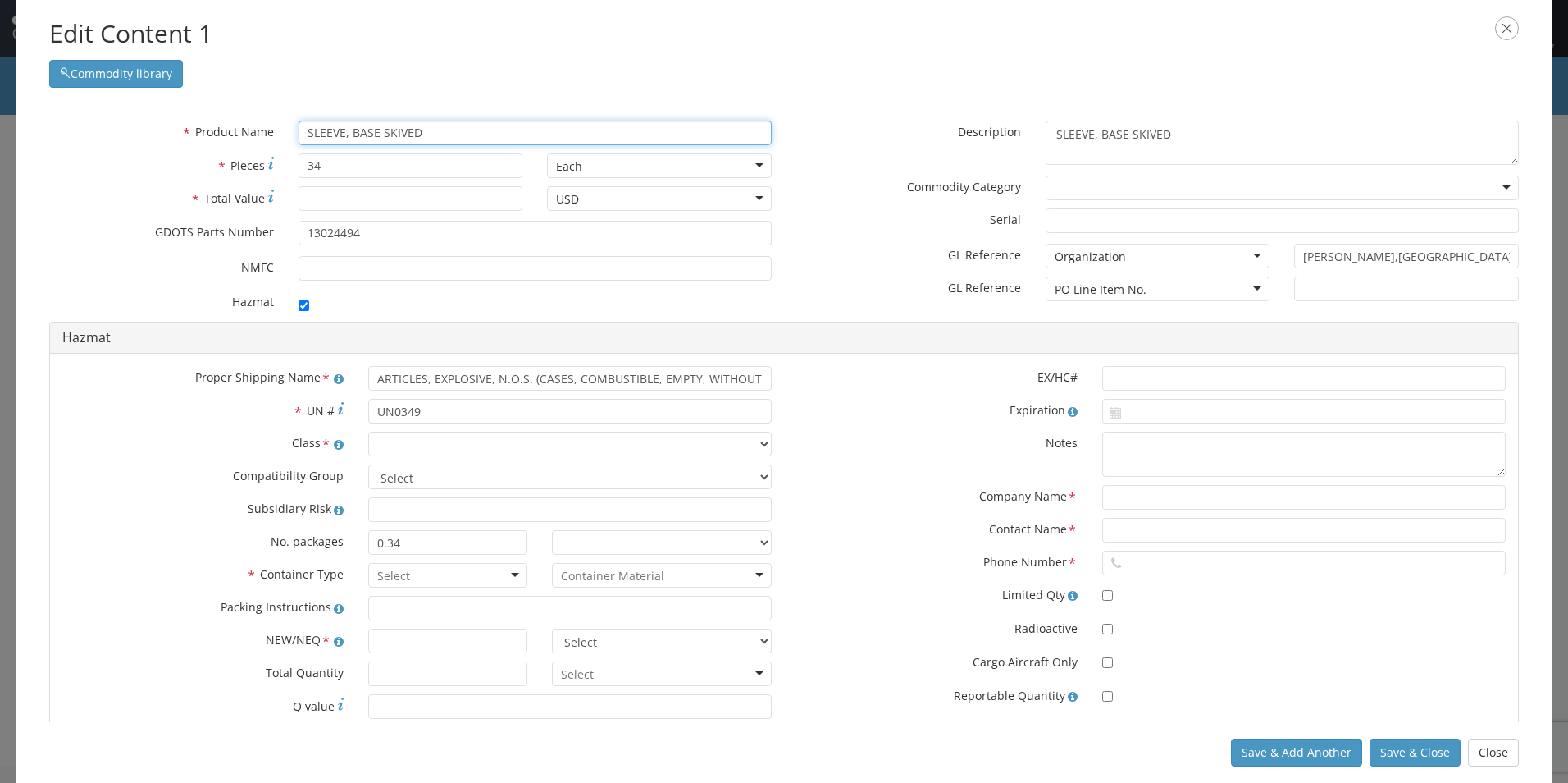
click at [425, 132] on input "SLEEVE, BASE SKIVED" at bounding box center [534, 132] width 473 height 25
type input "SLEEVE, BASE SK"
type input "SLEEVE, BASE SKIVED"
type input "SLEEVE, B"
type input "SLEEVE, BASE, SKIVED (ACS) PAINTED"
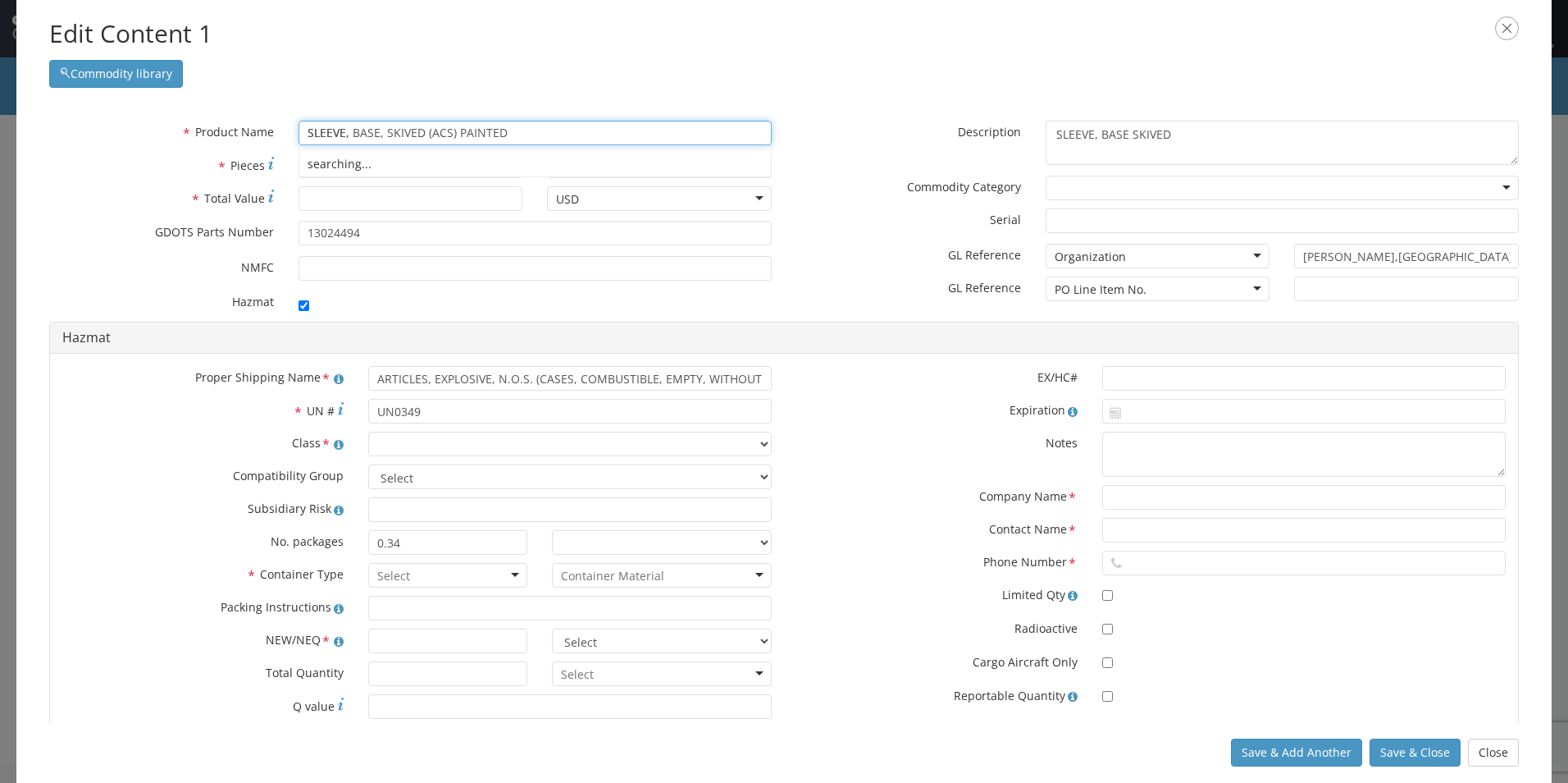
type input "SLEEVE,"
type input "SLEEVE & STRAP ASSEMBLY, M1002"
type input "S"
type input "SABOT ASSY."
type input "steel sl"
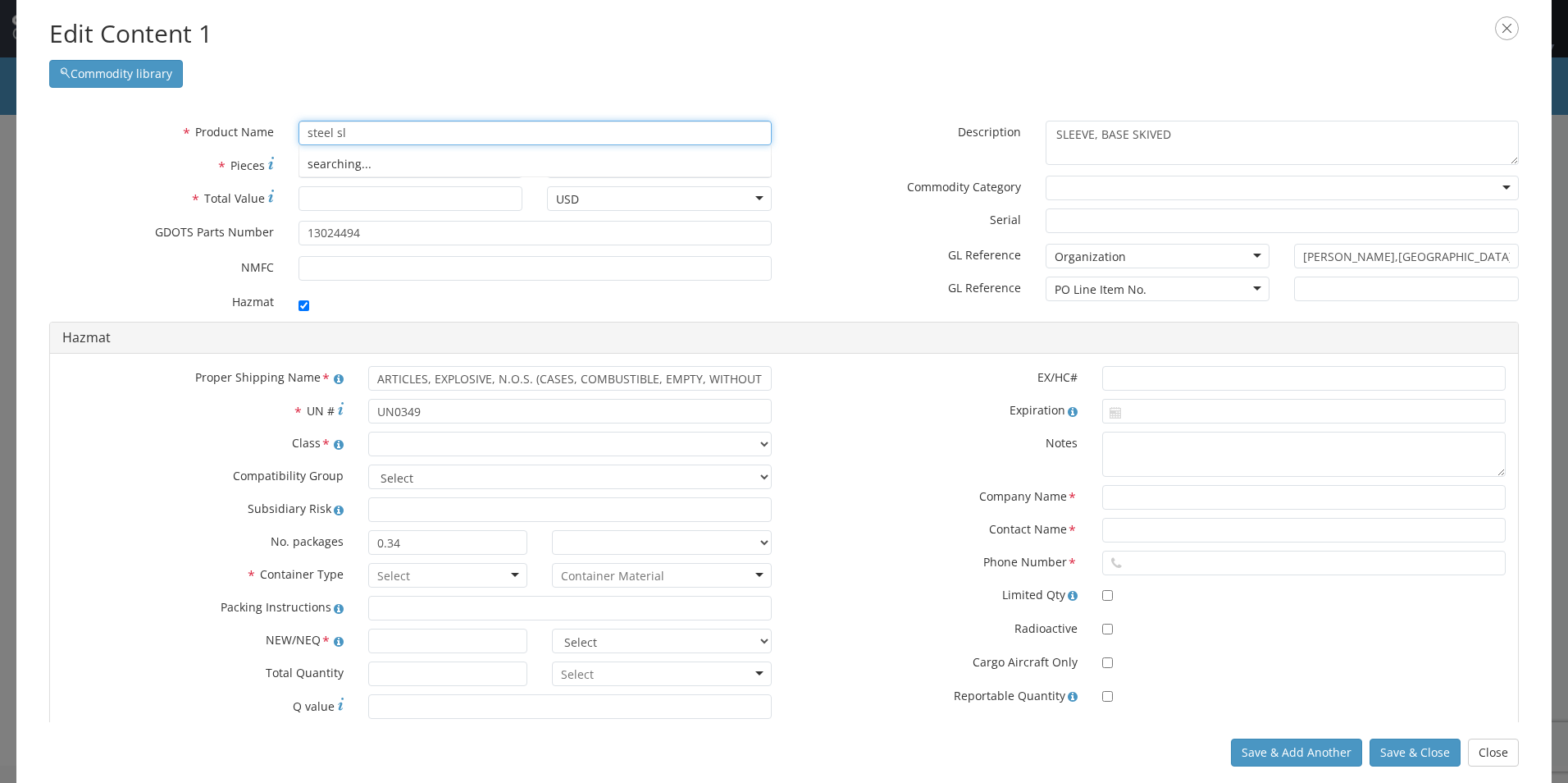
type input "steel slEEVE"
type input "steel sleev"
type input "steel sleeve"
type input "4626"
click at [406, 194] on input "* Total Value" at bounding box center [411, 199] width 225 height 25
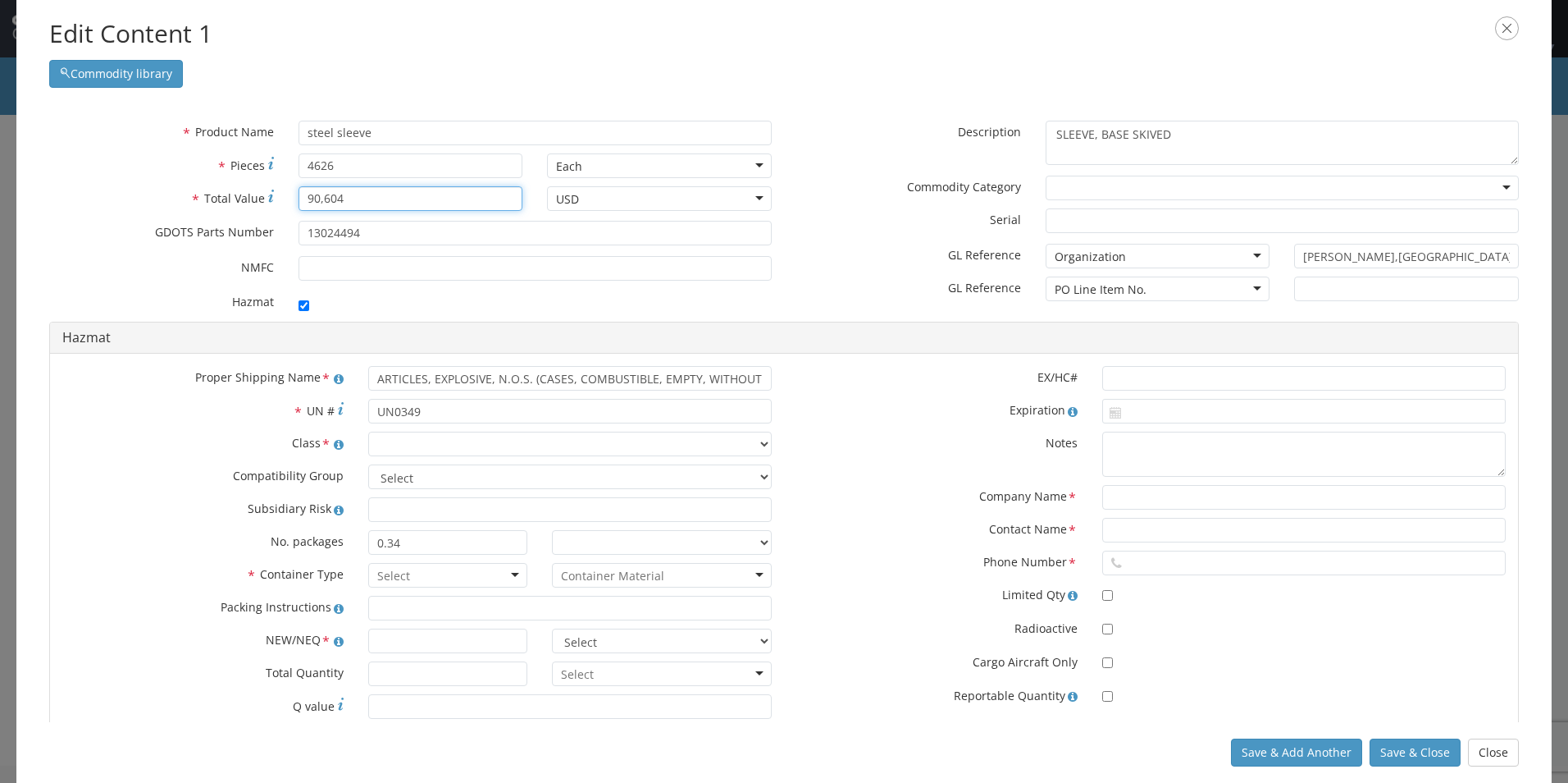
type input "90,604"
click at [298, 308] on input "checkbox" at bounding box center [303, 305] width 10 height 10
checkbox input "false"
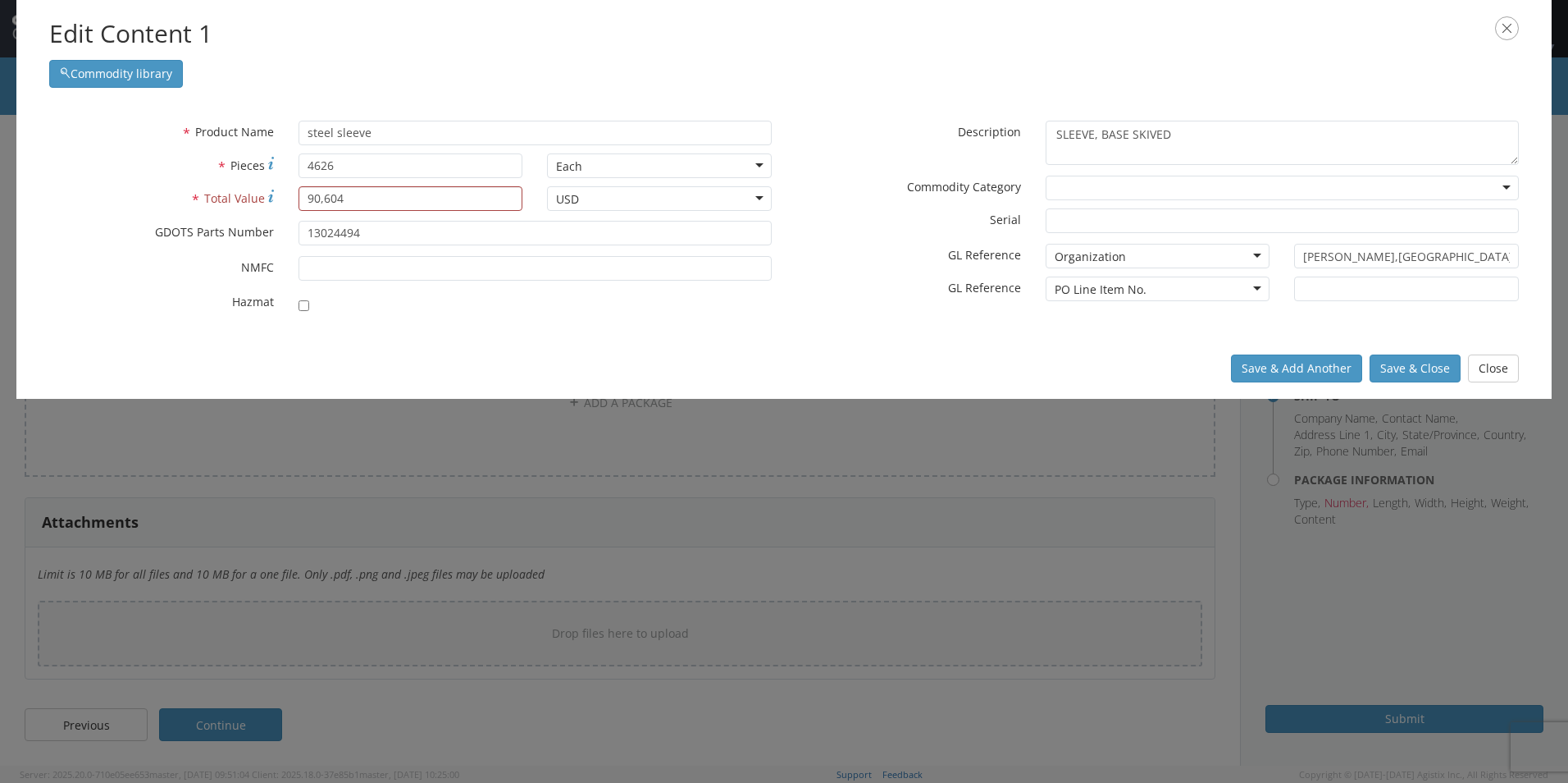
click at [1123, 187] on div at bounding box center [1282, 187] width 473 height 25
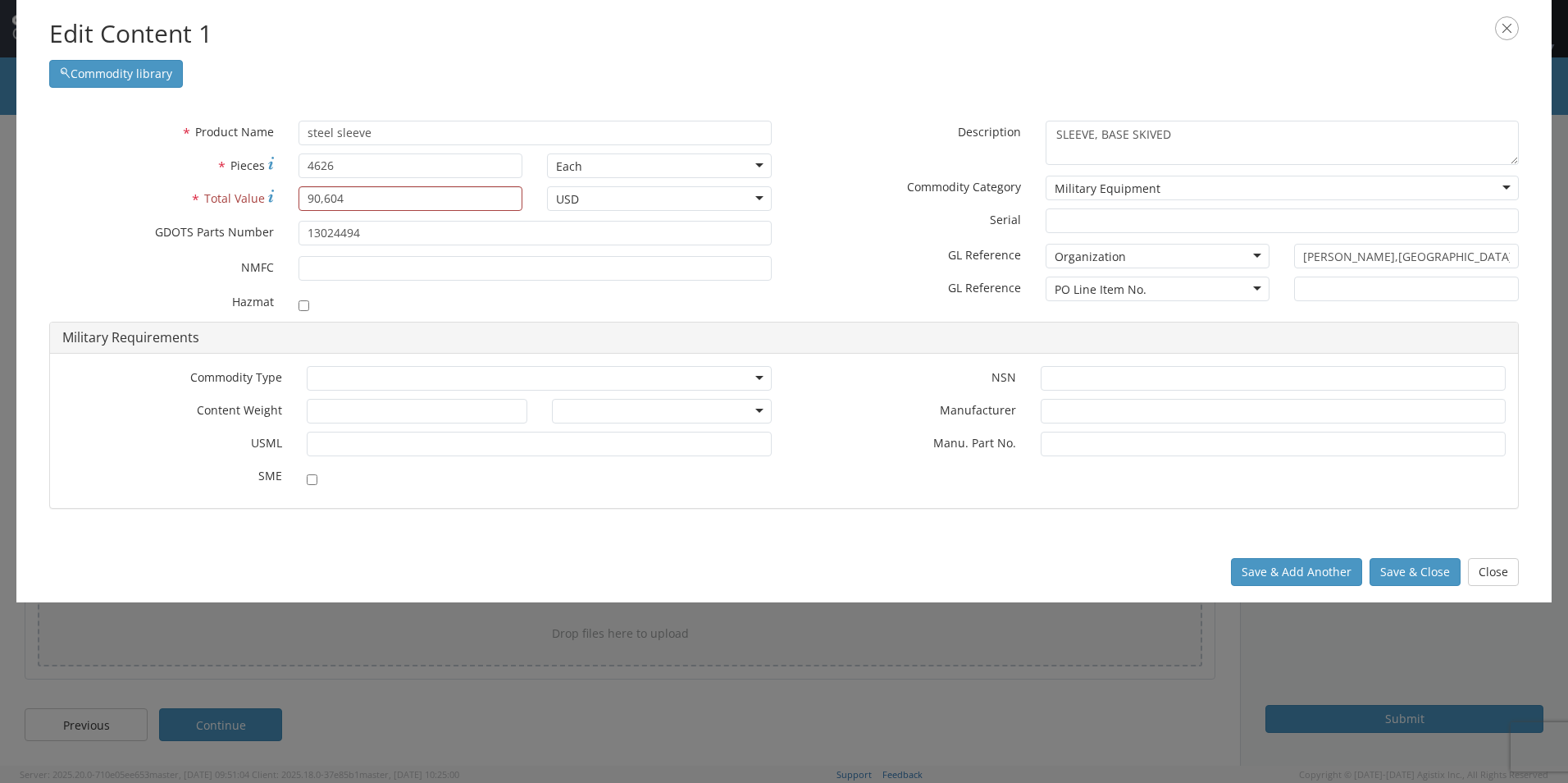
click at [1177, 186] on div "Military Equipment" at bounding box center [1282, 187] width 473 height 25
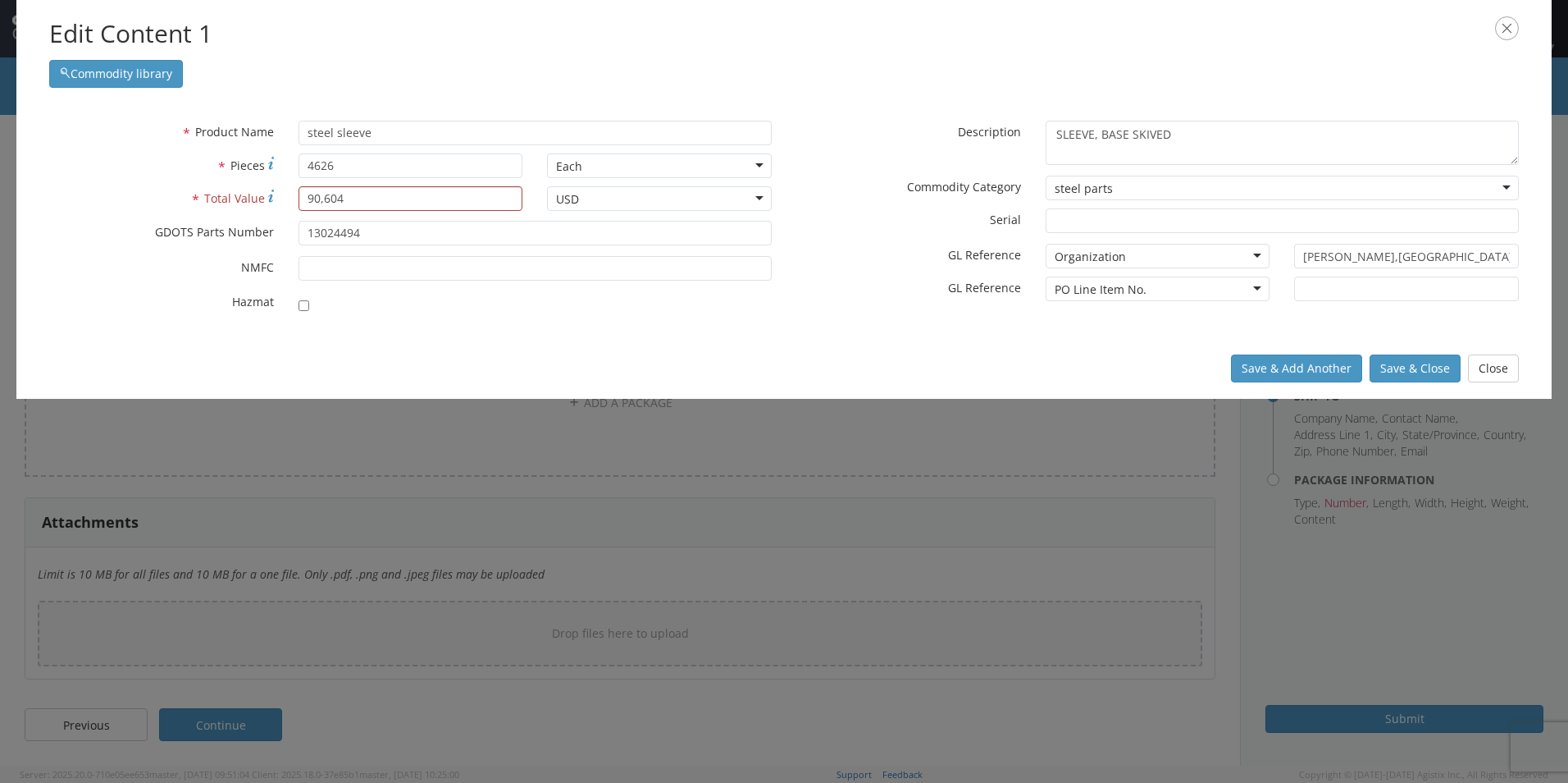
type input "steel parts"
click at [1164, 252] on div "Organization" at bounding box center [1158, 256] width 225 height 25
click at [843, 310] on div at bounding box center [1033, 310] width 497 height 1
click at [1177, 294] on div "PO Line Item No." at bounding box center [1158, 289] width 225 height 25
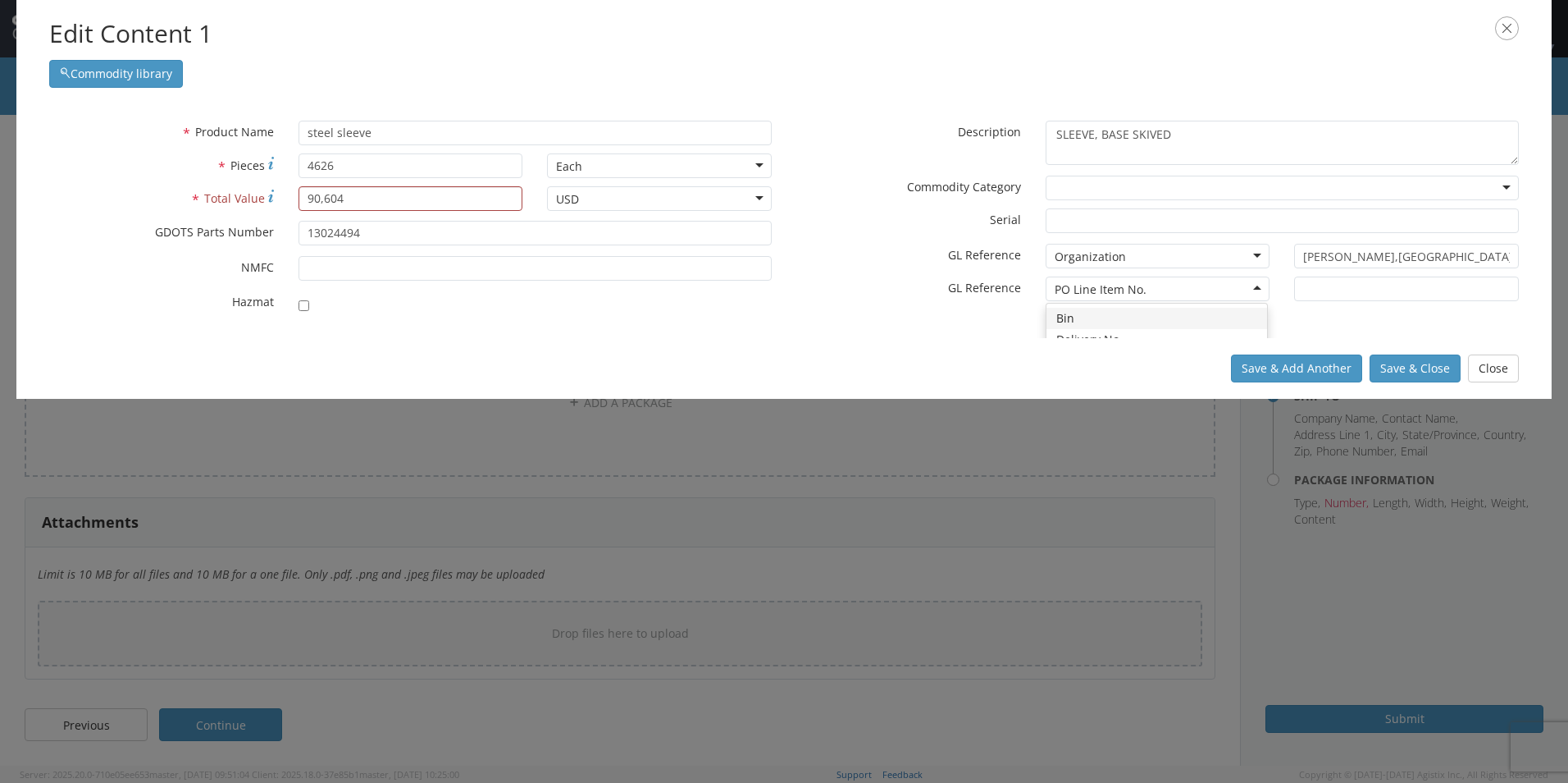
click at [1149, 290] on div "PO Line Item No." at bounding box center [1158, 289] width 225 height 25
click at [1336, 286] on input "text" at bounding box center [1406, 289] width 225 height 25
type input "1-1 & 1-2"
click at [1432, 370] on button "Save & Close" at bounding box center [1415, 368] width 91 height 28
click at [326, 197] on input "90,604" at bounding box center [411, 199] width 225 height 25
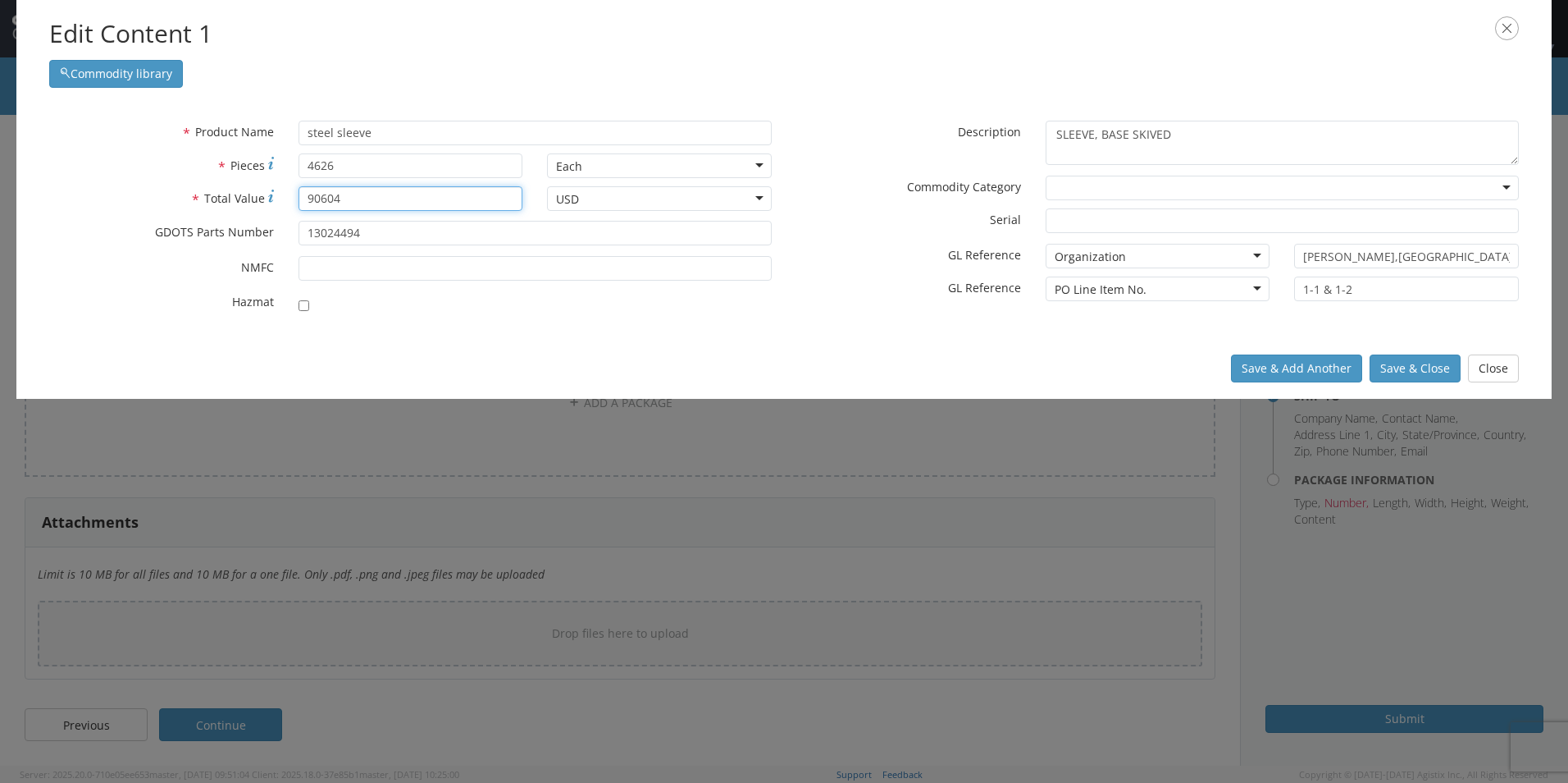
click at [344, 205] on input "90604" at bounding box center [411, 199] width 225 height 25
type input "90604"
click at [1401, 365] on button "Save & Close" at bounding box center [1415, 368] width 91 height 28
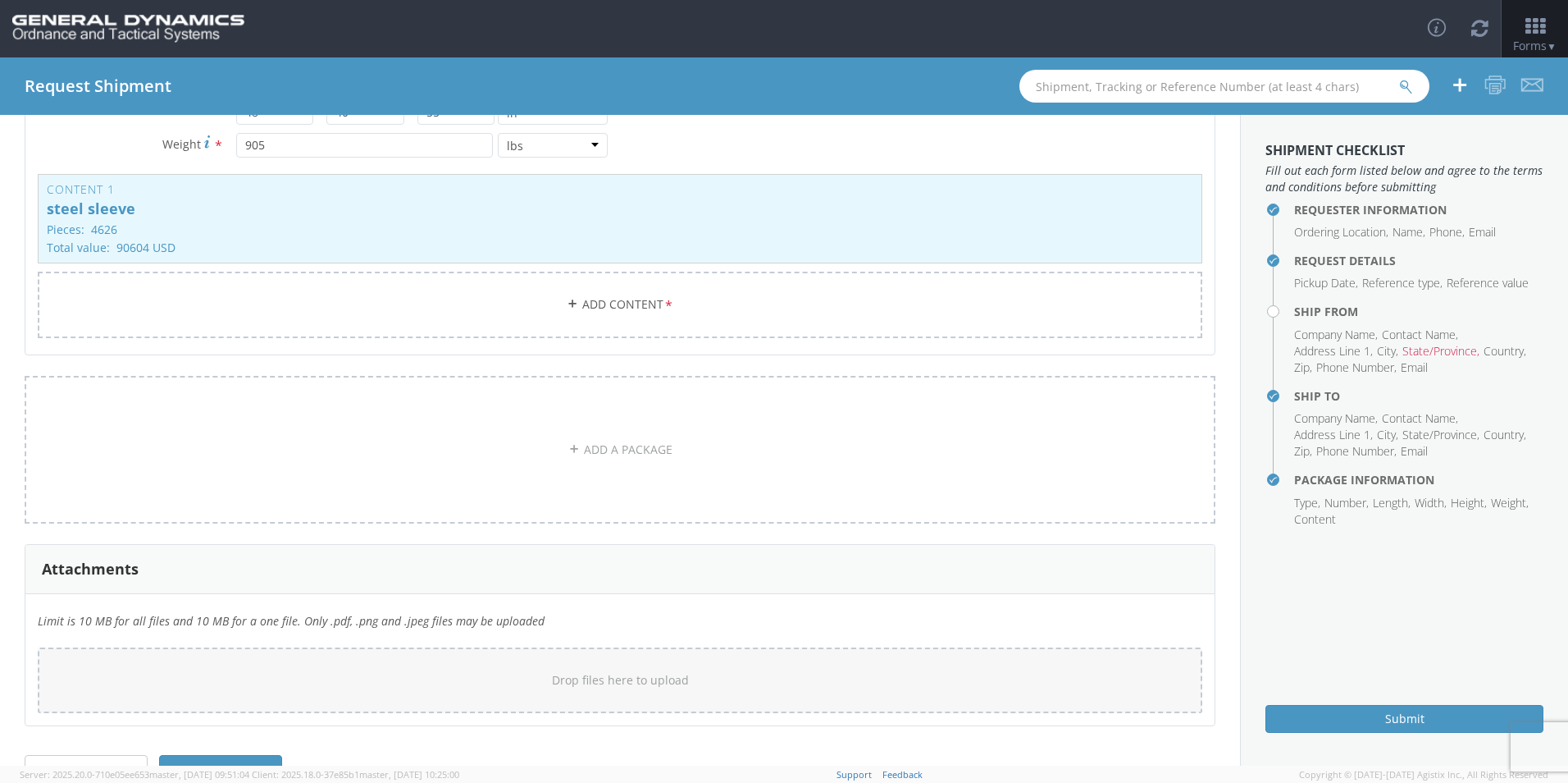
scroll to position [302, 0]
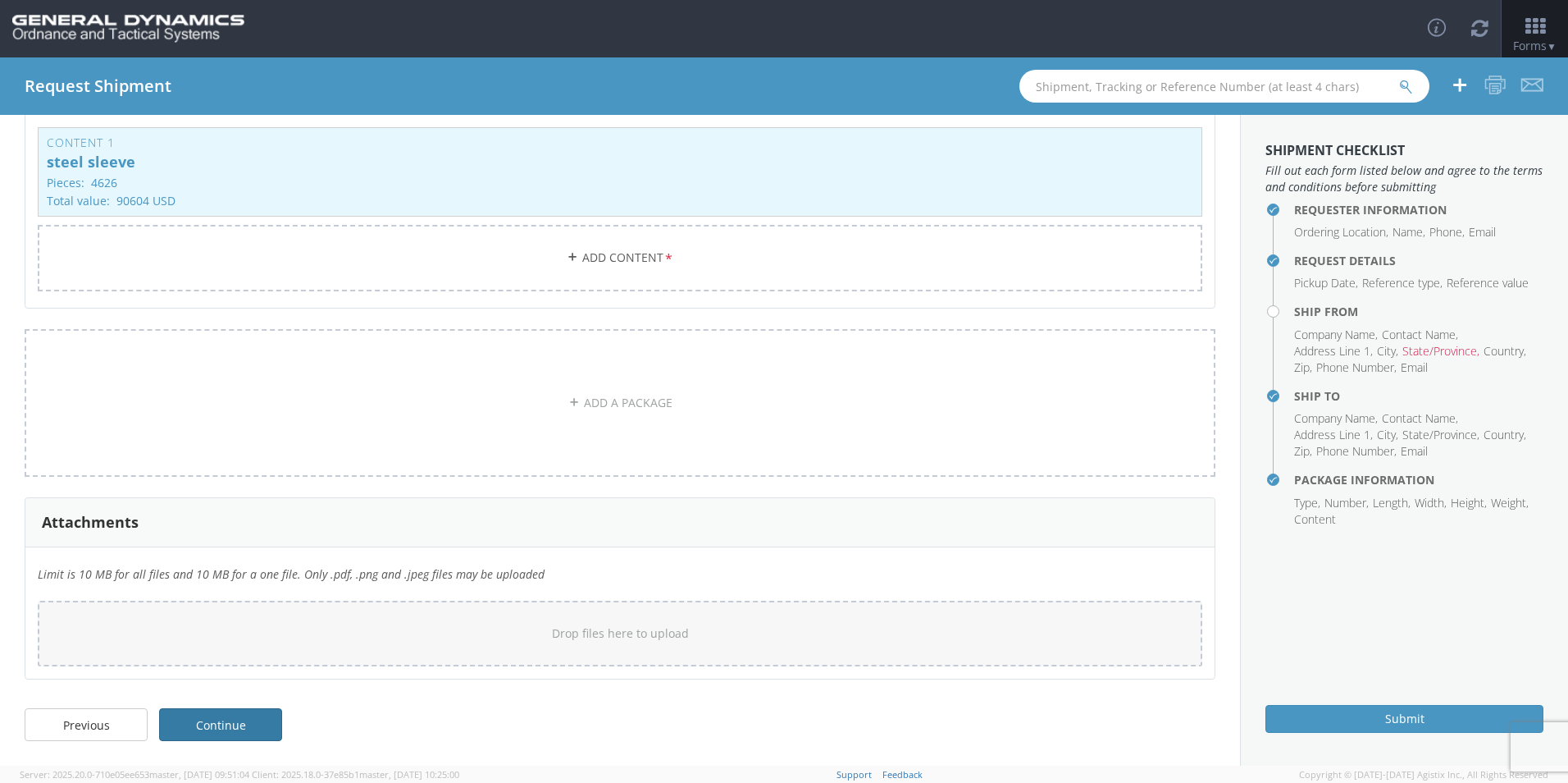
click at [225, 731] on link "Continue" at bounding box center [220, 725] width 123 height 33
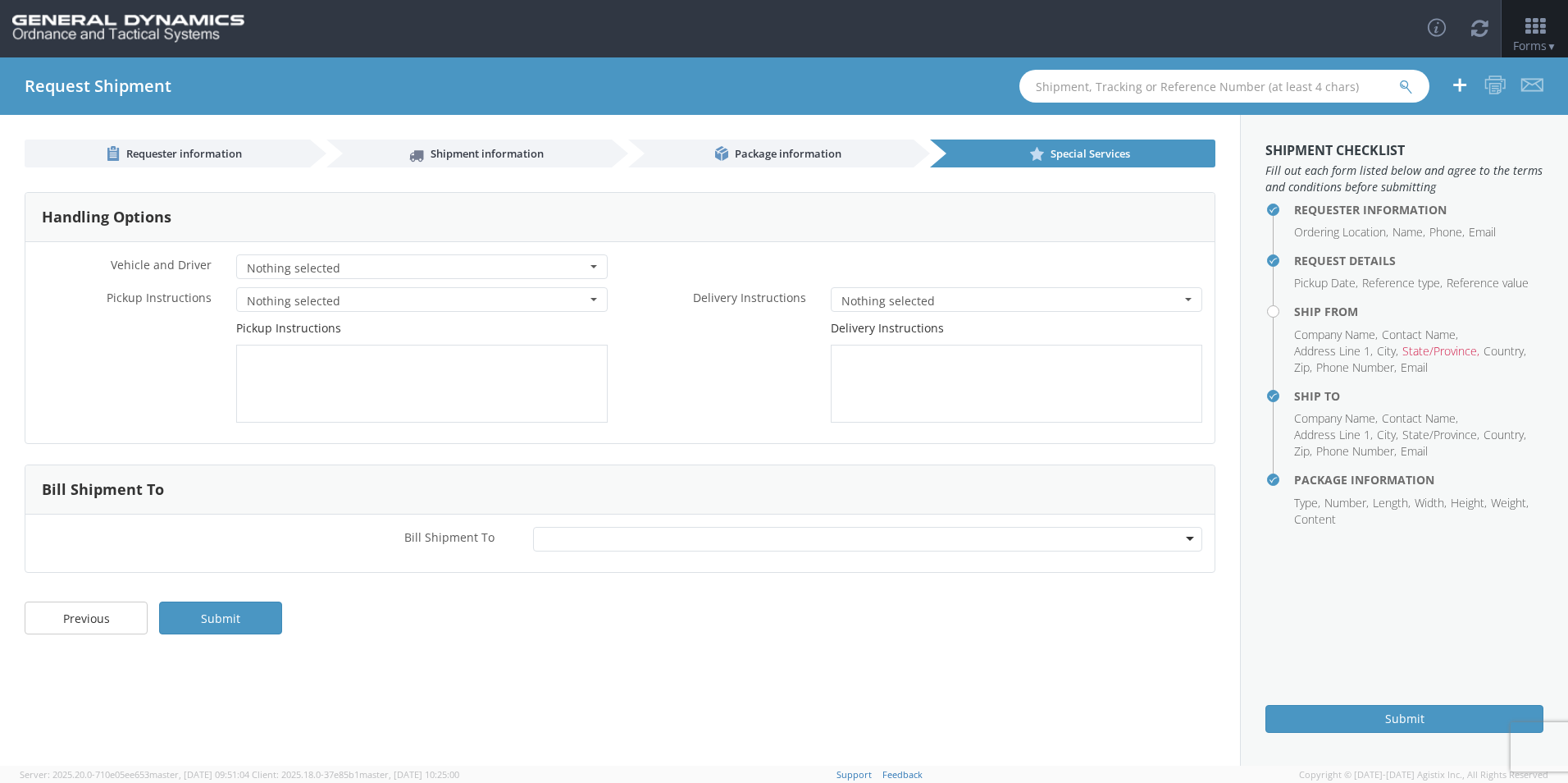
click at [558, 540] on div at bounding box center [867, 539] width 669 height 25
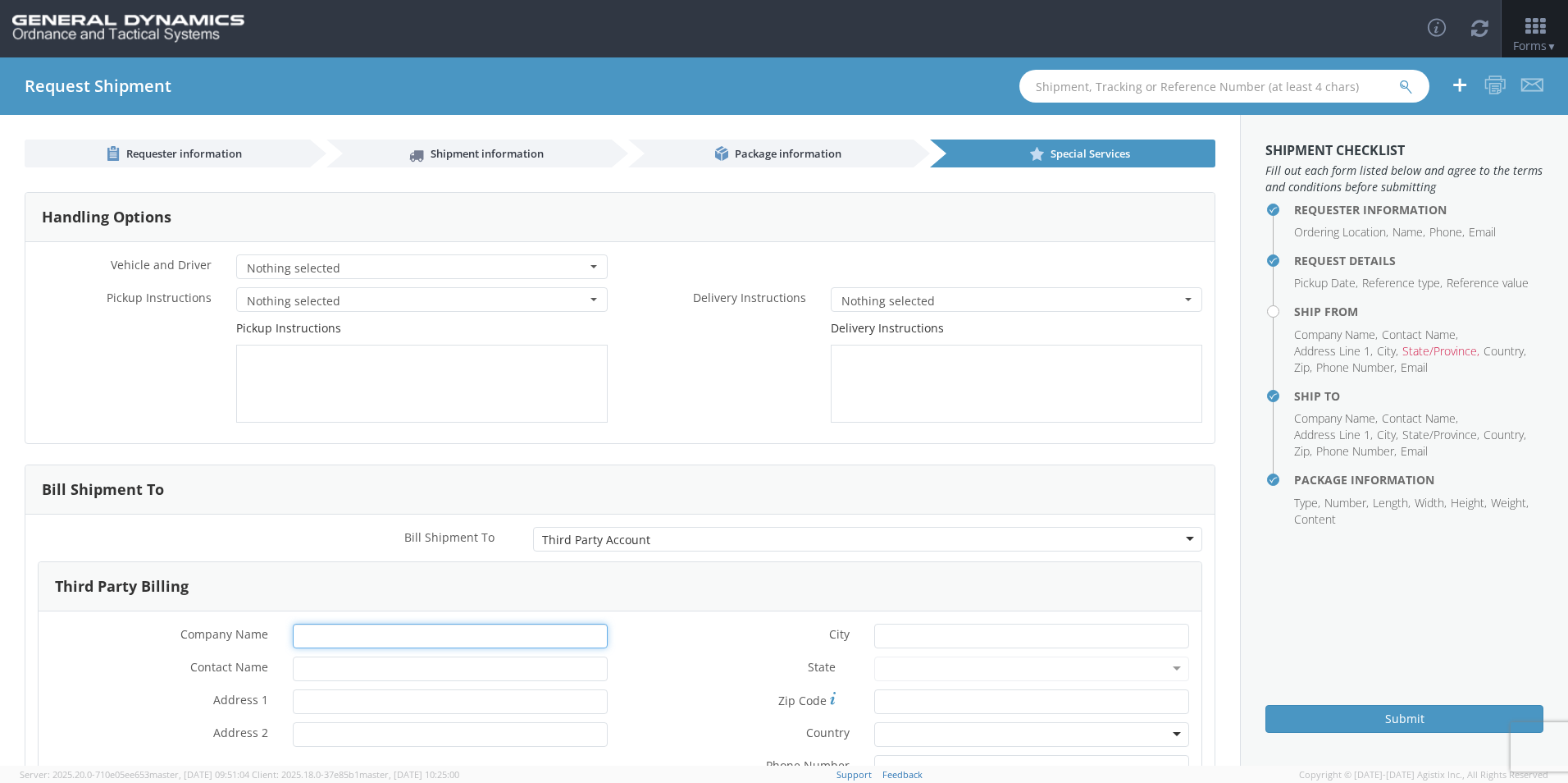
click at [351, 629] on input "* Company Name" at bounding box center [450, 635] width 315 height 25
type input "g"
type input "GD-OTS Marion IL"
type input "[PERSON_NAME]"
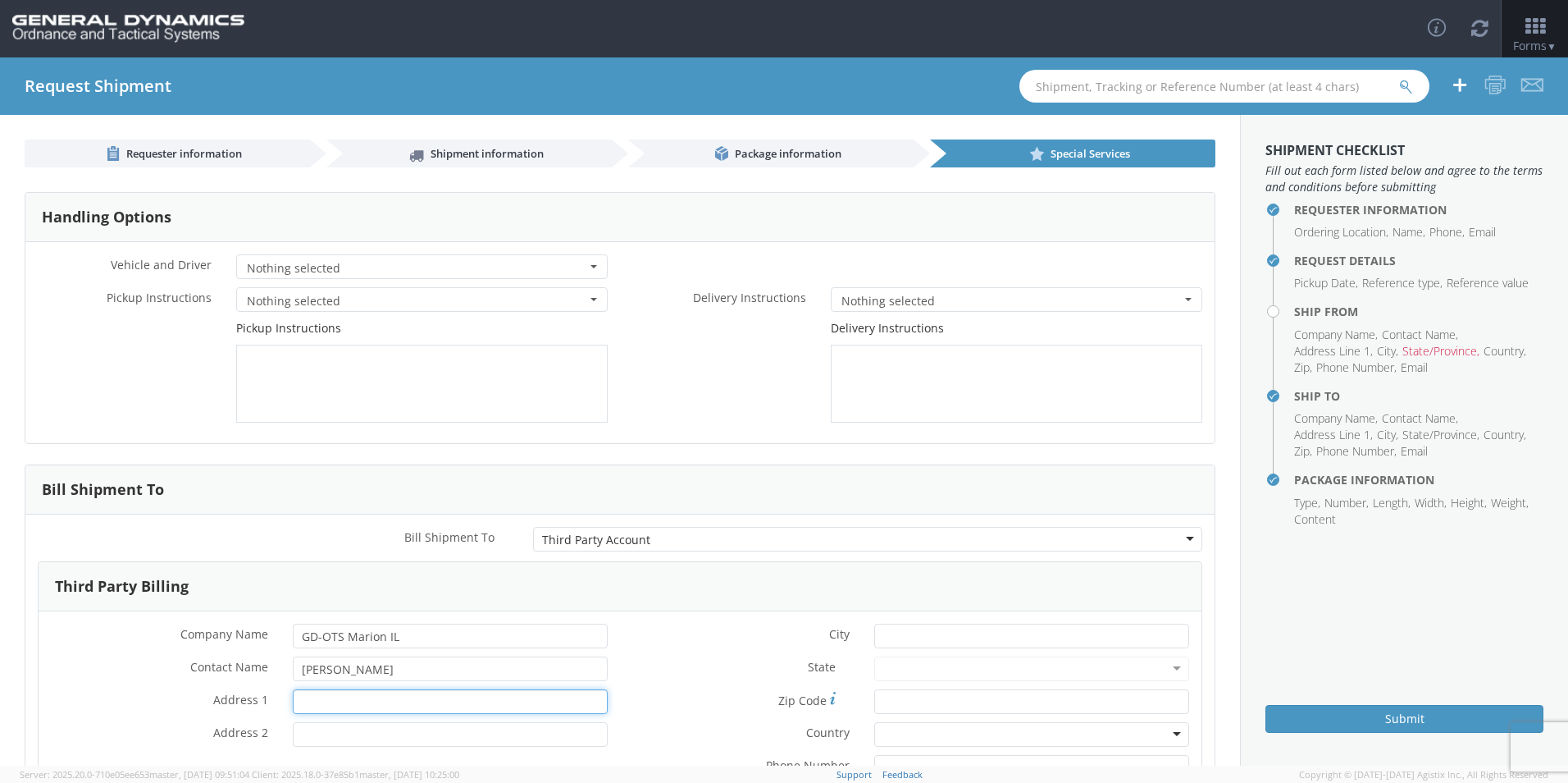
type input "[STREET_ADDRESS][PERSON_NAME]"
type input "7273361132"
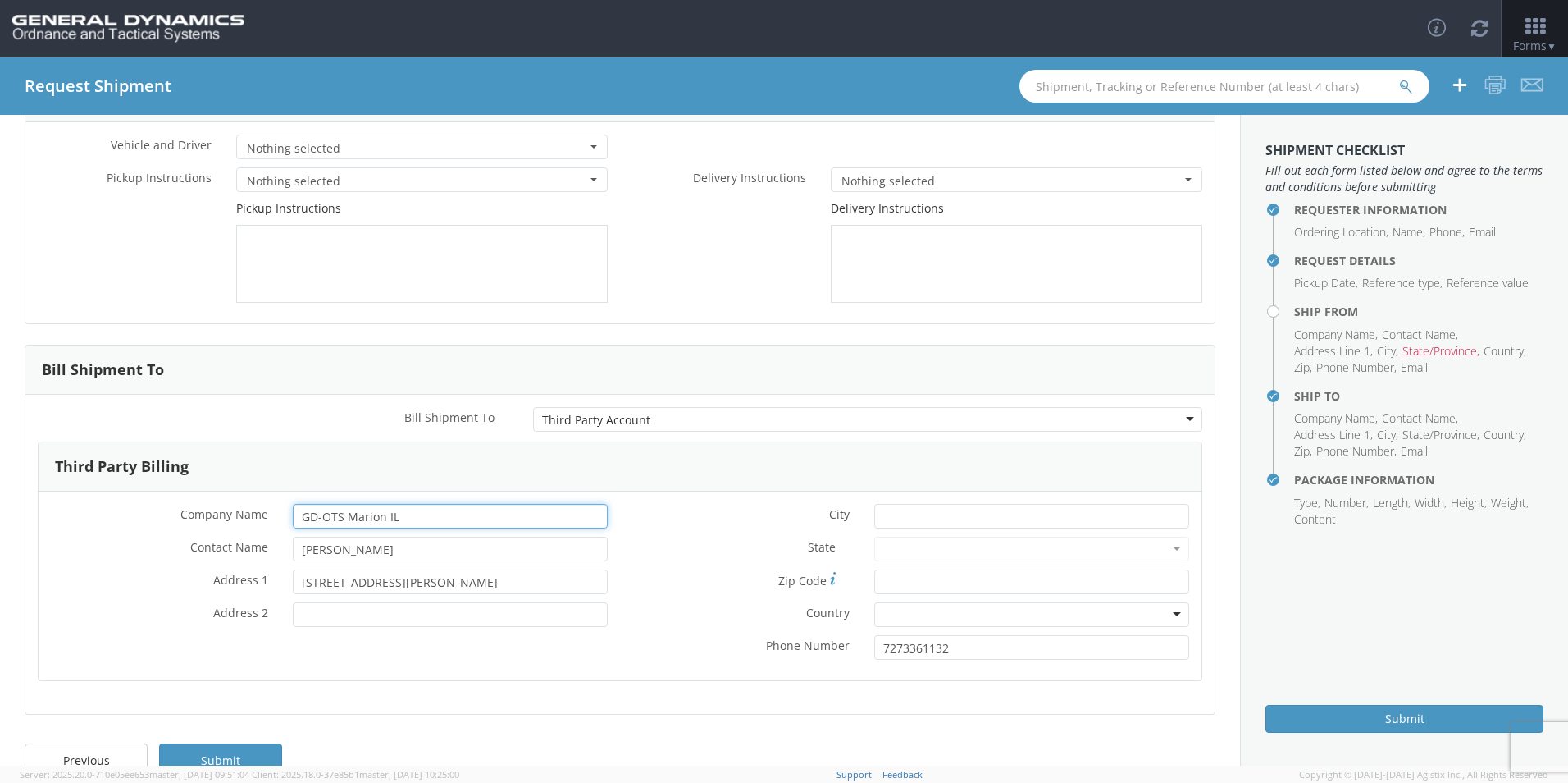
scroll to position [155, 0]
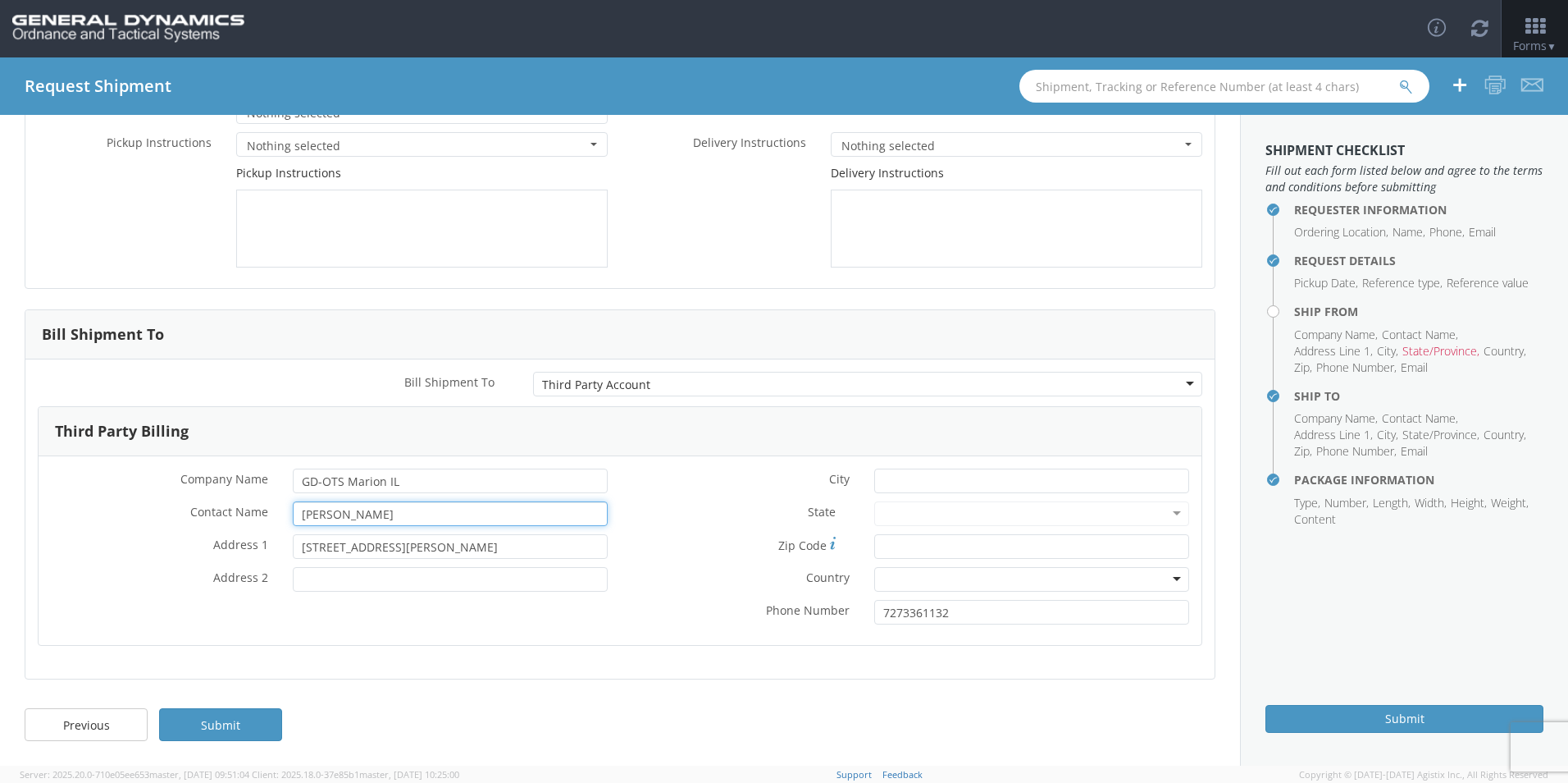
drag, startPoint x: 419, startPoint y: 515, endPoint x: 273, endPoint y: 517, distance: 146.0
click at [273, 517] on div "* Contact Name [PERSON_NAME]" at bounding box center [329, 513] width 582 height 25
drag, startPoint x: 405, startPoint y: 550, endPoint x: 245, endPoint y: 550, distance: 160.0
click at [245, 550] on div "* Address [STREET_ADDRESS][PERSON_NAME]" at bounding box center [329, 546] width 582 height 25
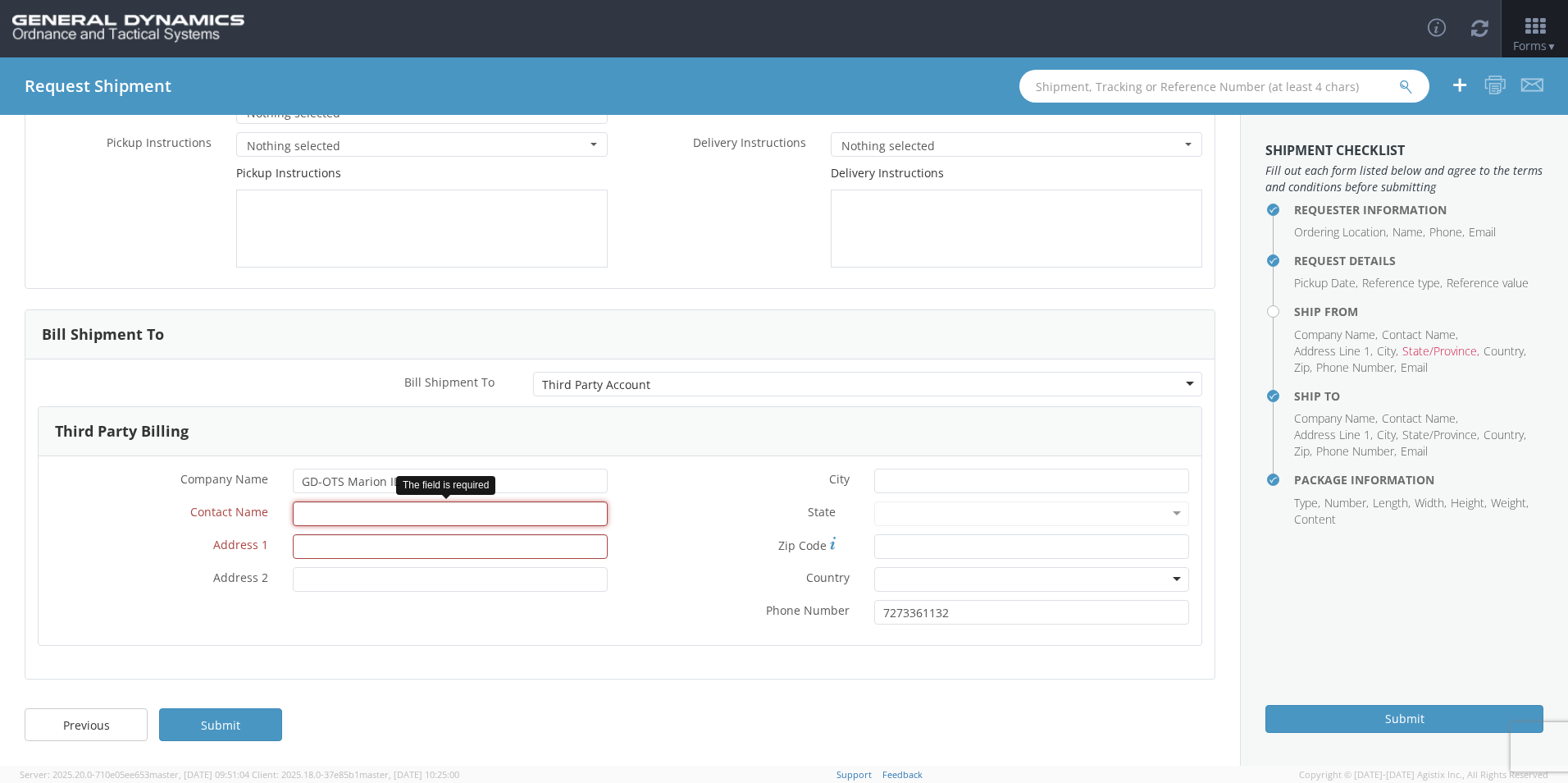
click at [337, 520] on input "* Contact Name" at bounding box center [450, 513] width 315 height 25
type input "OTS AP"
click at [330, 546] on input "* Address 1" at bounding box center [450, 546] width 315 height 25
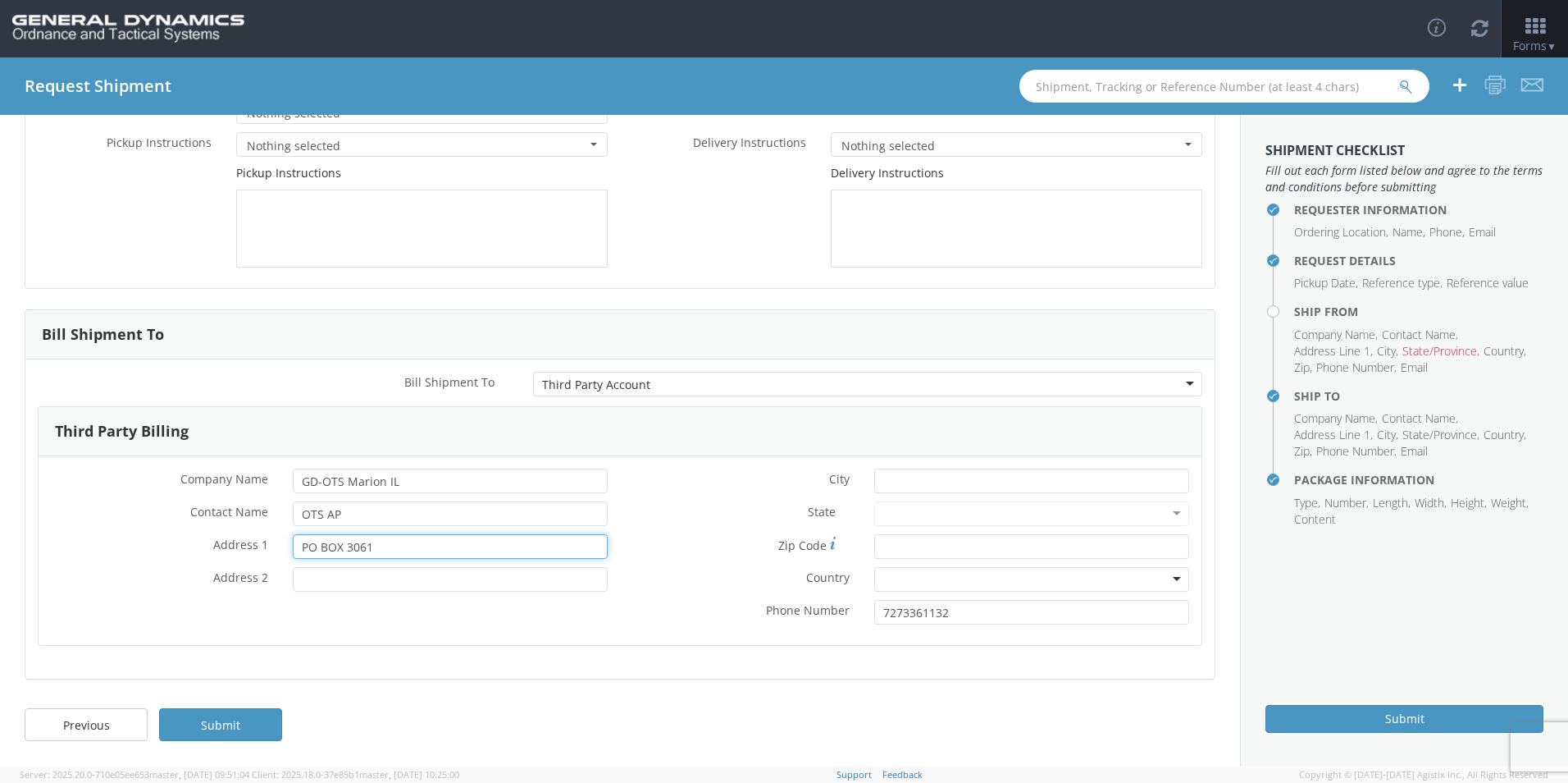
type input "PO BOX 3061"
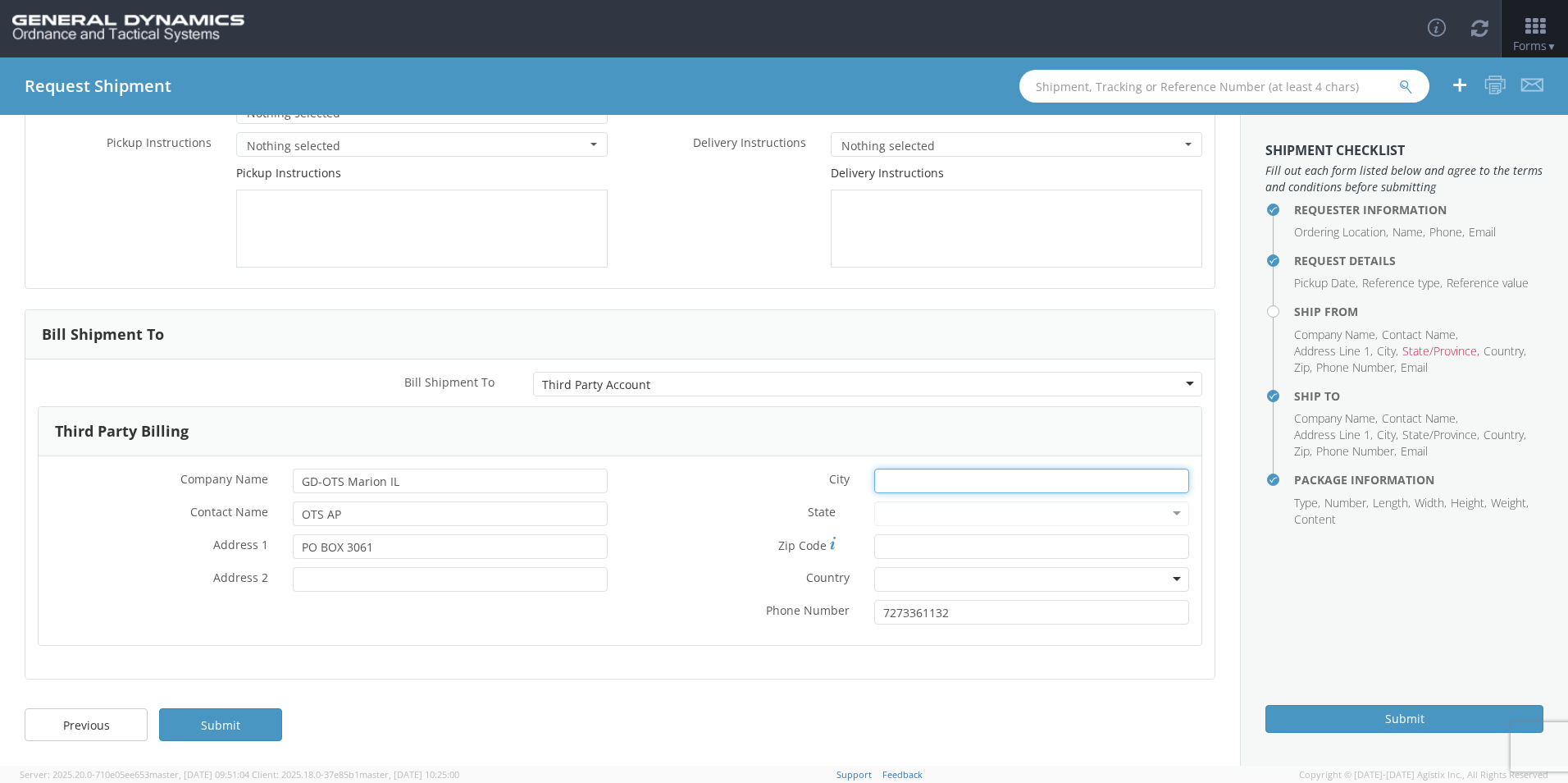
click at [969, 485] on input "* City" at bounding box center [1032, 480] width 315 height 25
type input "[GEOGRAPHIC_DATA]"
click at [941, 508] on div at bounding box center [1032, 513] width 315 height 25
click at [1165, 511] on div at bounding box center [1032, 513] width 315 height 25
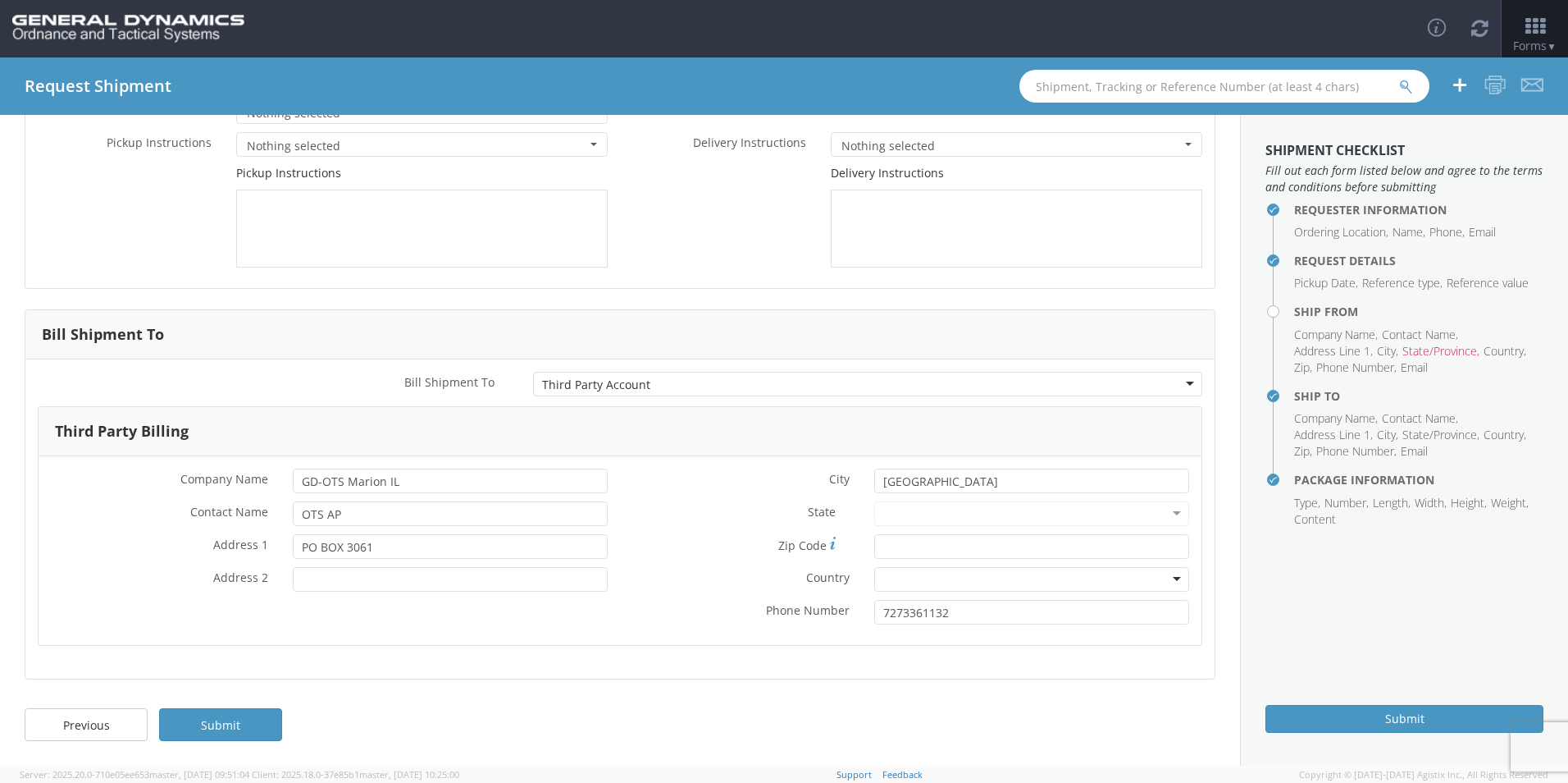
click at [1024, 526] on div at bounding box center [1032, 513] width 315 height 25
click at [1019, 516] on div at bounding box center [1032, 513] width 315 height 25
click at [1166, 512] on div at bounding box center [1032, 513] width 315 height 25
click at [1017, 522] on div at bounding box center [1032, 513] width 315 height 25
click at [918, 538] on input "Zip Code *" at bounding box center [1032, 546] width 315 height 25
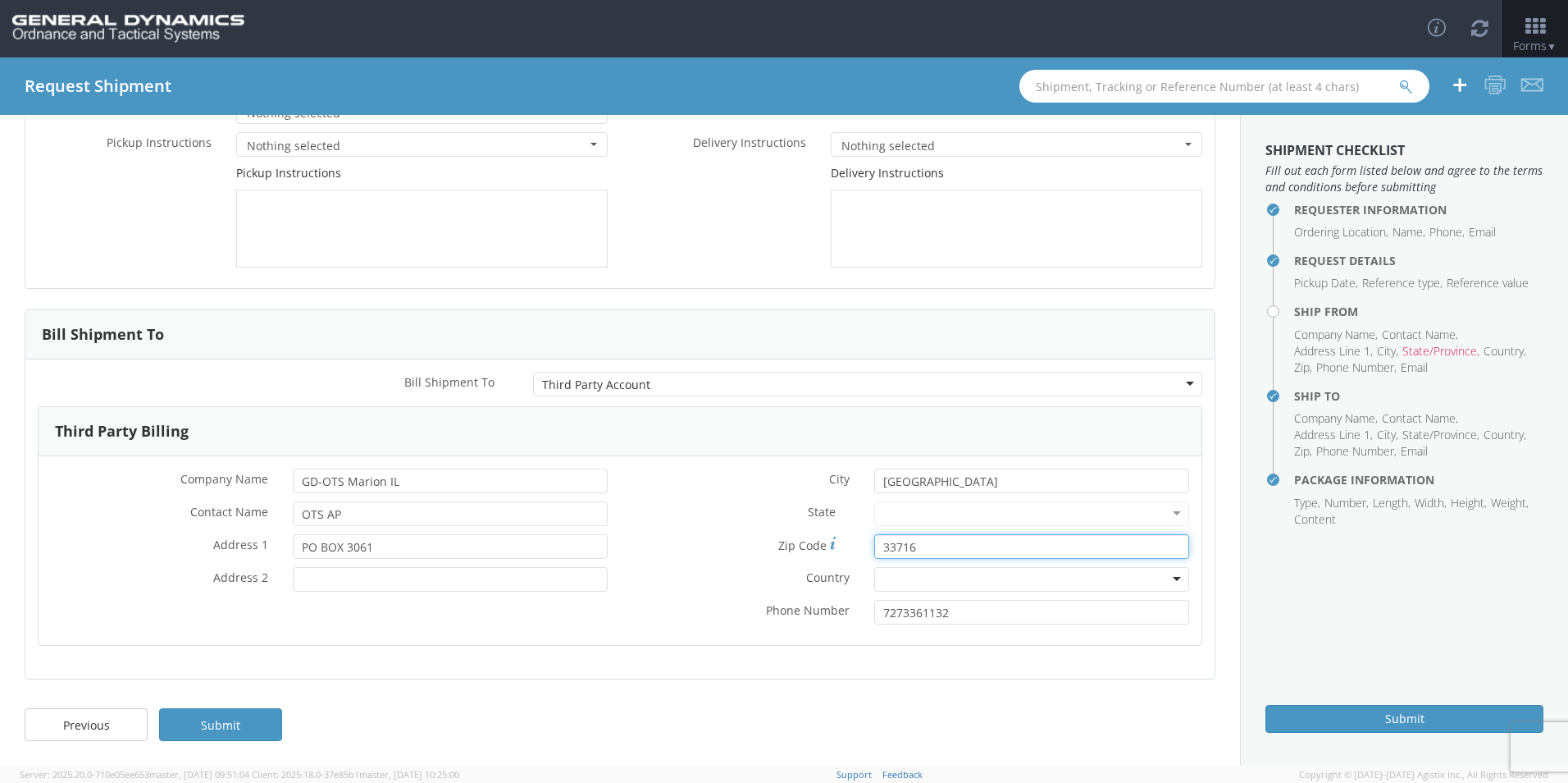
type input "33716"
click at [912, 576] on div at bounding box center [1032, 579] width 315 height 25
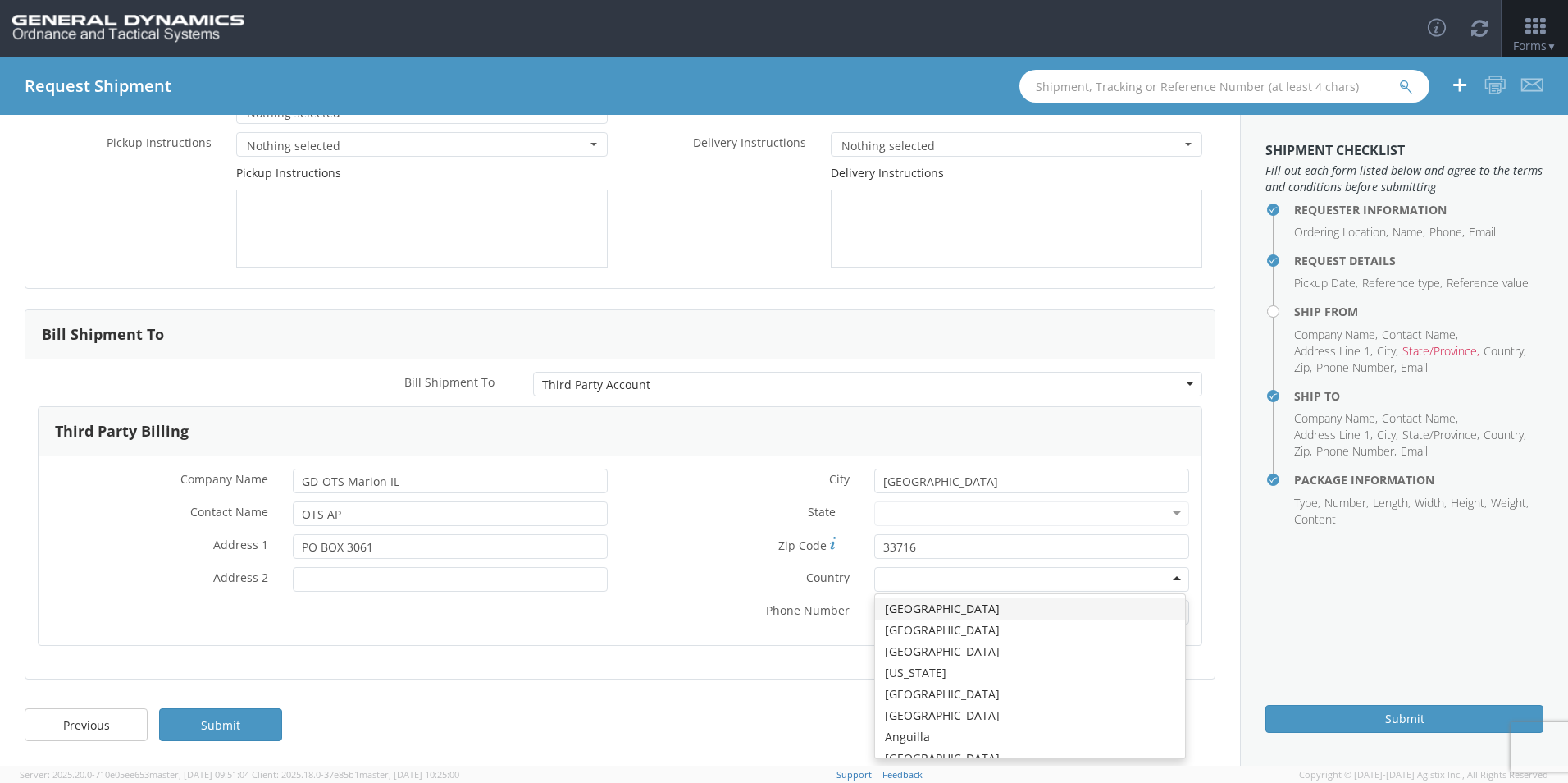
type input "U"
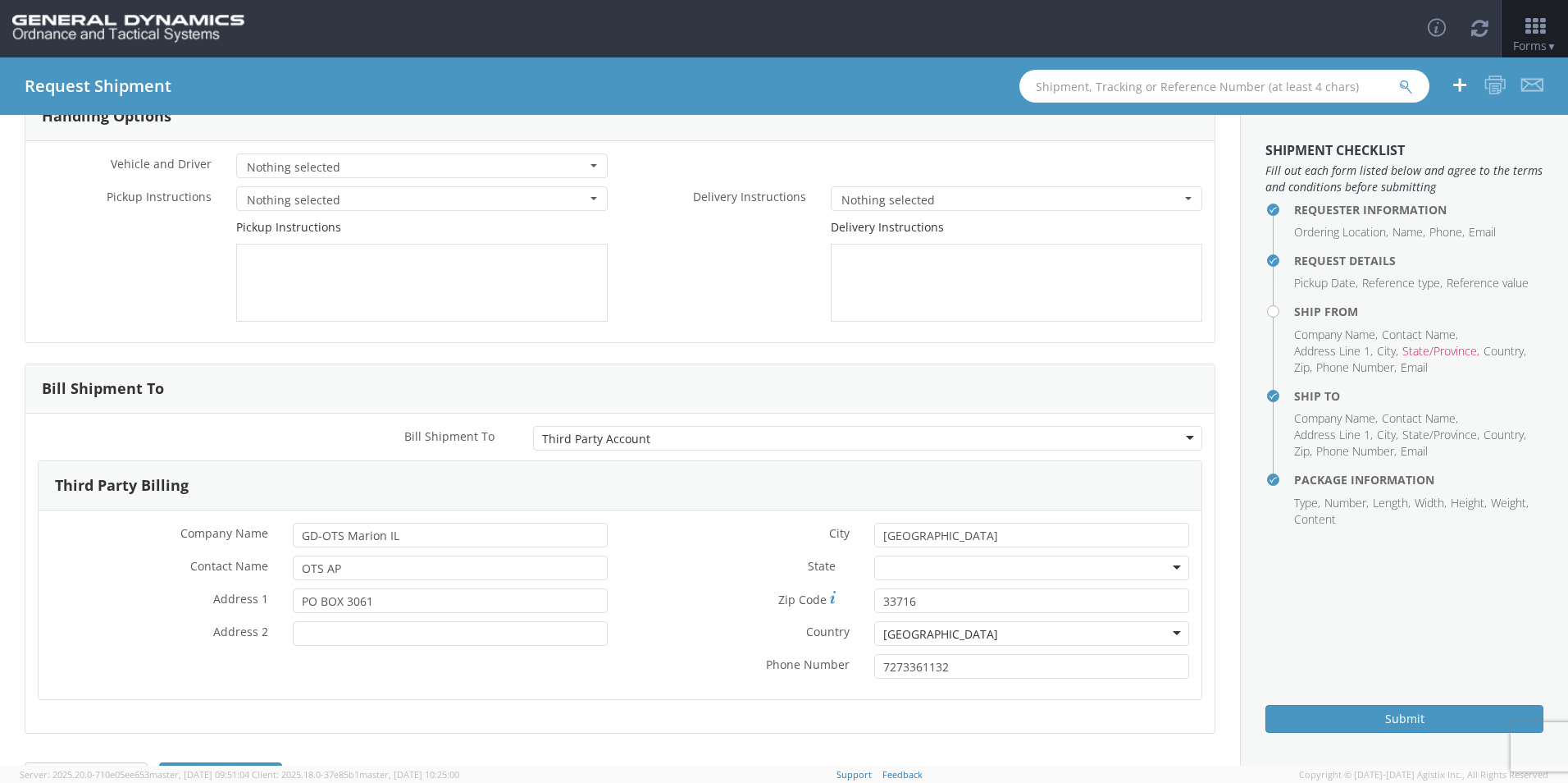
scroll to position [0, 0]
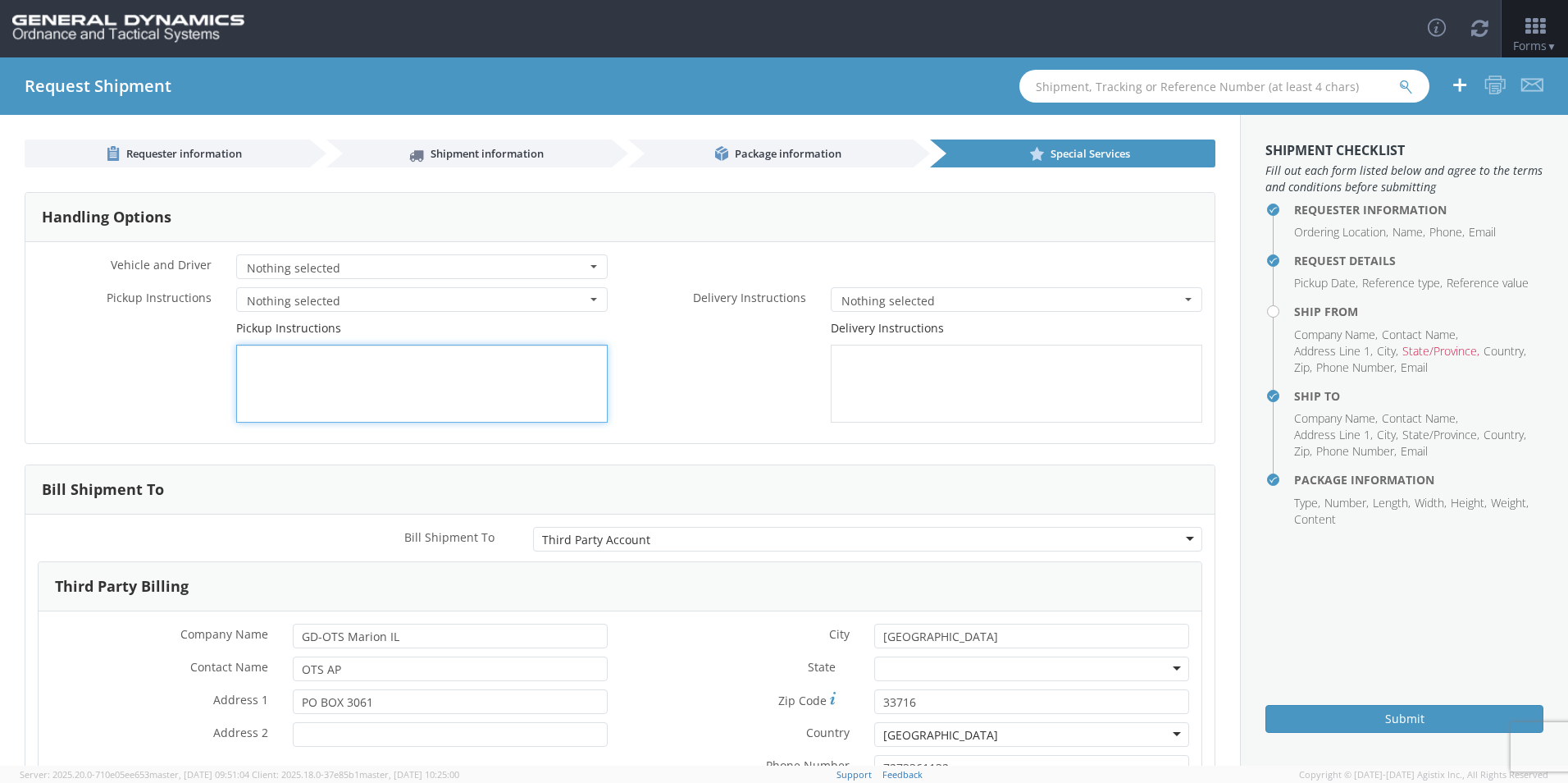
click at [342, 360] on textarea at bounding box center [422, 383] width 371 height 78
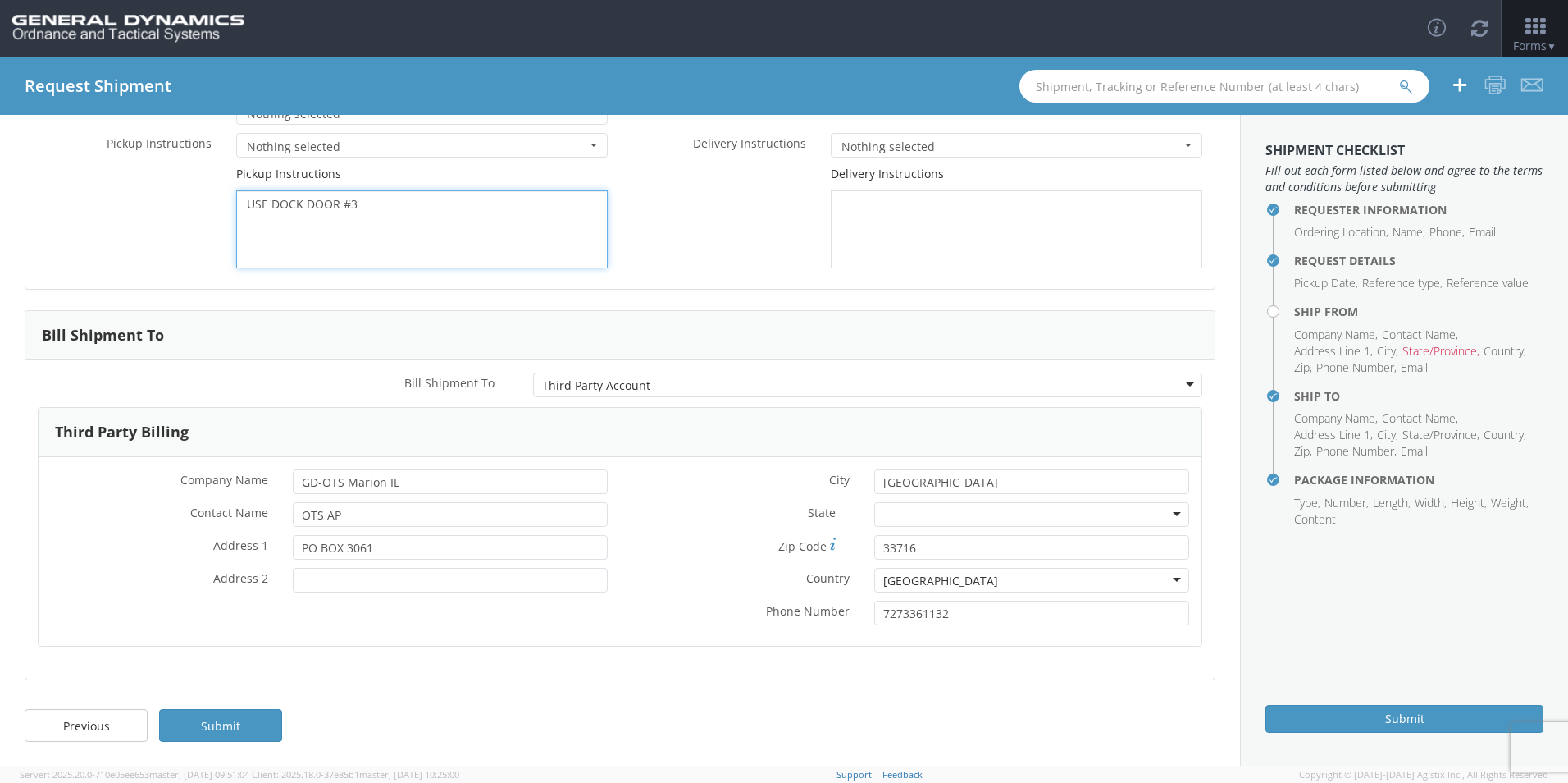
scroll to position [155, 0]
type textarea "USE DOCK DOOR #3"
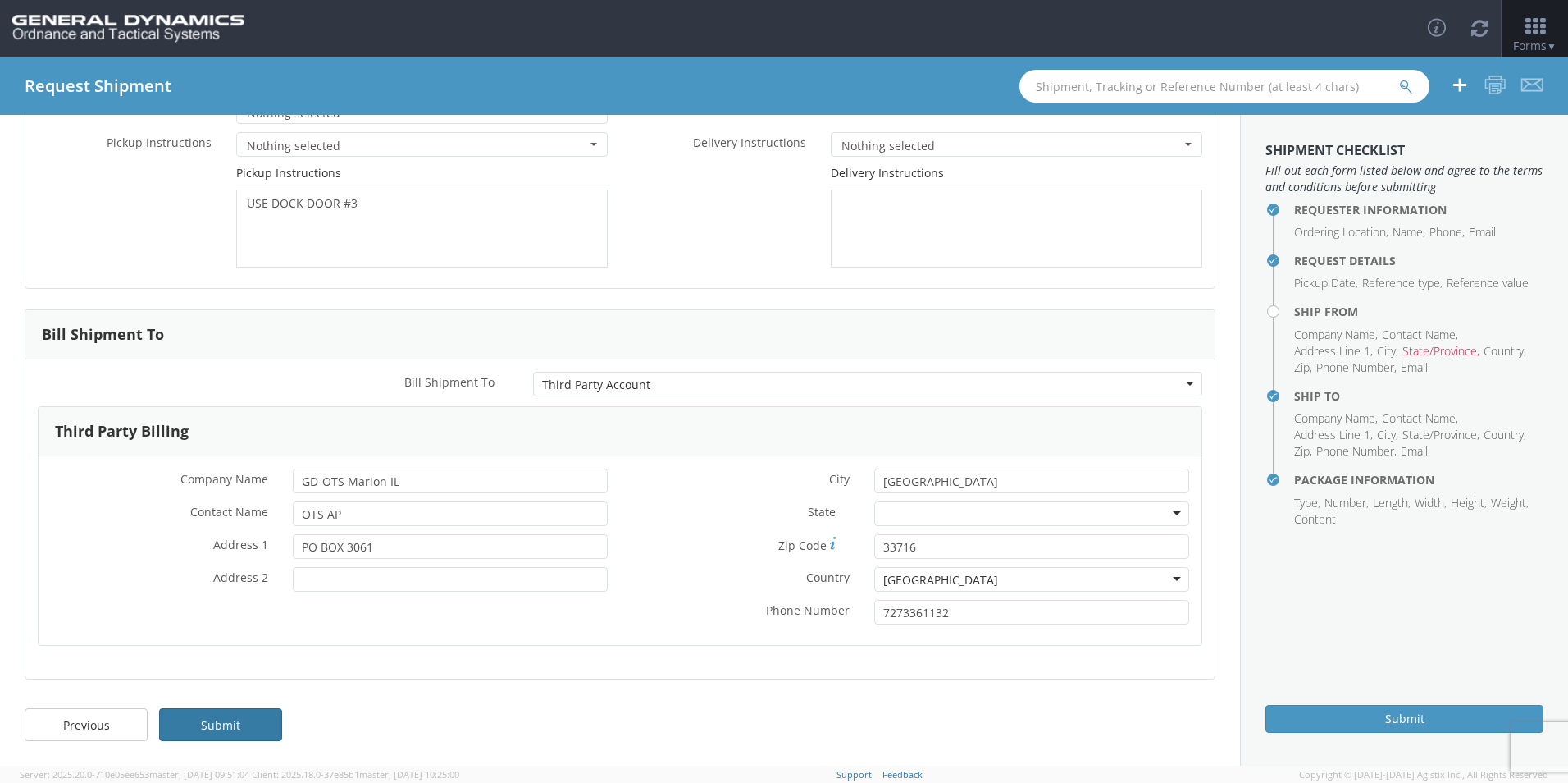
click at [238, 719] on link "Submit" at bounding box center [220, 725] width 123 height 33
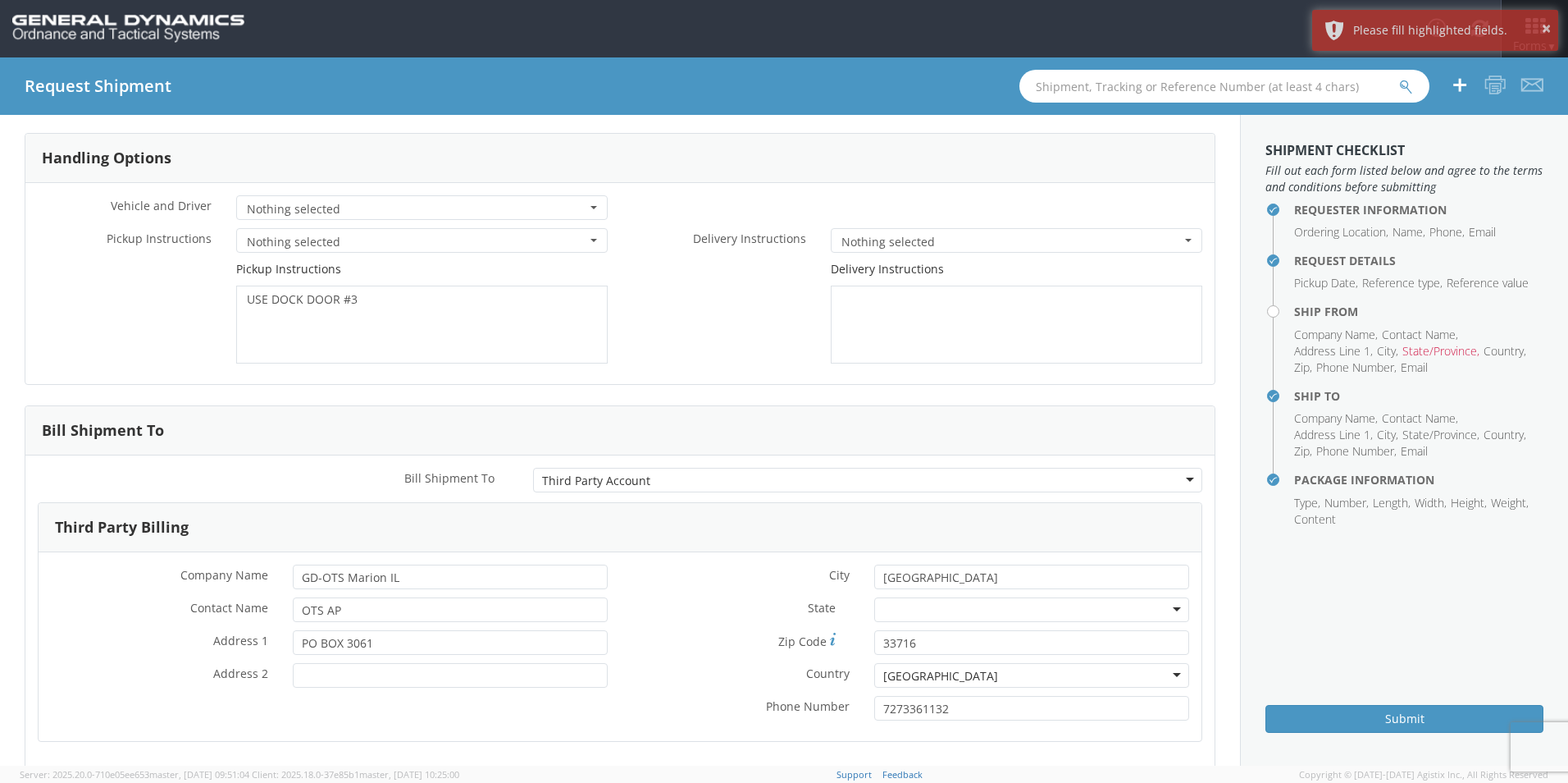
scroll to position [0, 0]
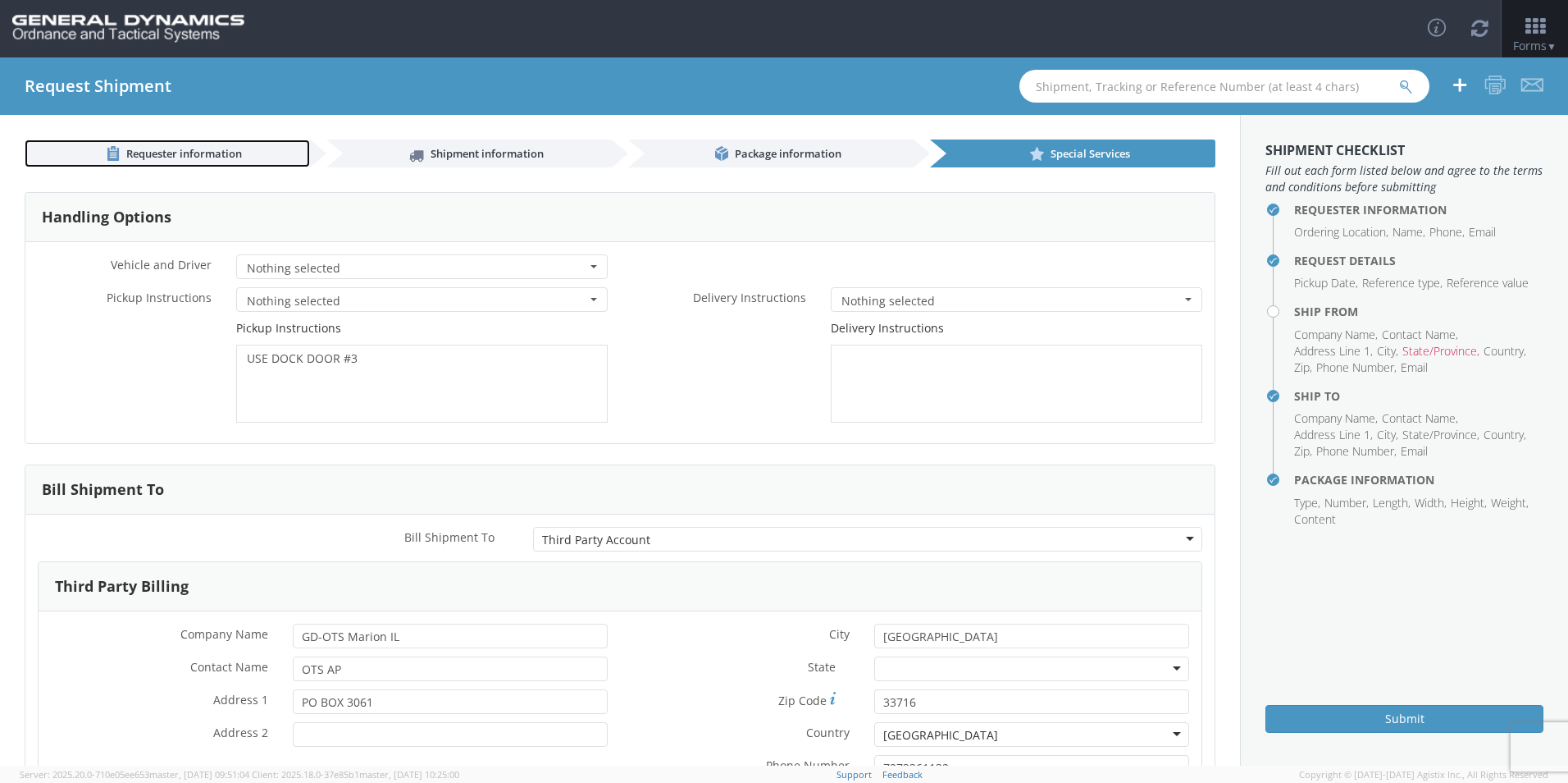
click at [248, 155] on link "Requester information" at bounding box center [168, 153] width 285 height 28
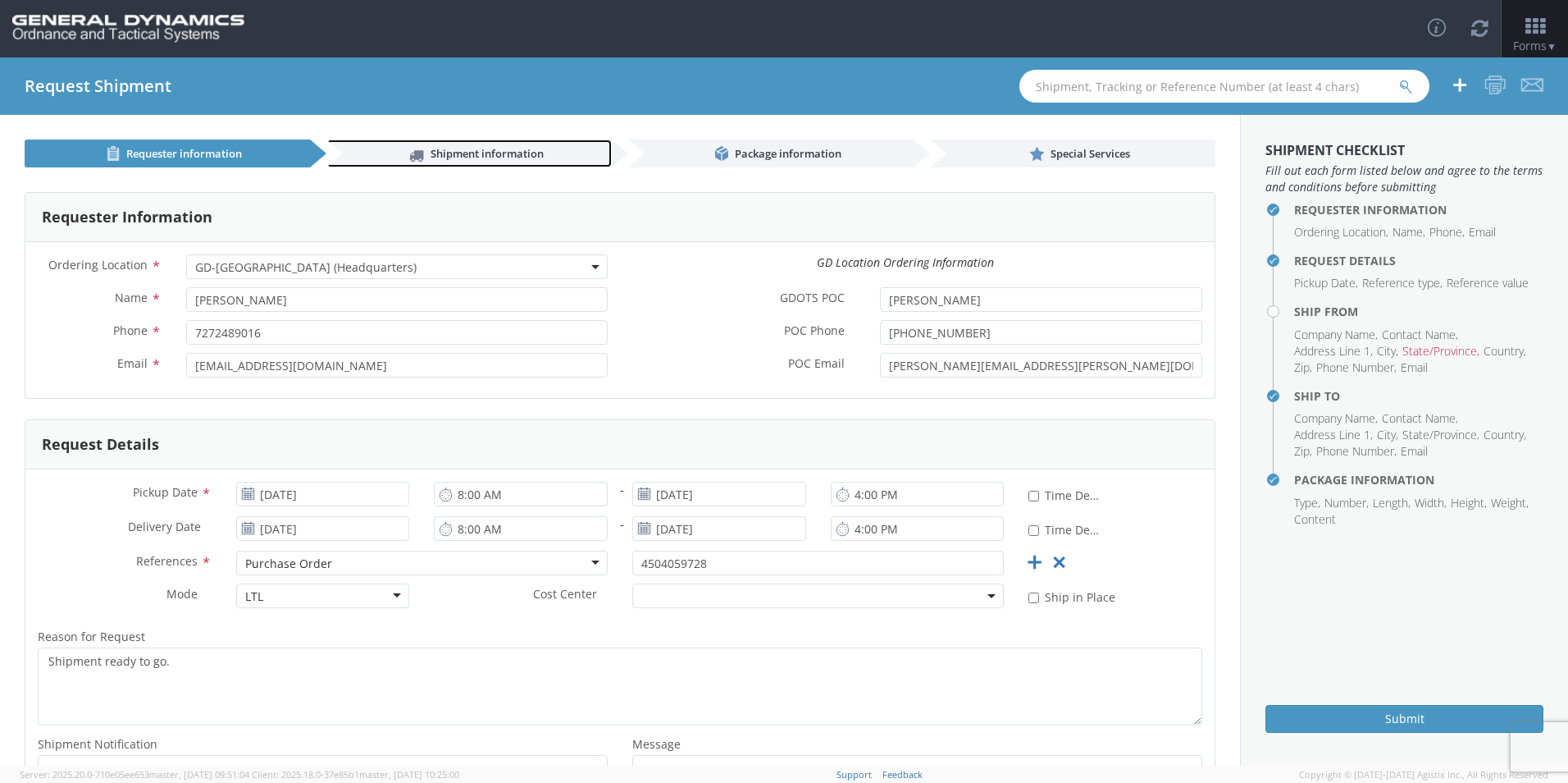
click at [472, 153] on span "Shipment information" at bounding box center [487, 153] width 113 height 15
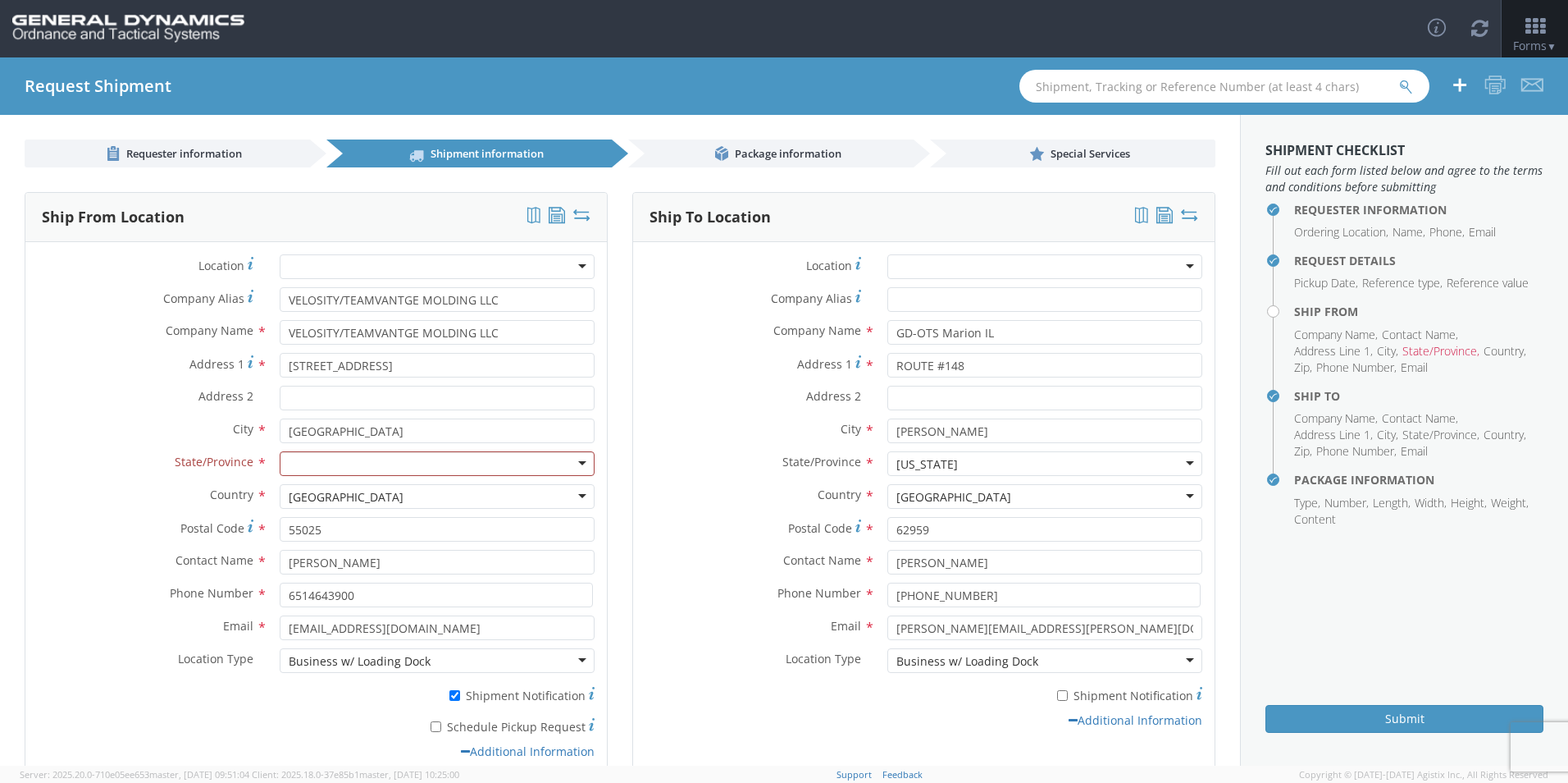
click at [346, 460] on div at bounding box center [437, 463] width 315 height 25
type input "MN"
click at [353, 459] on div at bounding box center [437, 463] width 315 height 25
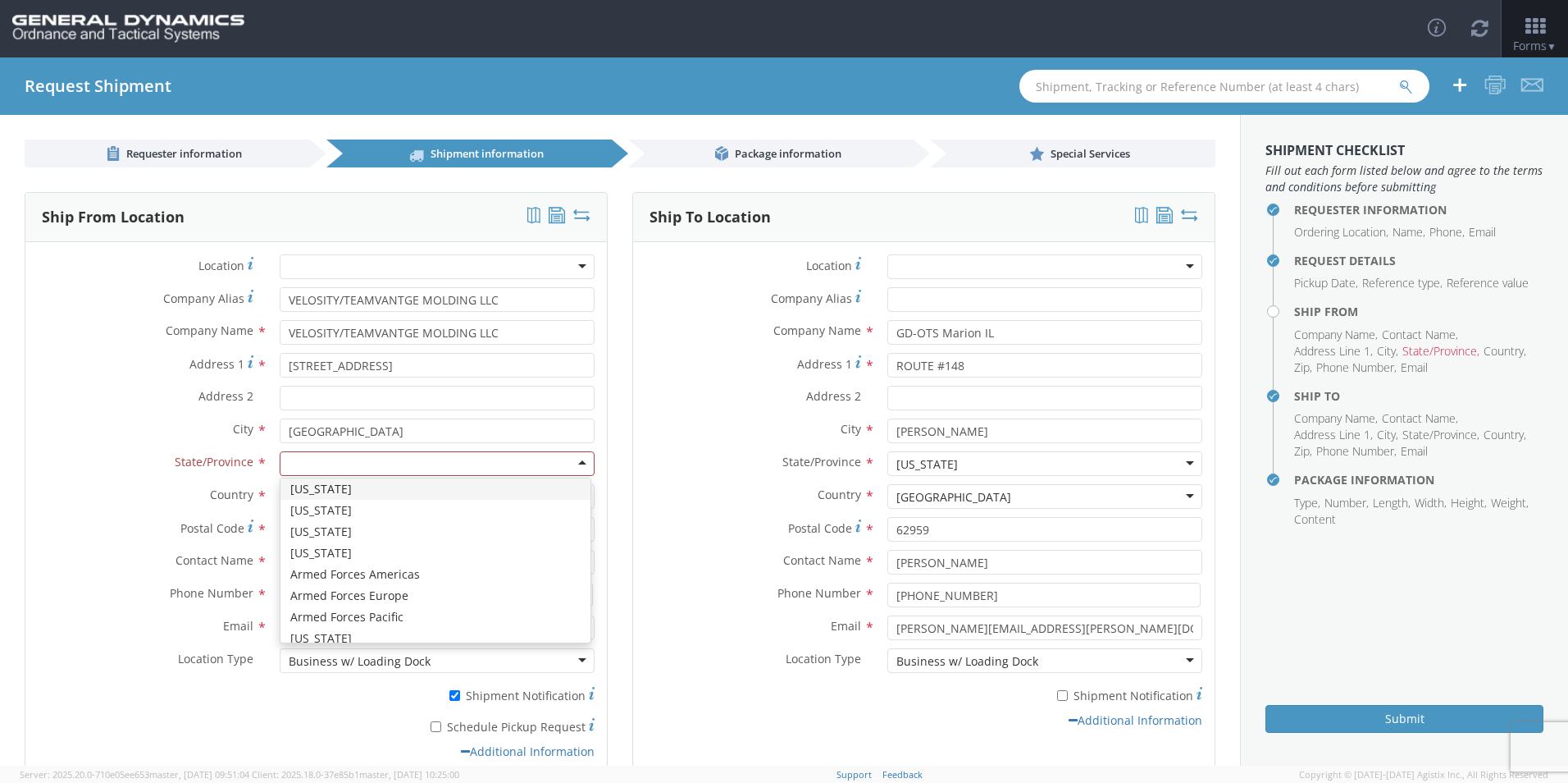
type input "M"
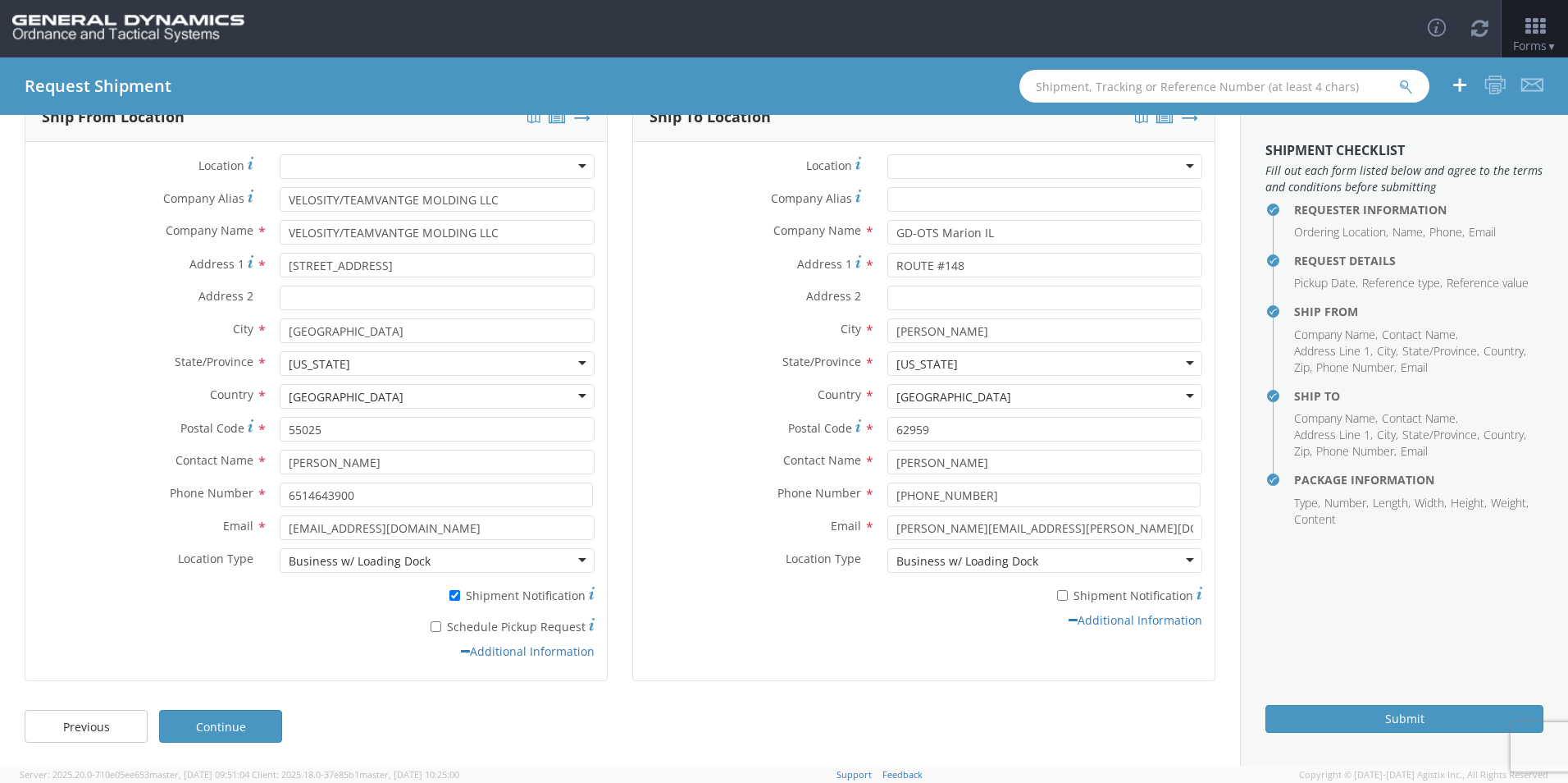
scroll to position [101, 0]
click at [235, 726] on link "Continue" at bounding box center [220, 725] width 123 height 33
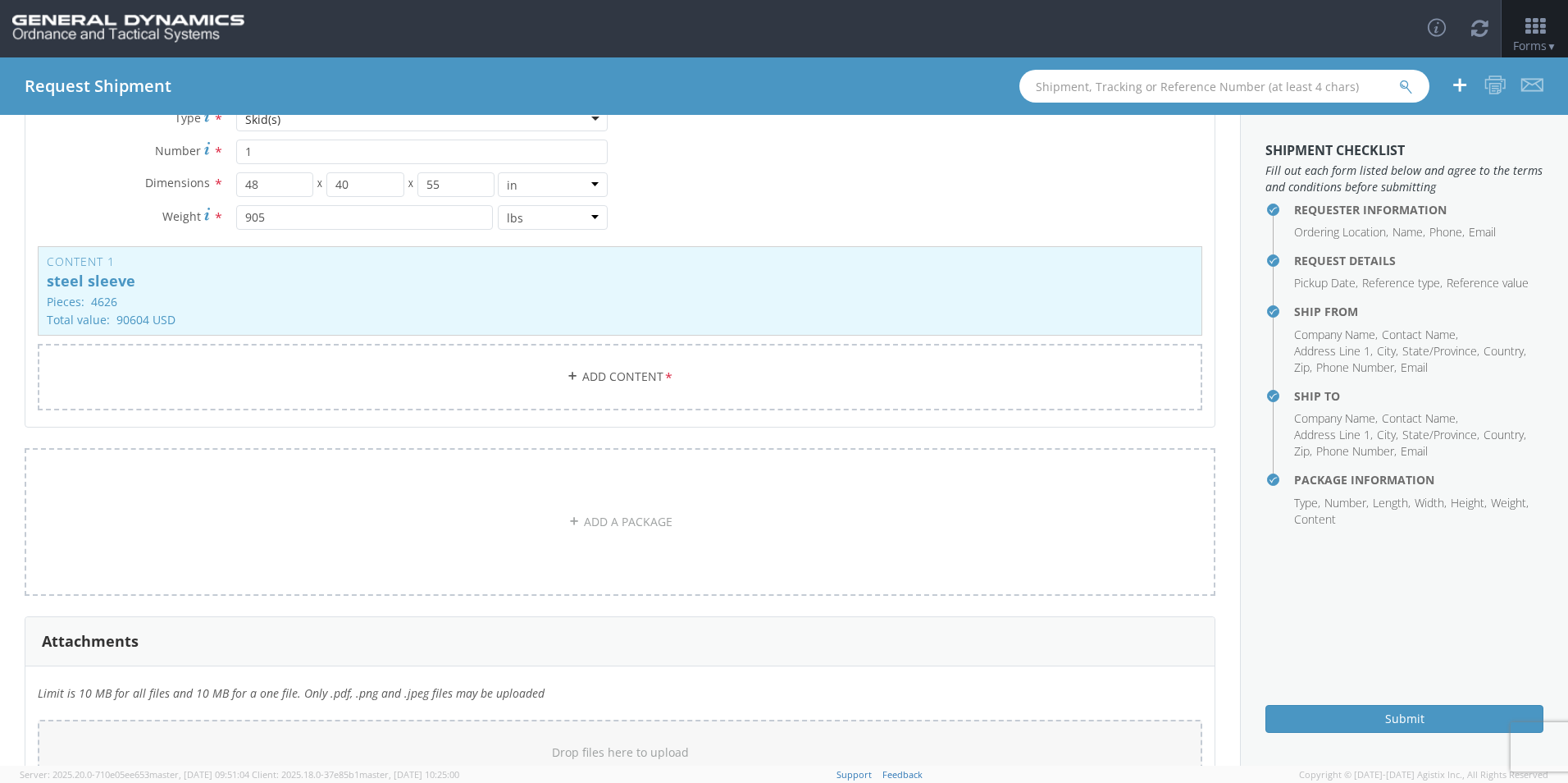
scroll to position [302, 0]
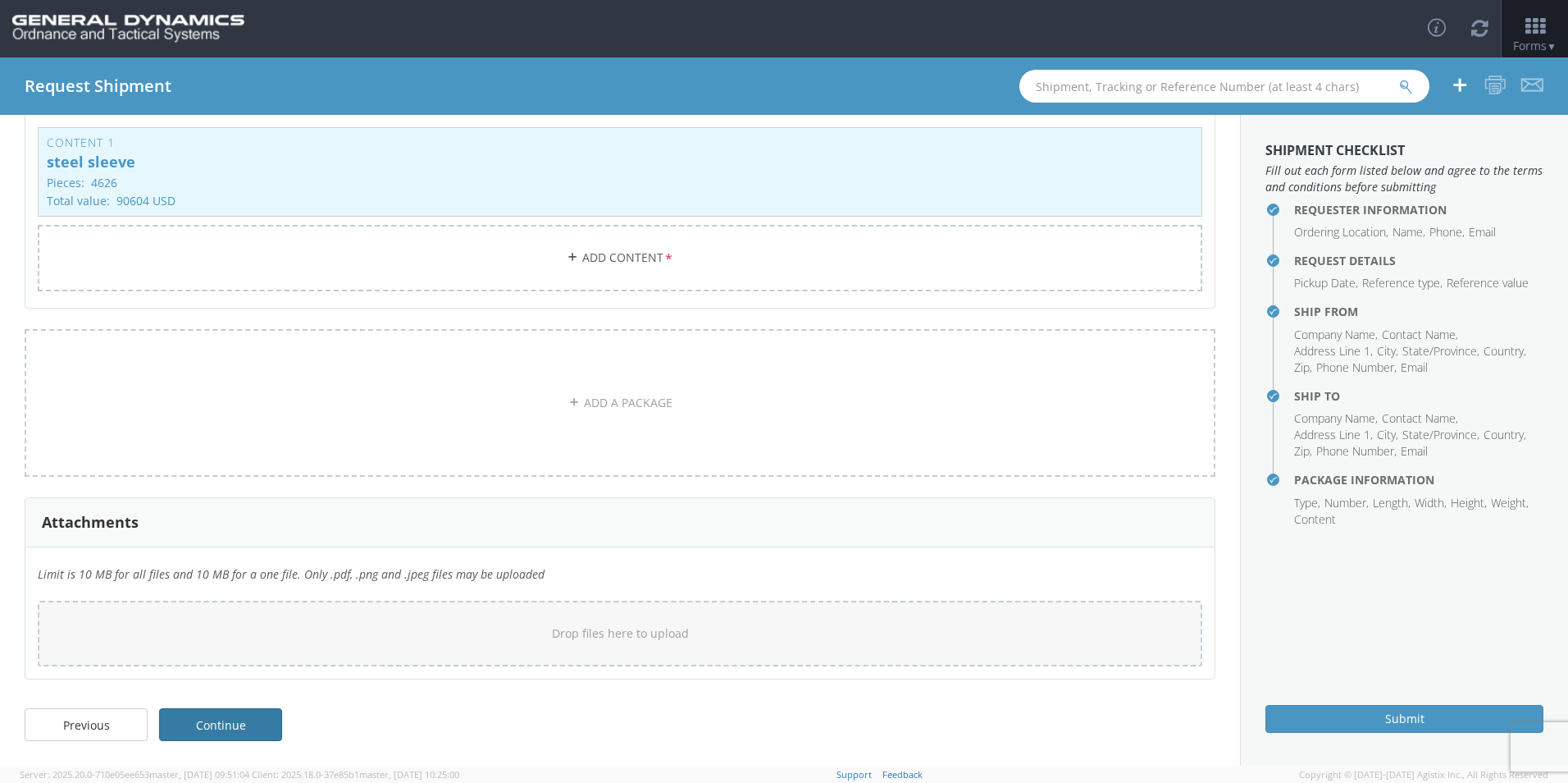
click at [251, 729] on link "Continue" at bounding box center [220, 725] width 123 height 33
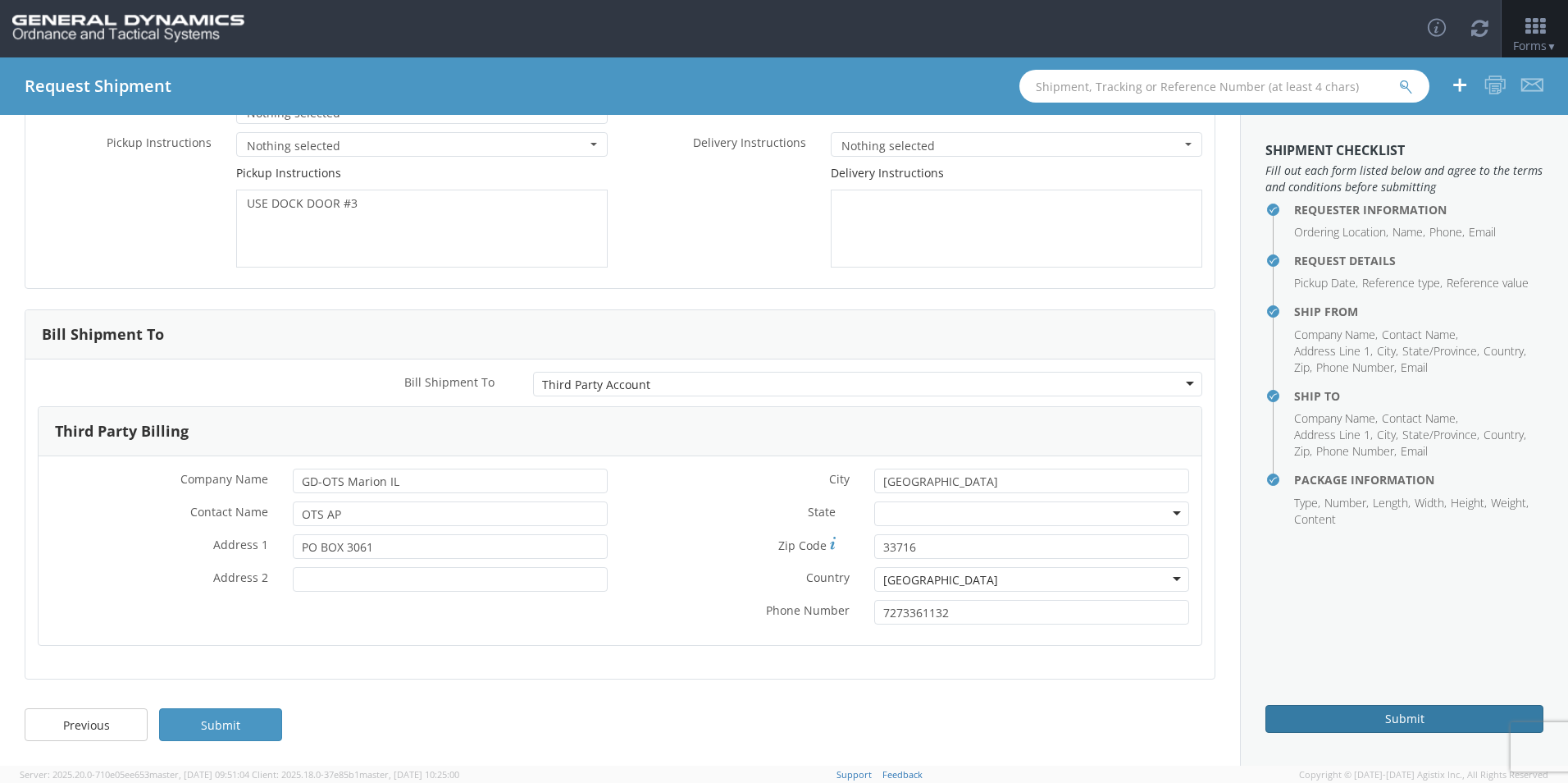
click at [1396, 713] on button "Submit" at bounding box center [1405, 719] width 278 height 28
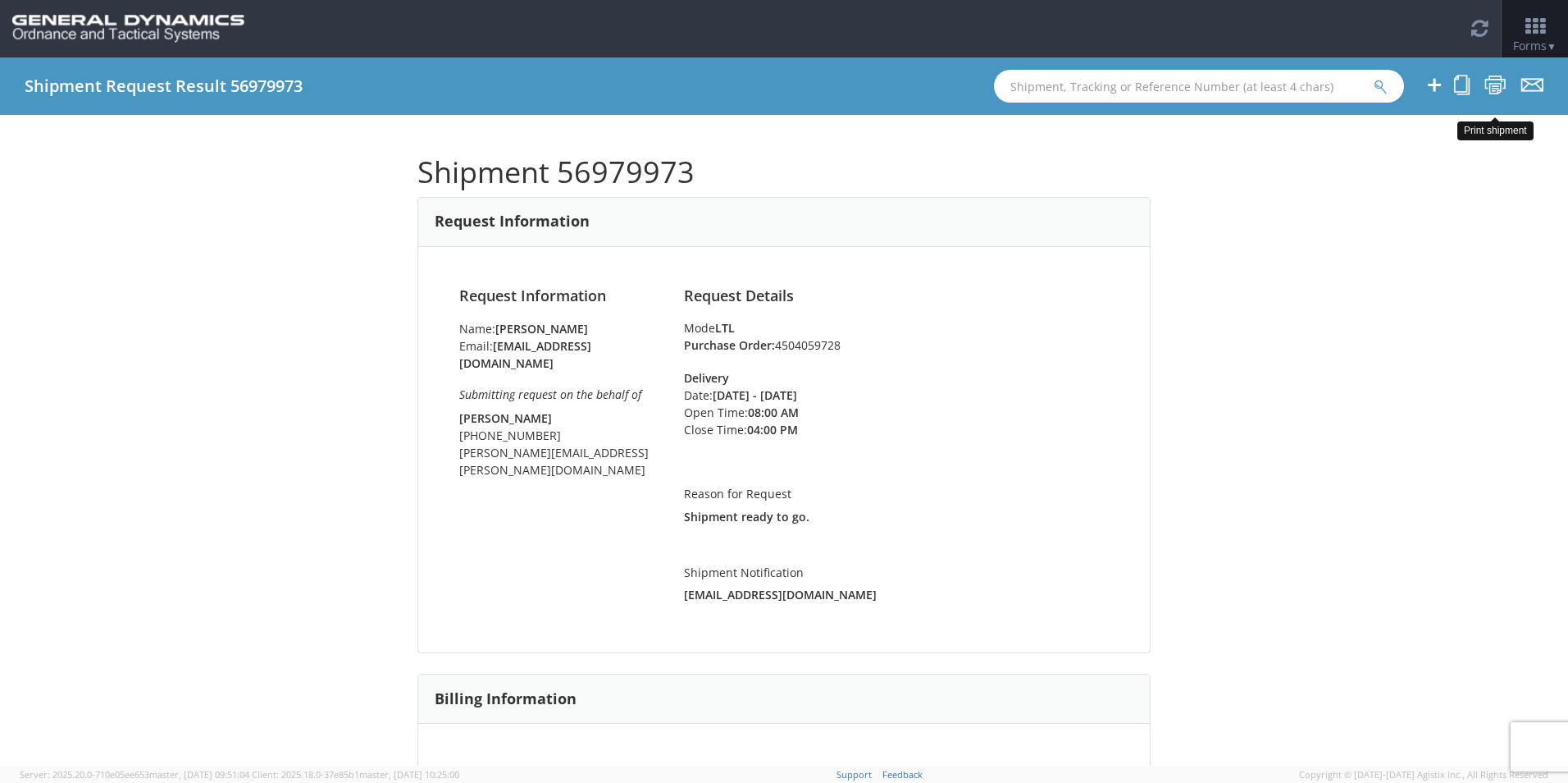
click at [1497, 82] on icon at bounding box center [1496, 85] width 22 height 21
